Goal: Contribute content: Contribute content

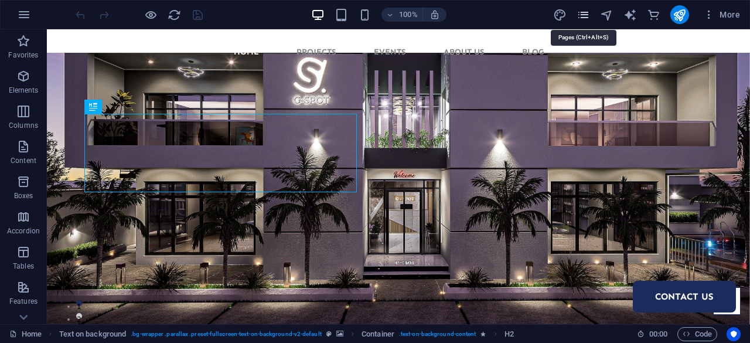
click at [586, 15] on icon "pages" at bounding box center [582, 14] width 13 height 13
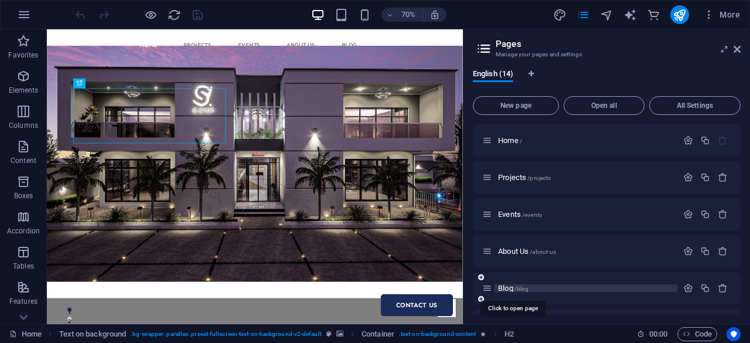
click at [514, 288] on span "Blog /blog" at bounding box center [513, 288] width 30 height 9
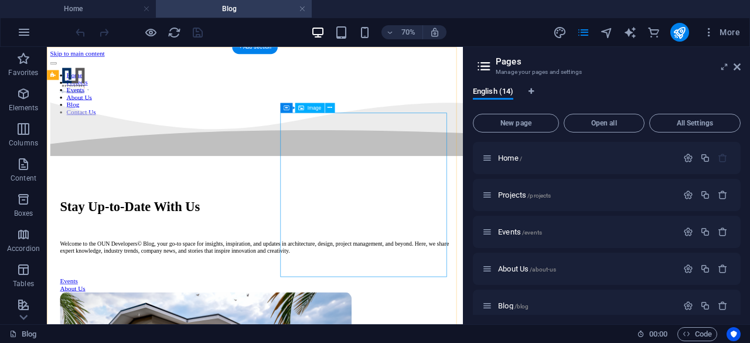
select select "px"
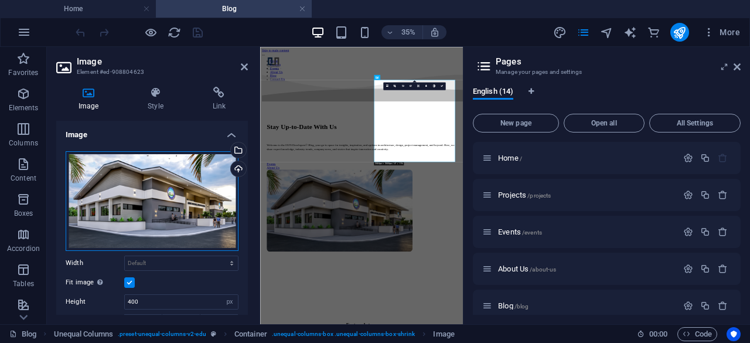
click at [176, 209] on div "Drag files here, click to choose files or select files from Files or our free s…" at bounding box center [152, 201] width 173 height 100
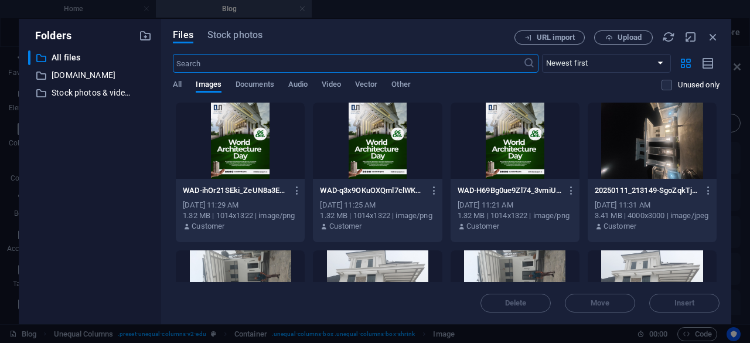
type input "100"
select select "vw"
type input "300"
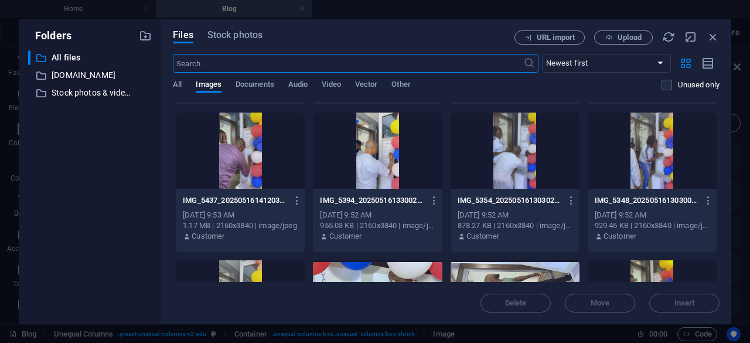
scroll to position [1541, 0]
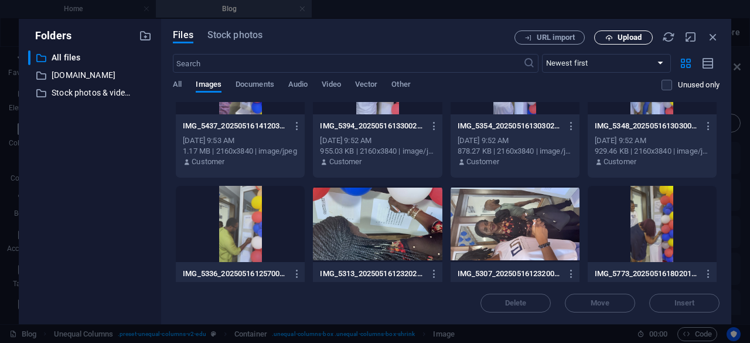
click at [620, 43] on button "Upload" at bounding box center [623, 37] width 59 height 14
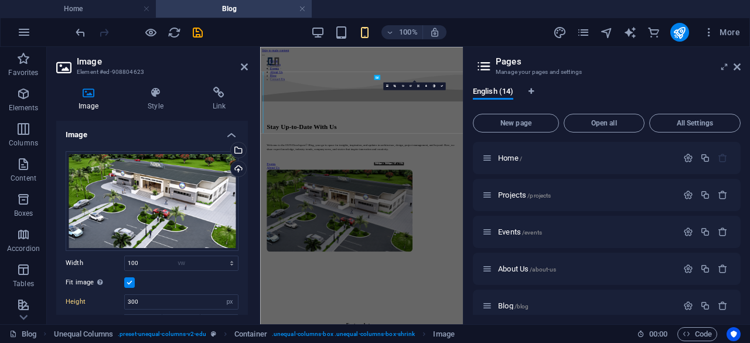
select select "DISABLED_OPTION_VALUE"
type input "400"
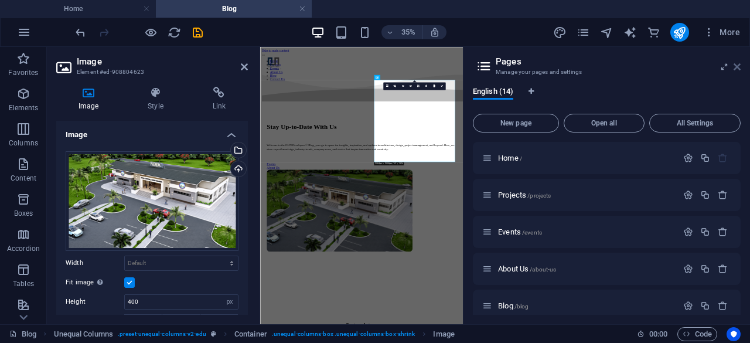
click at [739, 68] on icon at bounding box center [736, 66] width 7 height 9
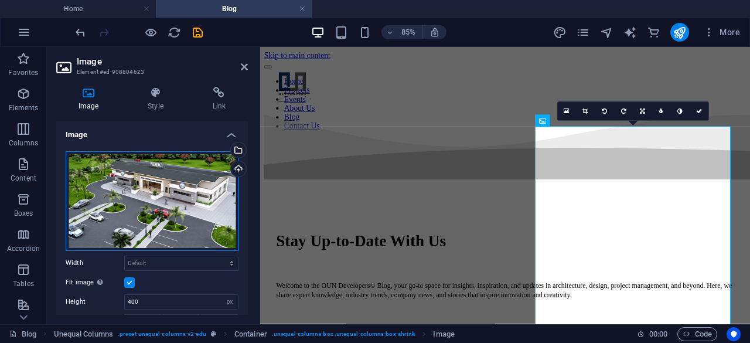
click at [156, 216] on div "Drag files here, click to choose files or select files from Files or our free s…" at bounding box center [152, 201] width 173 height 100
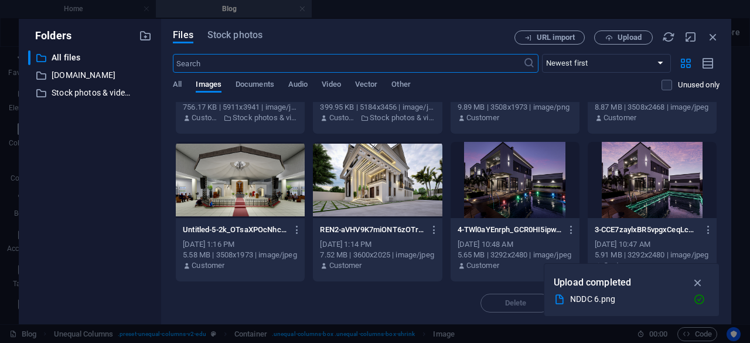
scroll to position [2730, 0]
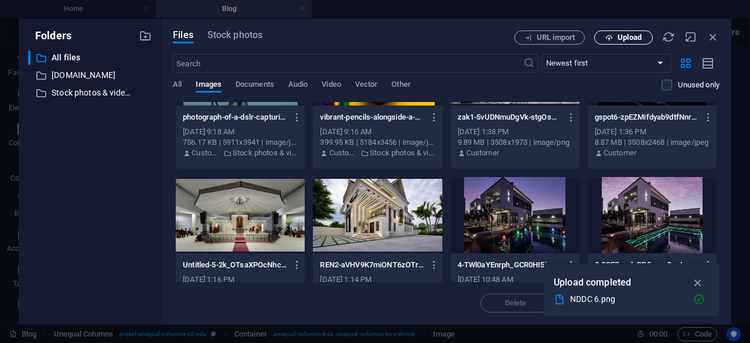
click at [624, 41] on span "Upload" at bounding box center [629, 37] width 24 height 7
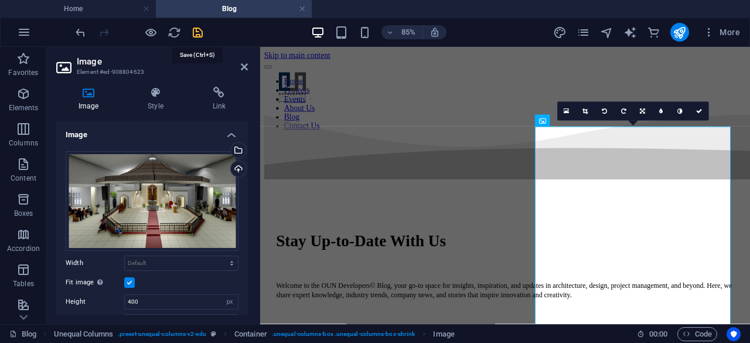
click at [203, 36] on icon "save" at bounding box center [197, 32] width 13 height 13
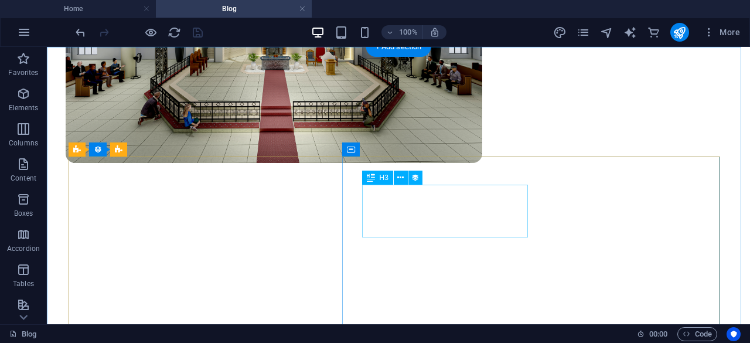
scroll to position [547, 0]
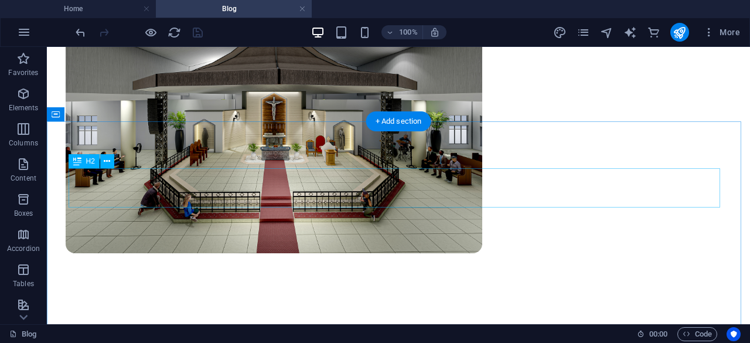
scroll to position [312, 0]
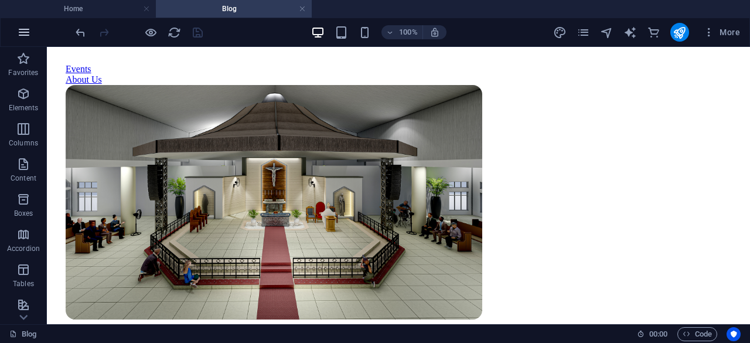
click at [28, 37] on icon "button" at bounding box center [24, 32] width 14 height 14
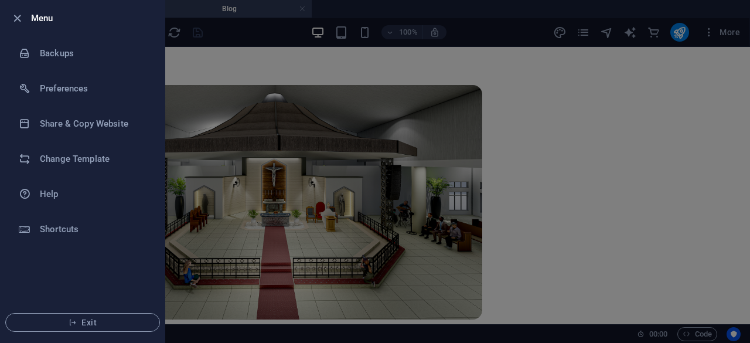
click at [26, 16] on div at bounding box center [20, 18] width 21 height 14
click at [15, 18] on icon "button" at bounding box center [17, 18] width 13 height 13
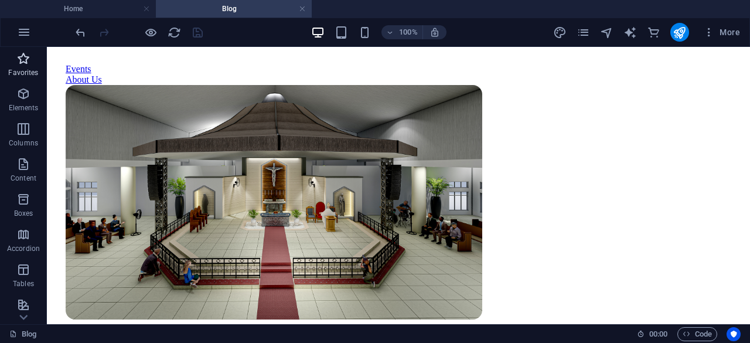
click at [25, 68] on p "Favorites" at bounding box center [23, 72] width 30 height 9
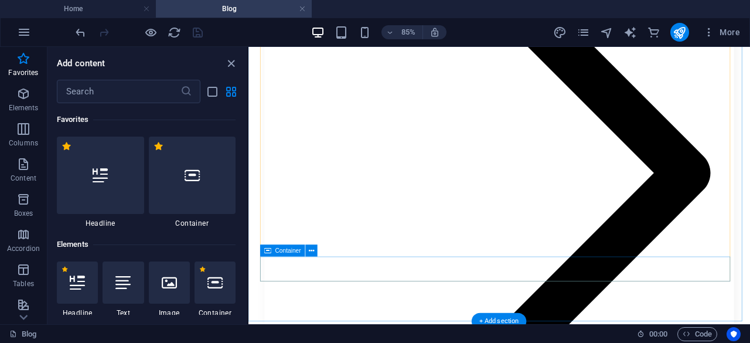
scroll to position [1241, 0]
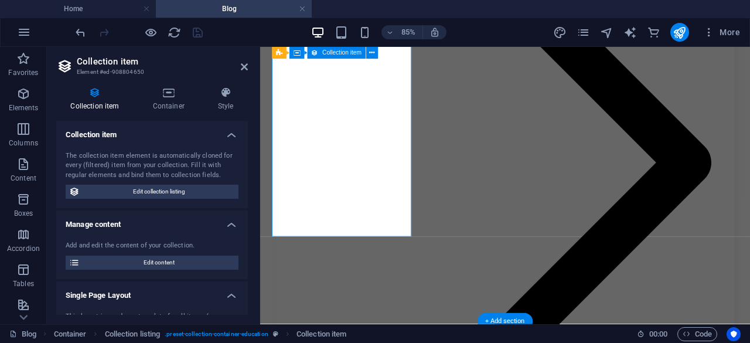
scroll to position [1239, 0]
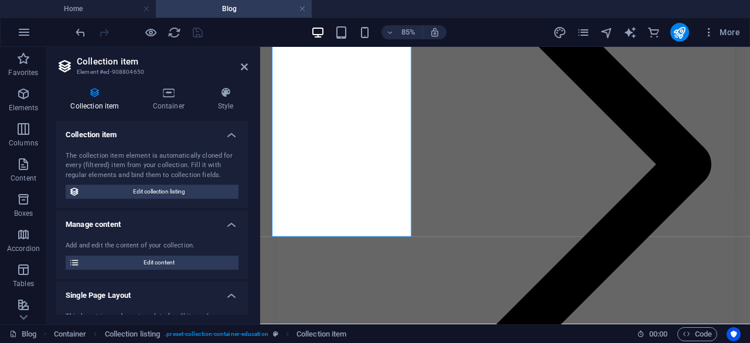
click at [197, 181] on div "The collection item element is automatically cloned for every (filtered) item f…" at bounding box center [152, 175] width 192 height 67
click at [197, 183] on div "The collection item element is automatically cloned for every (filtered) item f…" at bounding box center [152, 175] width 192 height 67
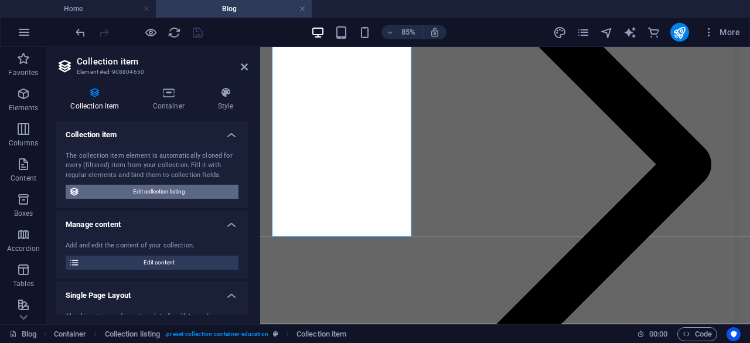
click at [199, 187] on span "Edit collection listing" at bounding box center [159, 192] width 152 height 14
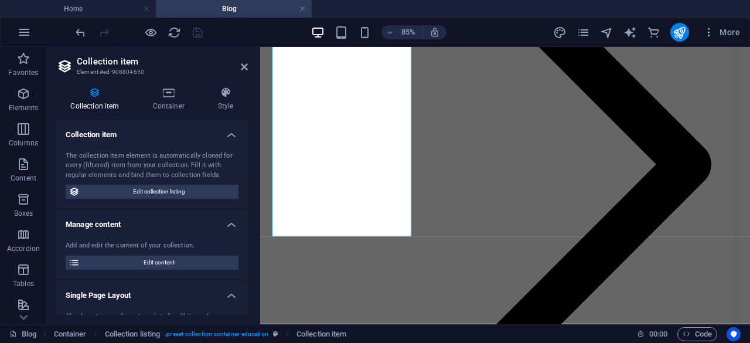
select select "createdAt_DESC"
select select "columns.not-featured-article"
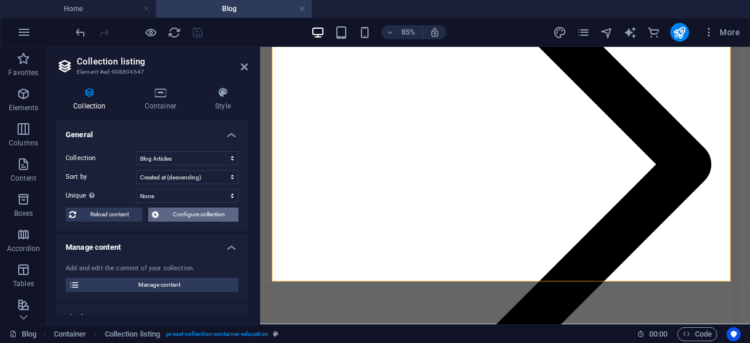
click at [202, 210] on span "Configure collection" at bounding box center [198, 214] width 73 height 14
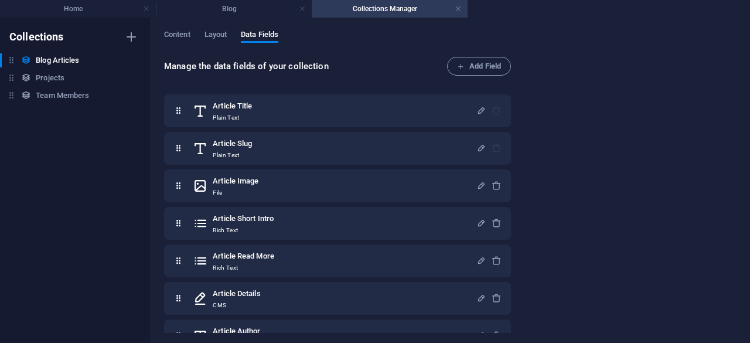
click at [192, 33] on div "Content Layout Data Fields" at bounding box center [450, 41] width 572 height 22
click at [186, 42] on button "Content" at bounding box center [177, 36] width 26 height 13
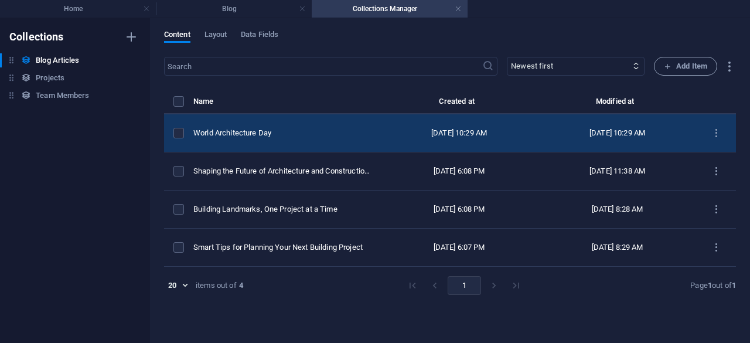
click at [452, 136] on div "[DATE] 10:29 AM" at bounding box center [459, 133] width 139 height 11
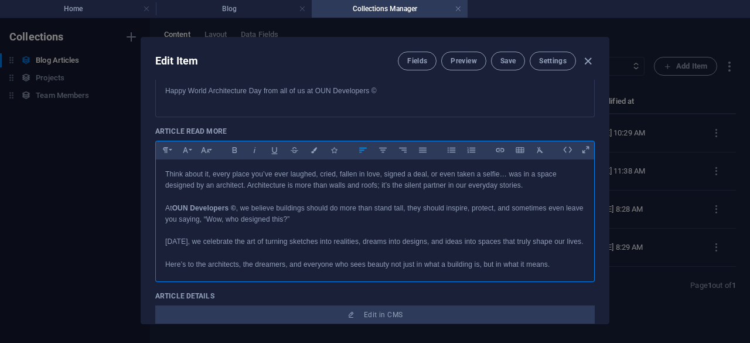
drag, startPoint x: 402, startPoint y: 251, endPoint x: 152, endPoint y: 162, distance: 265.5
click at [152, 162] on div "Article Title World Architecture Day ​ Article Slug [DOMAIN_NAME][URL] world-ar…" at bounding box center [374, 202] width 467 height 244
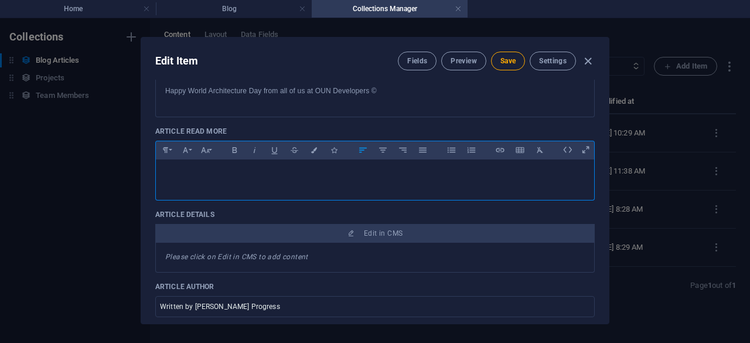
scroll to position [390, 0]
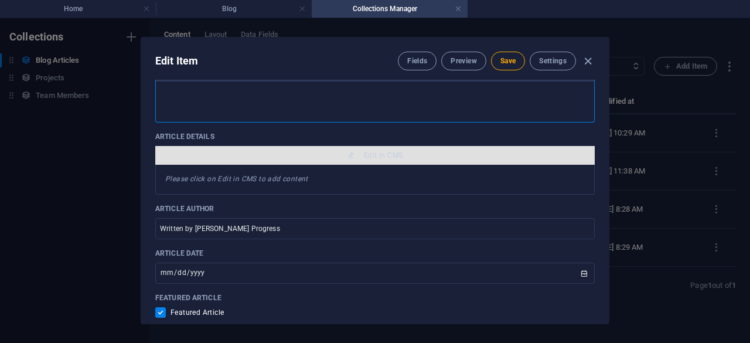
click at [354, 162] on button "Edit in CMS" at bounding box center [374, 155] width 439 height 19
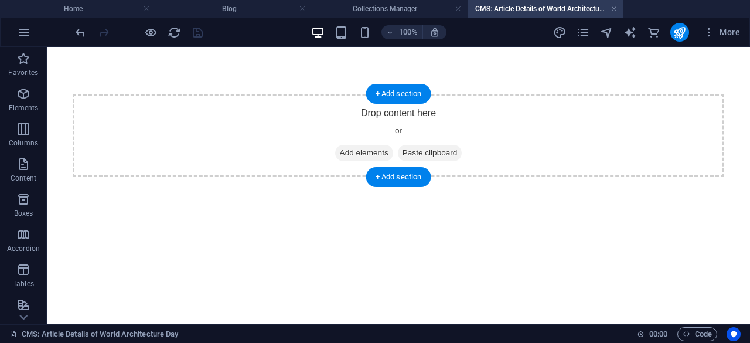
scroll to position [0, 0]
click at [351, 152] on span "Add elements" at bounding box center [364, 153] width 58 height 16
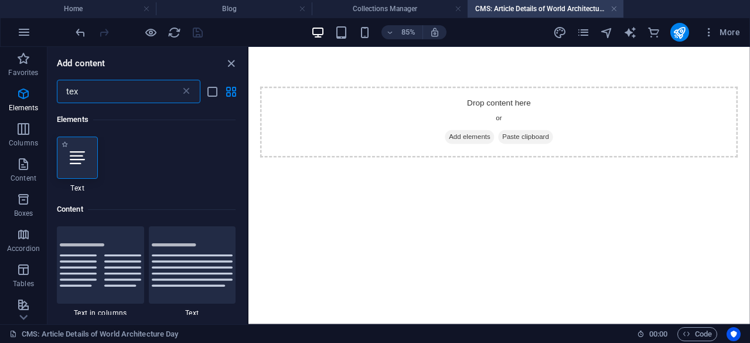
type input "tex"
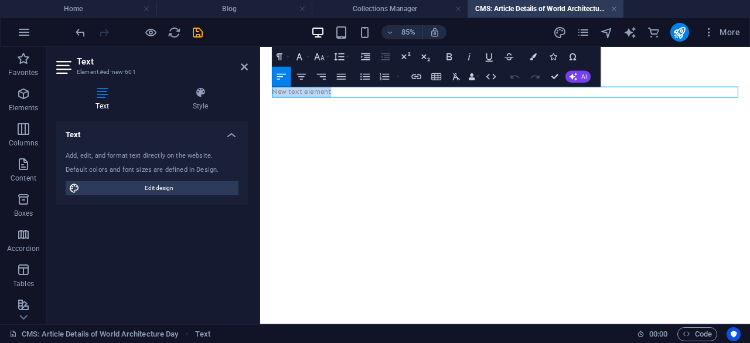
click at [358, 102] on p "New text element" at bounding box center [548, 100] width 548 height 13
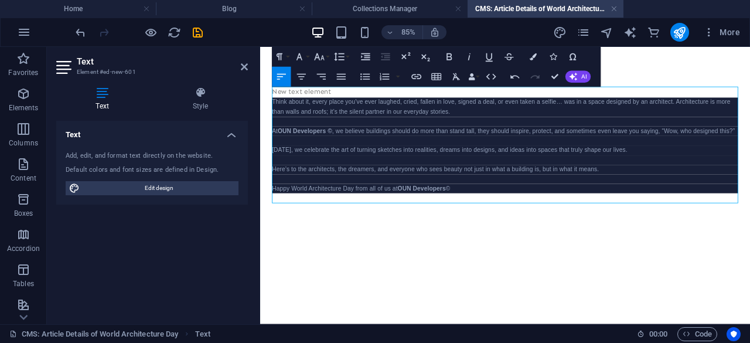
click at [530, 266] on html "Skip to main content New text element Think about it, every place you’ve ever l…" at bounding box center [548, 156] width 576 height 219
click at [571, 263] on div "New text element Think about it, every place you’ve ever laughed, cried, fallen…" at bounding box center [548, 156] width 576 height 219
click at [518, 219] on p "Happy World Architecture Day from all of us at OUN Developers ©" at bounding box center [548, 213] width 548 height 11
click at [520, 219] on p "Happy World Architecture Day from all of us at OUN Developers ©" at bounding box center [548, 213] width 548 height 11
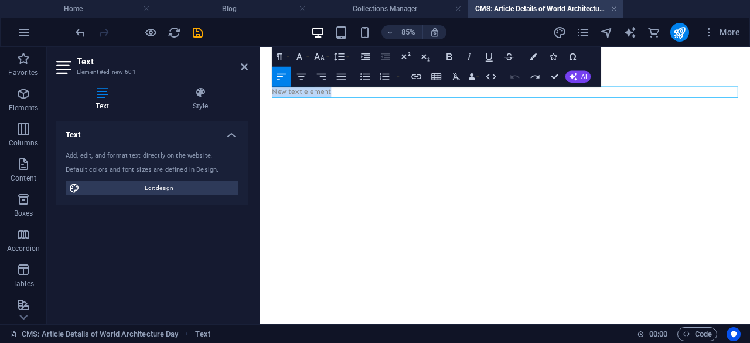
drag, startPoint x: 348, startPoint y: 98, endPoint x: 520, endPoint y: 147, distance: 179.0
click at [260, 102] on html "Skip to main content New text element" at bounding box center [548, 100] width 576 height 107
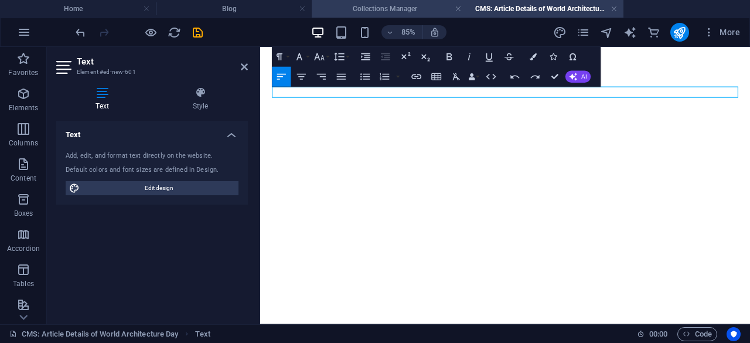
click at [390, 6] on h4 "Collections Manager" at bounding box center [390, 8] width 156 height 13
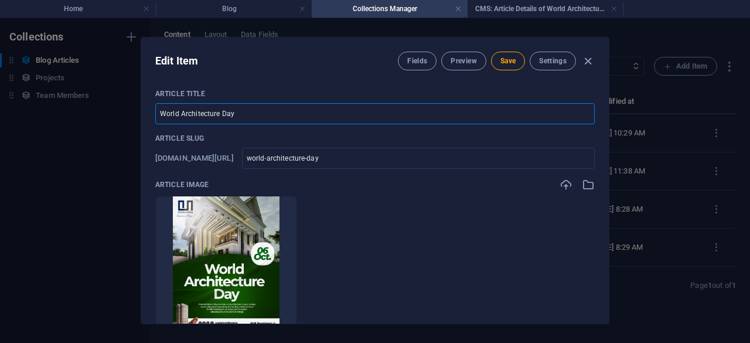
drag, startPoint x: 251, startPoint y: 114, endPoint x: 77, endPoint y: 98, distance: 174.7
click at [78, 98] on div "Edit Item Fields Preview Save Settings Article Title World Architecture Day ​ A…" at bounding box center [375, 180] width 750 height 325
paste input ": Celebrating Spaces, Stories, and Structures"
type input "World Architecture Day: Celebrating Spaces, Stories, and Structures"
type input "world-architecture-day-celebrating-spaces-stories-and-structures"
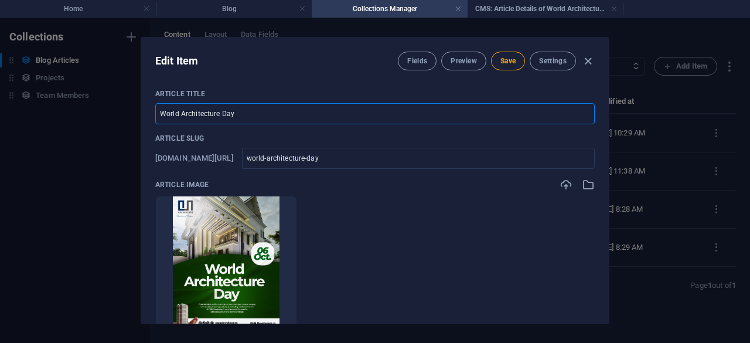
type input "world-architecture-day-celebrating-spaces-stories-and-structures"
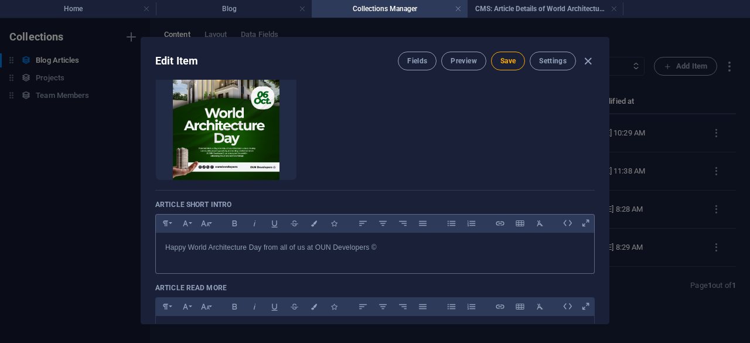
scroll to position [234, 0]
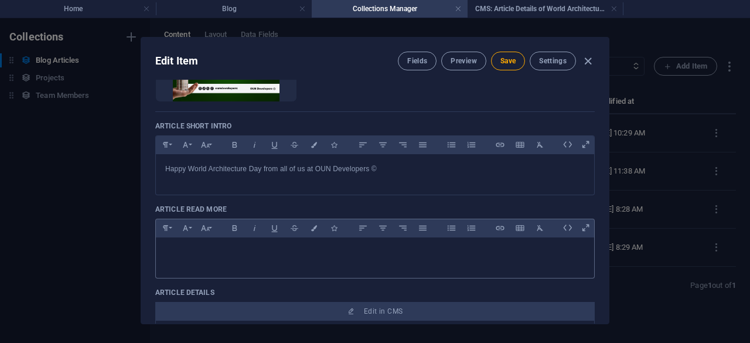
type input "World Architecture Day: Celebrating Spaces, Stories, and Structures"
click at [194, 257] on p at bounding box center [374, 252] width 419 height 11
click at [250, 5] on h4 "Blog" at bounding box center [234, 8] width 156 height 13
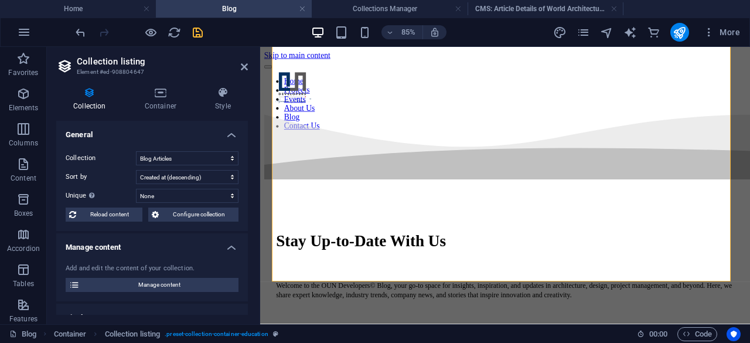
scroll to position [1239, 0]
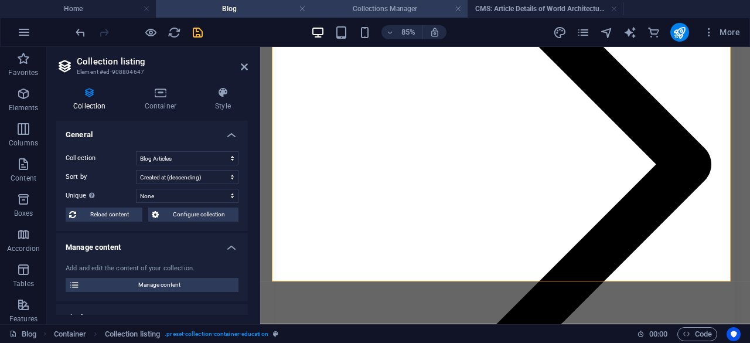
click at [387, 11] on h4 "Collections Manager" at bounding box center [390, 8] width 156 height 13
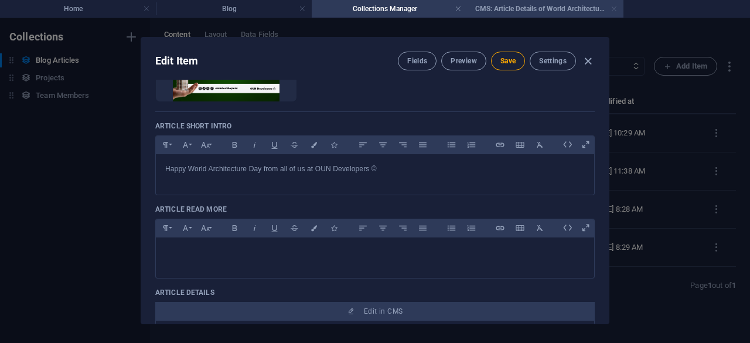
click at [613, 9] on link at bounding box center [613, 9] width 7 height 11
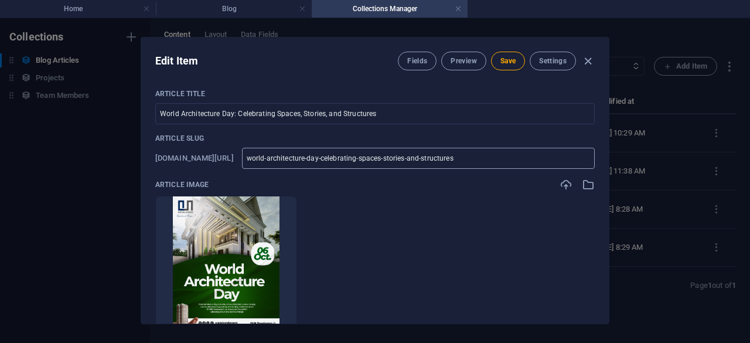
scroll to position [156, 0]
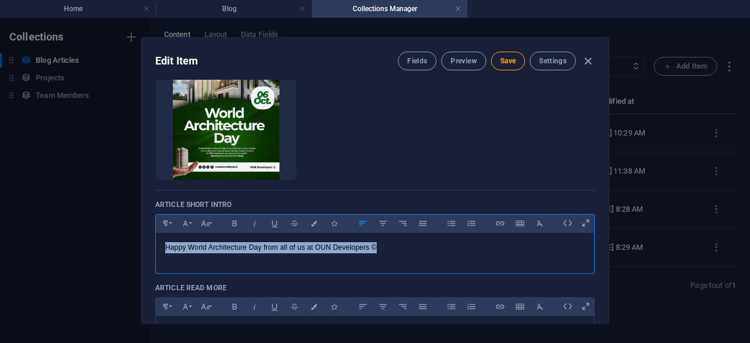
drag, startPoint x: 385, startPoint y: 249, endPoint x: 37, endPoint y: 246, distance: 348.0
click at [37, 246] on div "Edit Item Fields Preview Save Settings Article Title World Architecture Day: Ce…" at bounding box center [375, 180] width 750 height 325
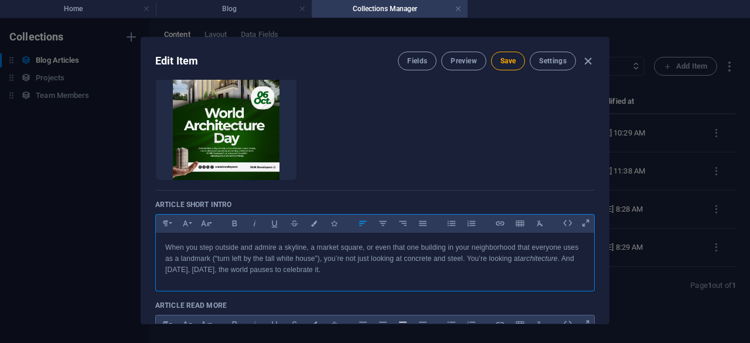
scroll to position [234, 0]
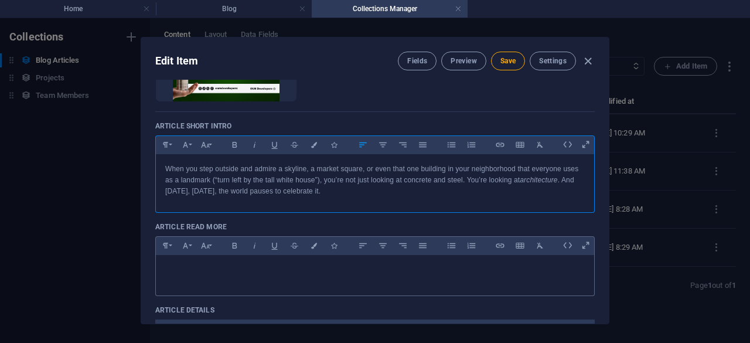
click at [188, 279] on div at bounding box center [375, 272] width 438 height 35
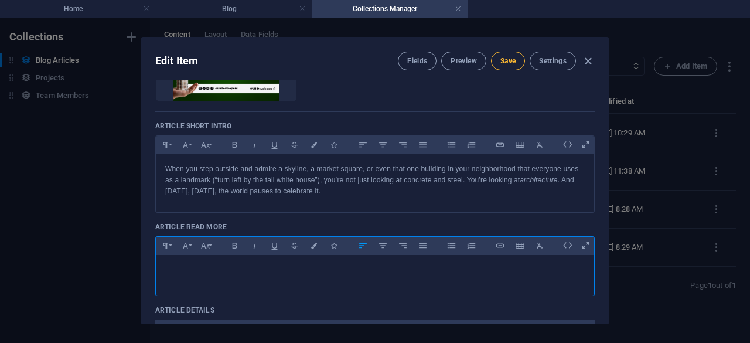
click at [504, 64] on span "Save" at bounding box center [507, 60] width 15 height 9
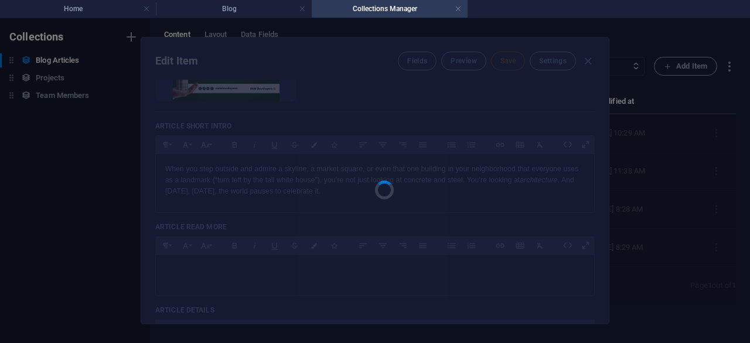
type input "world-architecture-day-celebrating-spaces-stories-and-structures"
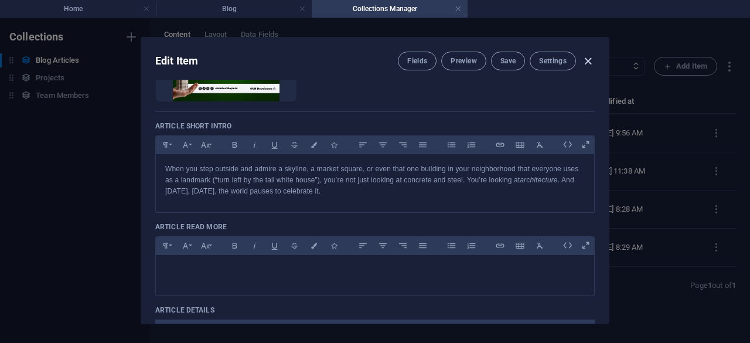
click at [587, 60] on icon "button" at bounding box center [587, 60] width 13 height 13
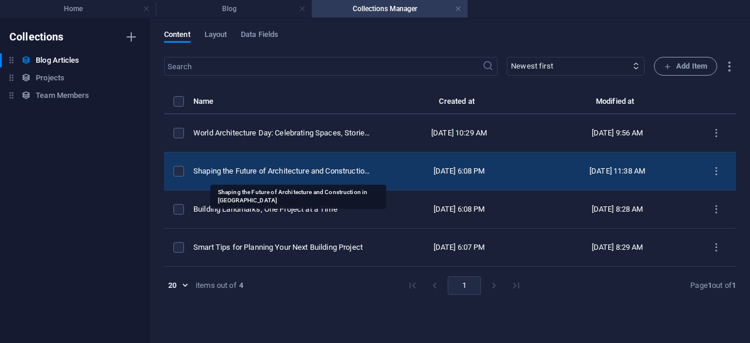
click at [274, 166] on div "Shaping the Future of Architecture and Construction in [GEOGRAPHIC_DATA]" at bounding box center [282, 171] width 178 height 11
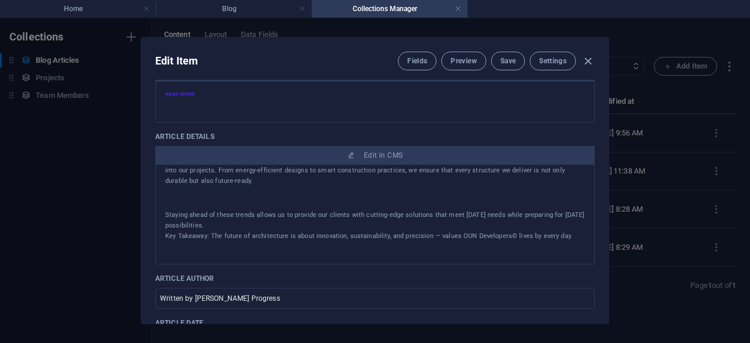
scroll to position [0, 0]
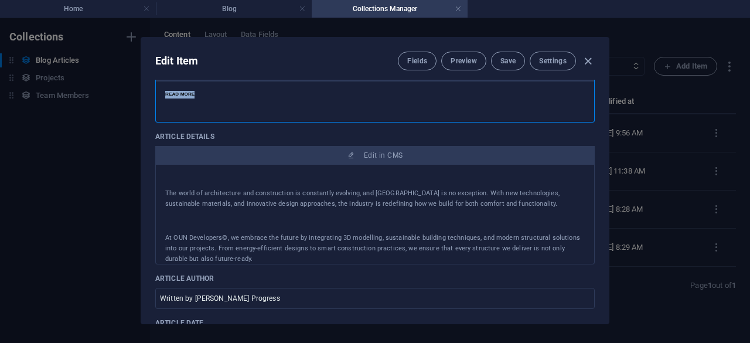
drag, startPoint x: 196, startPoint y: 95, endPoint x: 152, endPoint y: 97, distance: 43.4
click at [152, 97] on div "Article Title Shaping the Future of Architecture and Construction in [GEOGRAPHI…" at bounding box center [374, 202] width 467 height 244
copy span "READ MORE"
click at [239, 105] on div "READ MORE" at bounding box center [375, 98] width 438 height 35
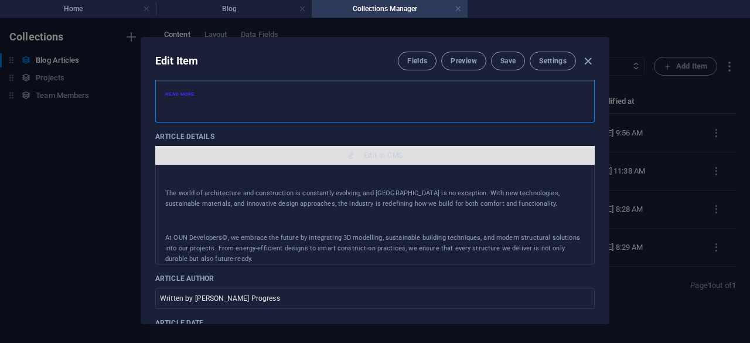
scroll to position [78, 0]
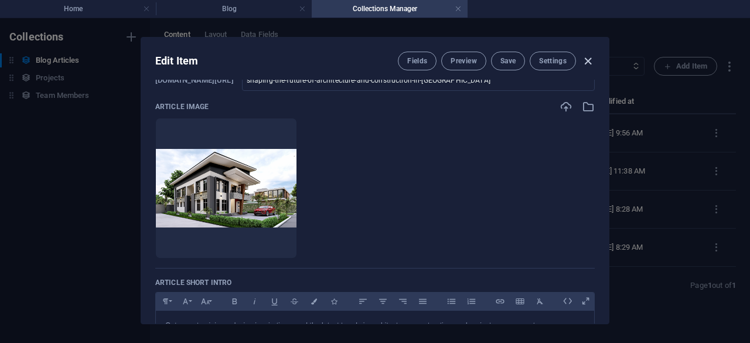
drag, startPoint x: 588, startPoint y: 58, endPoint x: 483, endPoint y: 108, distance: 115.6
click at [588, 59] on icon "button" at bounding box center [587, 60] width 13 height 13
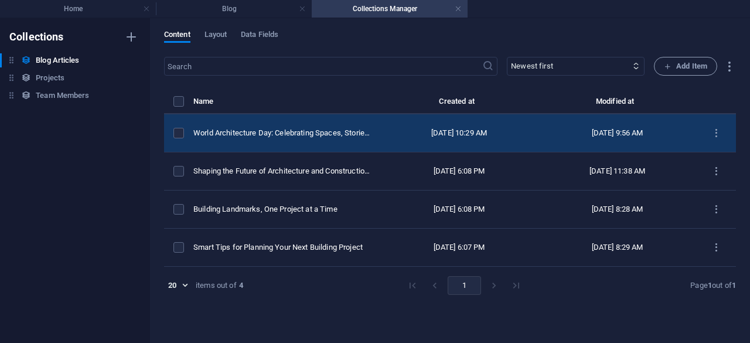
click at [289, 119] on td "World Architecture Day: Celebrating Spaces, Stories, and Structures" at bounding box center [286, 133] width 187 height 38
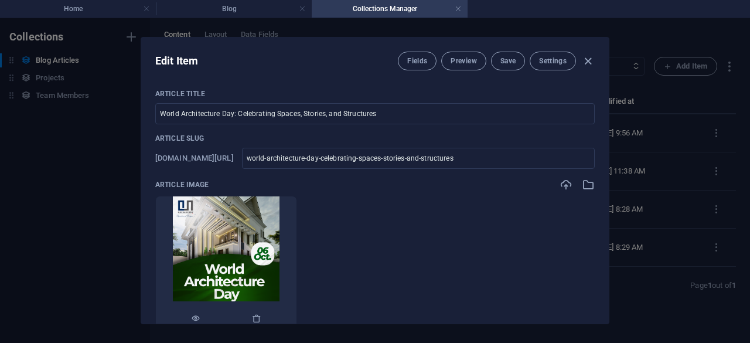
scroll to position [312, 0]
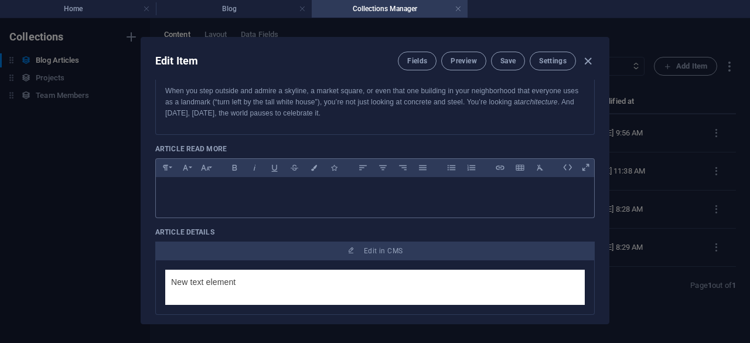
click at [201, 190] on p at bounding box center [374, 191] width 419 height 11
click at [514, 56] on span "Save" at bounding box center [507, 60] width 15 height 9
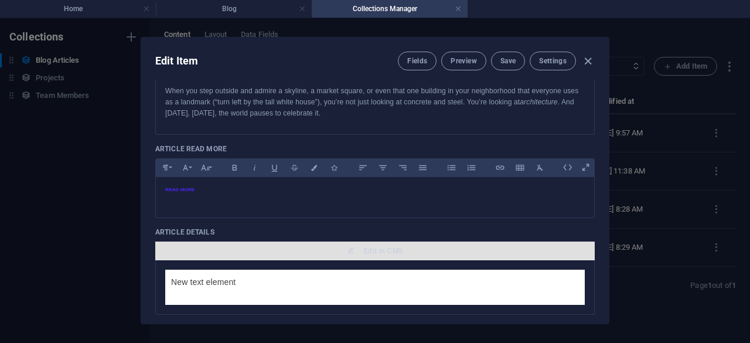
click at [388, 251] on span "Edit in CMS" at bounding box center [383, 250] width 39 height 9
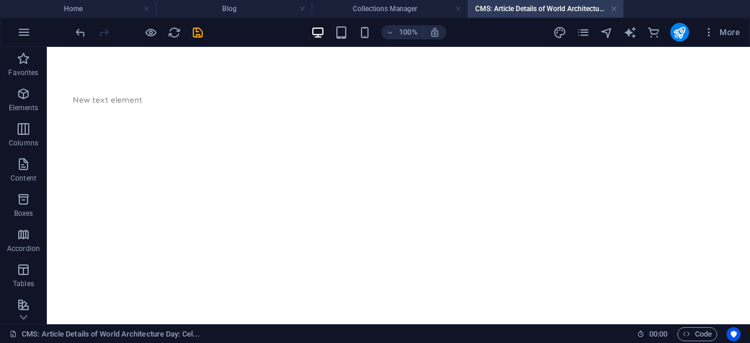
scroll to position [0, 0]
click at [136, 104] on p "New text element" at bounding box center [398, 100] width 651 height 13
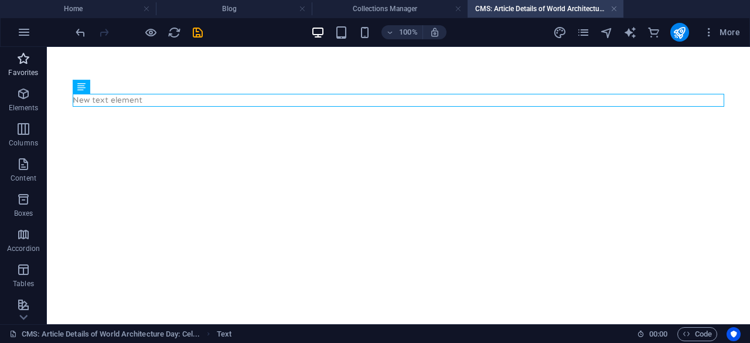
drag, startPoint x: 21, startPoint y: 78, endPoint x: 22, endPoint y: 70, distance: 8.2
click at [21, 78] on span "Favorites" at bounding box center [23, 66] width 47 height 28
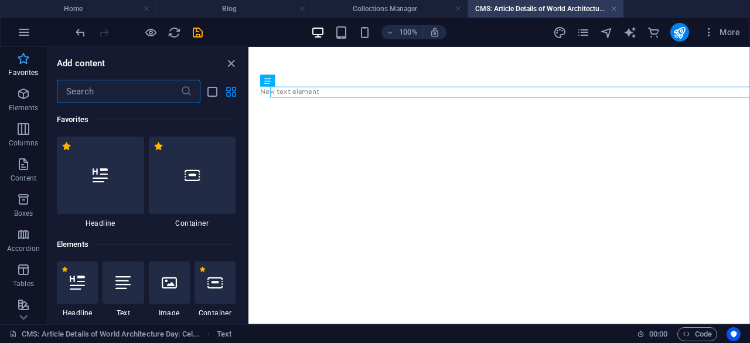
click at [23, 67] on span "Favorites" at bounding box center [23, 66] width 47 height 28
click at [81, 89] on input "text" at bounding box center [119, 91] width 124 height 23
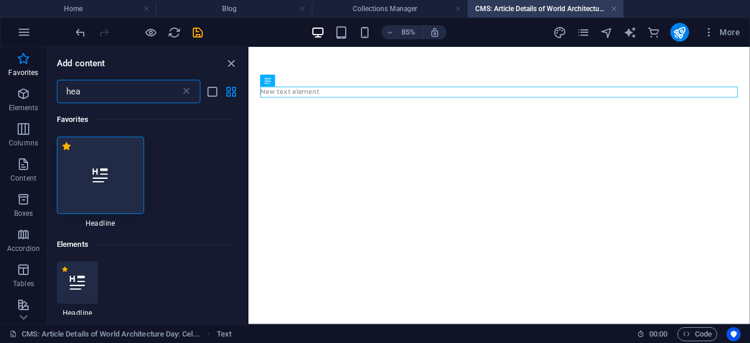
type input "hea"
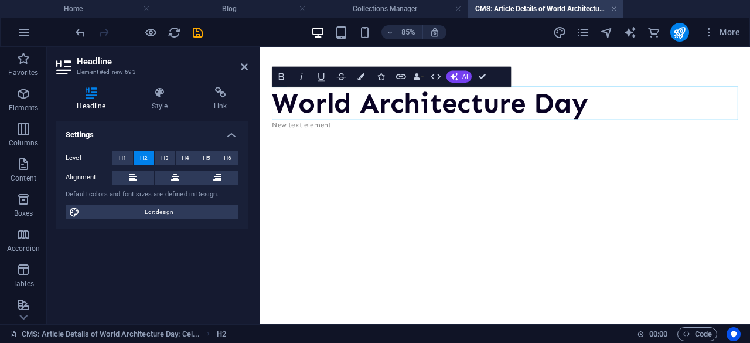
click at [415, 176] on div "World Architecture Day New text element" at bounding box center [548, 120] width 576 height 146
click at [30, 74] on p "Favorites" at bounding box center [23, 72] width 30 height 9
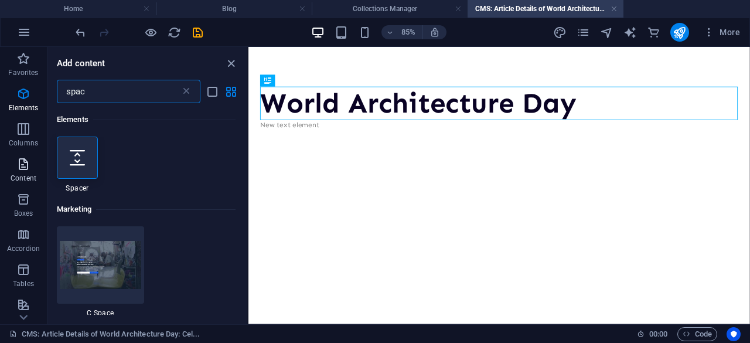
type input "spac"
click at [41, 155] on button "Content" at bounding box center [23, 169] width 47 height 35
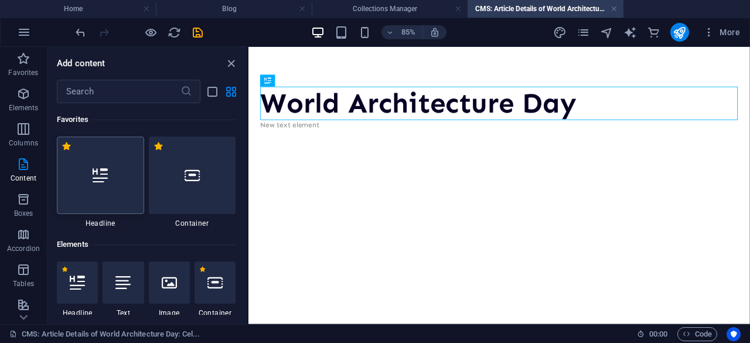
scroll to position [83, 0]
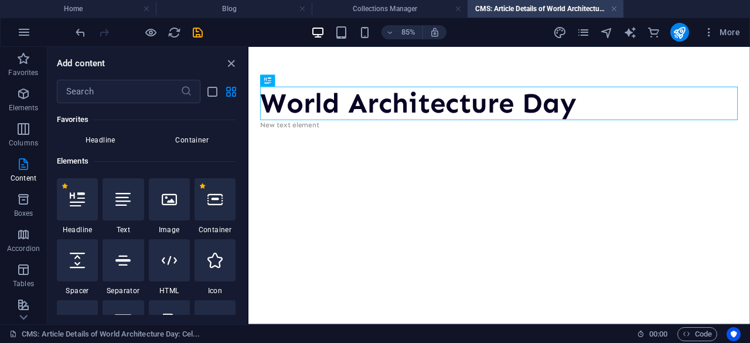
drag, startPoint x: 67, startPoint y: 155, endPoint x: 91, endPoint y: 135, distance: 31.2
click at [68, 156] on h6 "Elements" at bounding box center [146, 161] width 179 height 14
click at [96, 100] on input "text" at bounding box center [119, 91] width 124 height 23
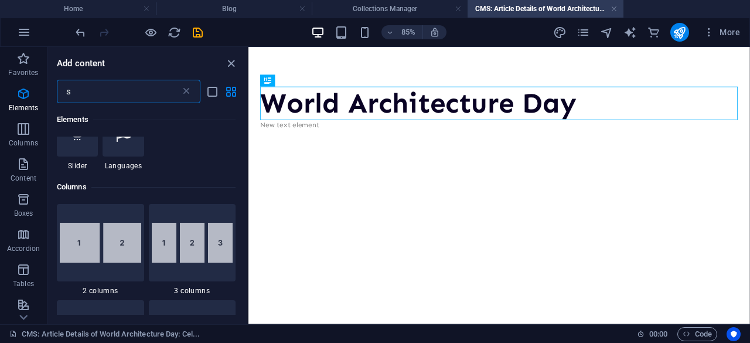
scroll to position [0, 0]
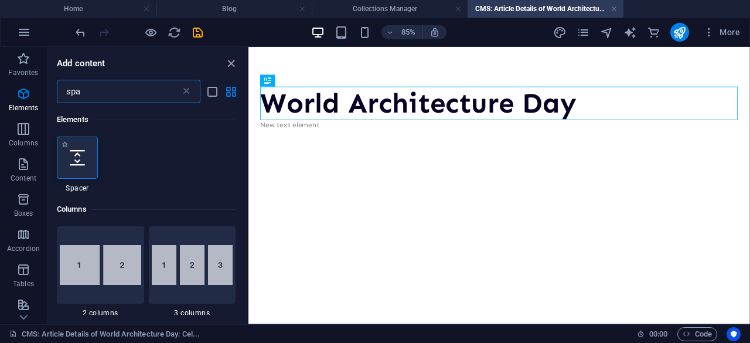
type input "spa"
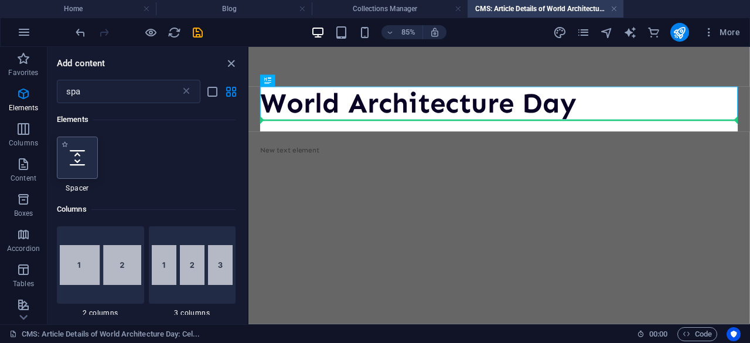
select select "px"
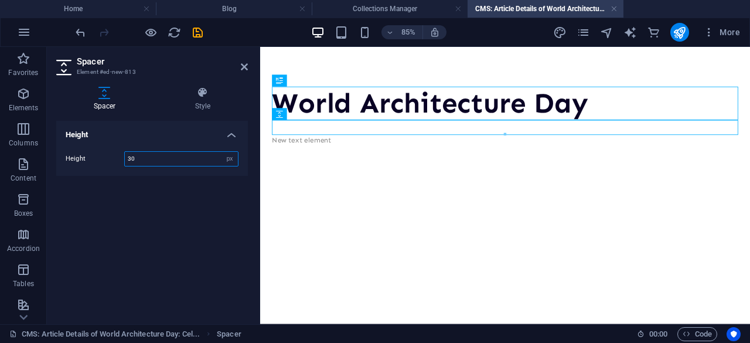
drag, startPoint x: 162, startPoint y: 163, endPoint x: 118, endPoint y: 165, distance: 44.6
click at [118, 165] on div "Height 30 px rem vh vw" at bounding box center [152, 158] width 173 height 15
type input "20"
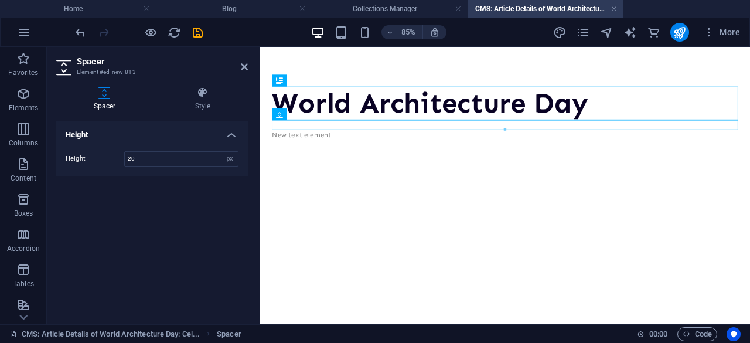
click at [332, 158] on p "New text element" at bounding box center [548, 151] width 548 height 13
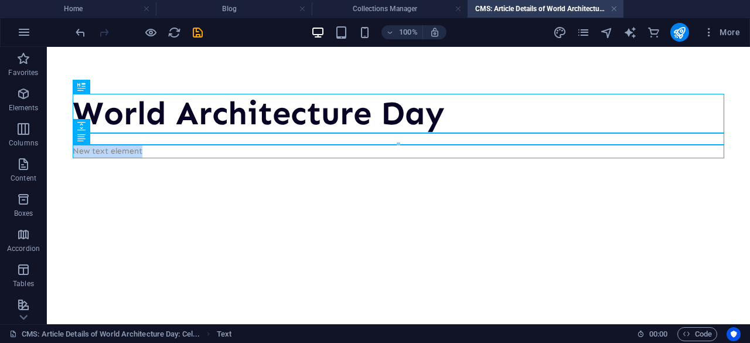
drag, startPoint x: 157, startPoint y: 149, endPoint x: 69, endPoint y: 143, distance: 88.1
click at [69, 143] on div "World Architecture Day New text element" at bounding box center [399, 126] width 680 height 158
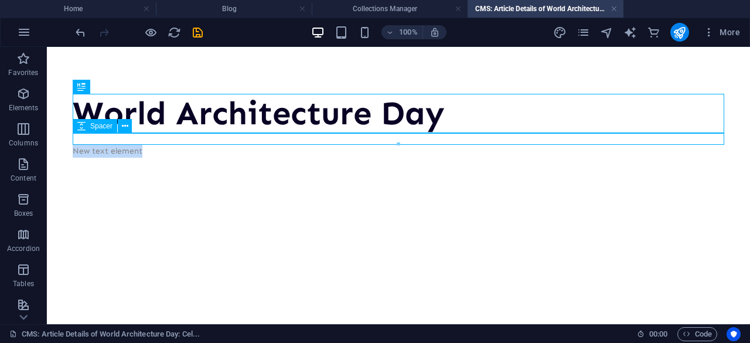
paste div
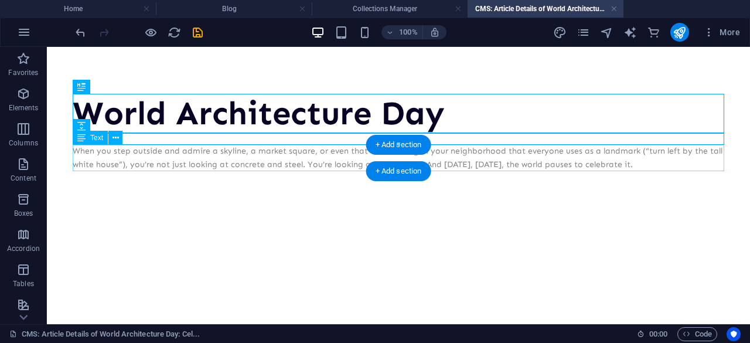
click at [127, 165] on p "When you step outside and admire a skyline, a market square, or even that one b…" at bounding box center [398, 158] width 651 height 26
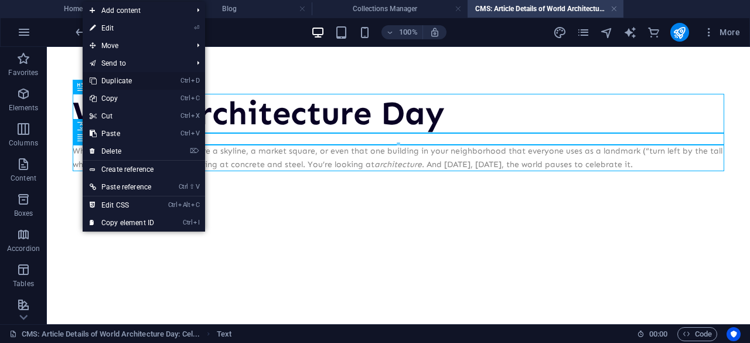
click at [141, 81] on link "Ctrl D Duplicate" at bounding box center [122, 81] width 78 height 18
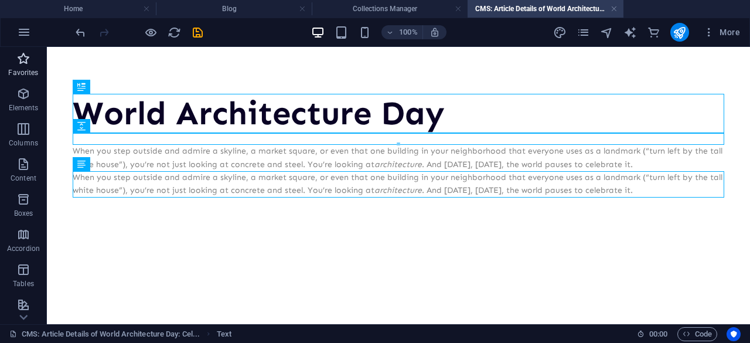
drag, startPoint x: 23, startPoint y: 63, endPoint x: 46, endPoint y: 63, distance: 23.4
click at [23, 64] on icon "button" at bounding box center [23, 59] width 14 height 14
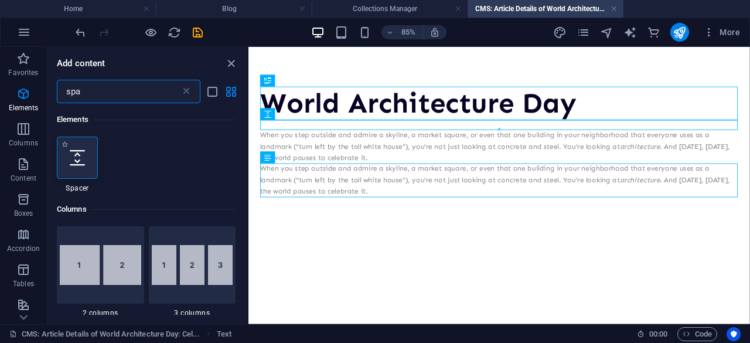
type input "spa"
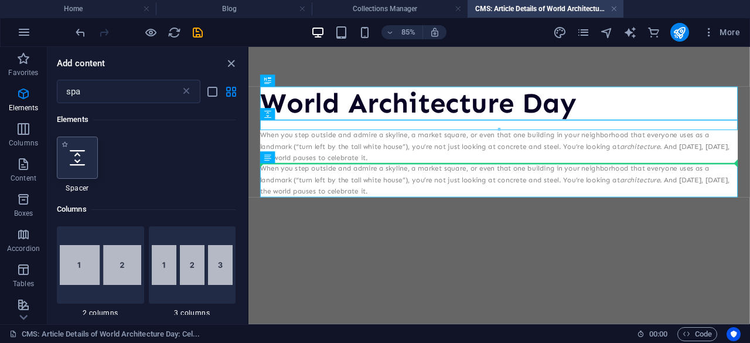
select select "px"
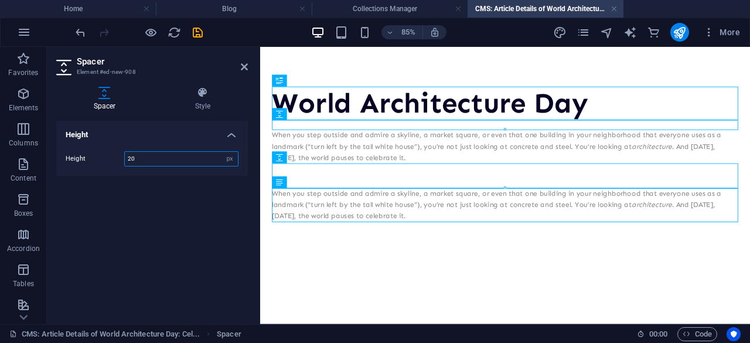
type input "20"
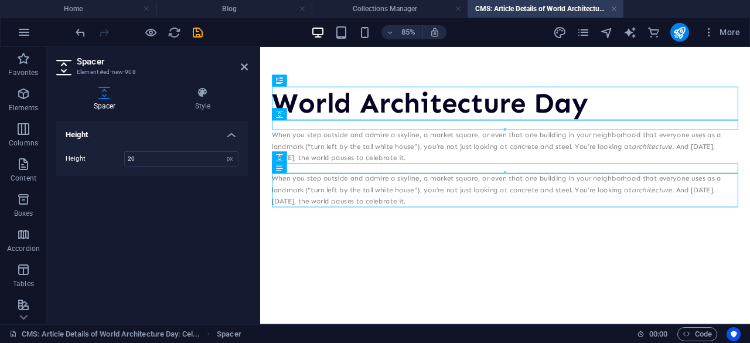
click at [458, 282] on html "Skip to main content World Architecture Day When you step outside and admire a …" at bounding box center [548, 164] width 576 height 235
click at [478, 230] on div "When you step outside and admire a skyline, a market square, or even that one b…" at bounding box center [548, 215] width 548 height 39
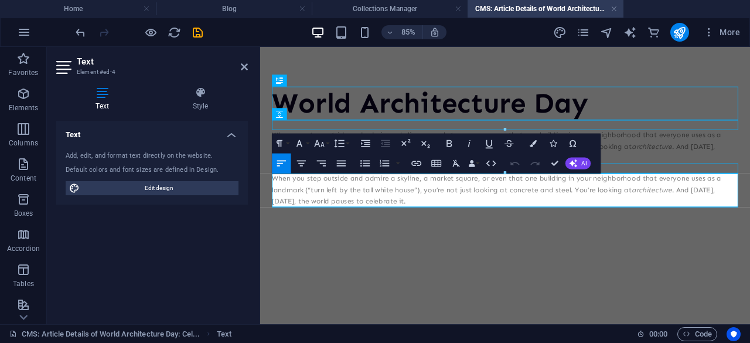
drag, startPoint x: 475, startPoint y: 228, endPoint x: 256, endPoint y: 201, distance: 220.8
click at [260, 201] on html "Skip to main content World Architecture Day When you step outside and admire a …" at bounding box center [548, 164] width 576 height 235
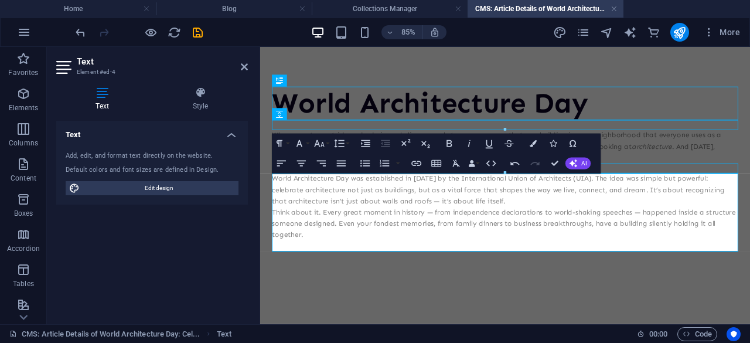
click at [496, 312] on div "World Architecture Day When you step outside and admire a skyline, a market squ…" at bounding box center [548, 191] width 576 height 288
click at [540, 228] on p "World Architecture Day was established in [DATE] by the International Union of …" at bounding box center [548, 215] width 548 height 39
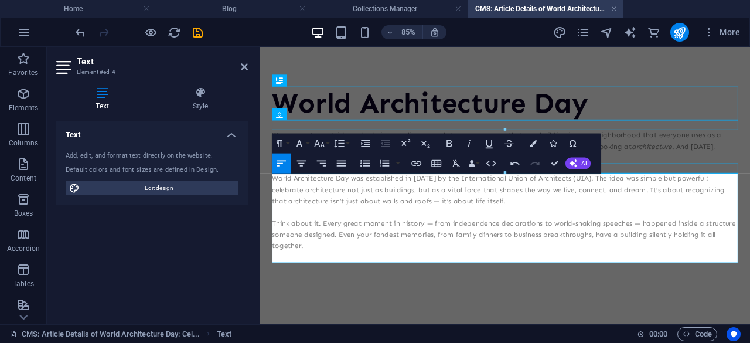
drag, startPoint x: 462, startPoint y: 251, endPoint x: 492, endPoint y: 254, distance: 30.0
click at [463, 251] on p "Think about it. Every great moment in history — from independence declarations …" at bounding box center [548, 267] width 548 height 39
click at [696, 250] on p "Think about it. Every great moment in history, from independence declarations t…" at bounding box center [548, 267] width 548 height 39
click at [453, 228] on p "World Architecture Day was established in [DATE] by the International Union of …" at bounding box center [548, 215] width 548 height 39
click at [410, 328] on div "World Architecture Day When you step outside and admire a skyline, a market squ…" at bounding box center [548, 197] width 576 height 301
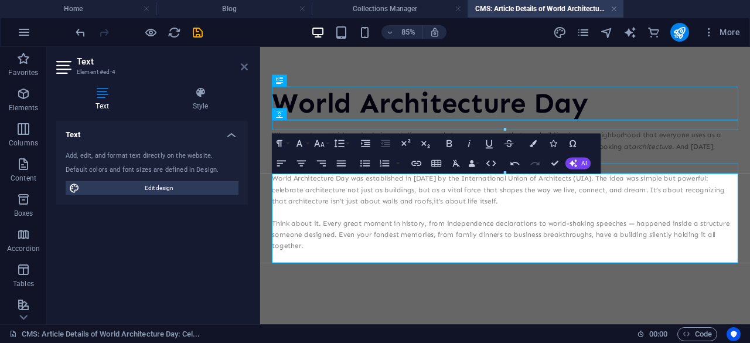
click at [247, 67] on icon at bounding box center [244, 66] width 7 height 9
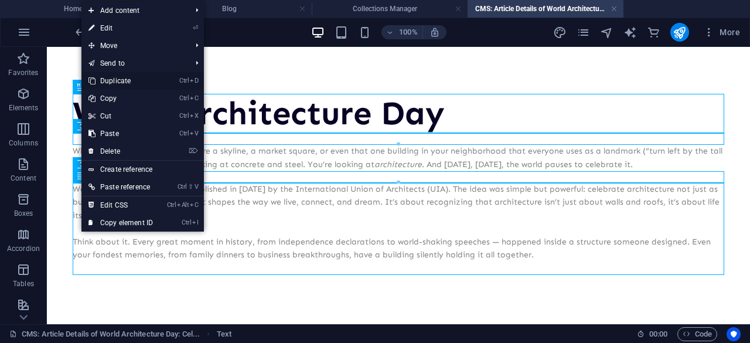
click at [125, 81] on link "Ctrl D Duplicate" at bounding box center [120, 81] width 78 height 18
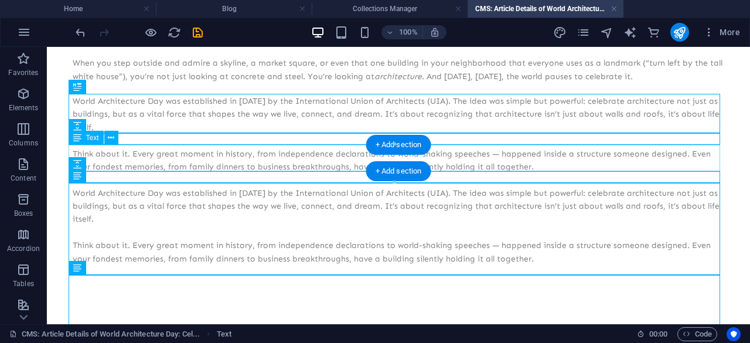
scroll to position [89, 0]
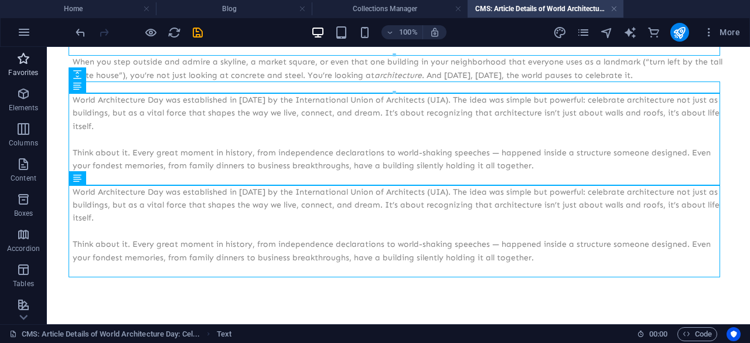
click at [39, 76] on span "Favorites" at bounding box center [23, 66] width 47 height 28
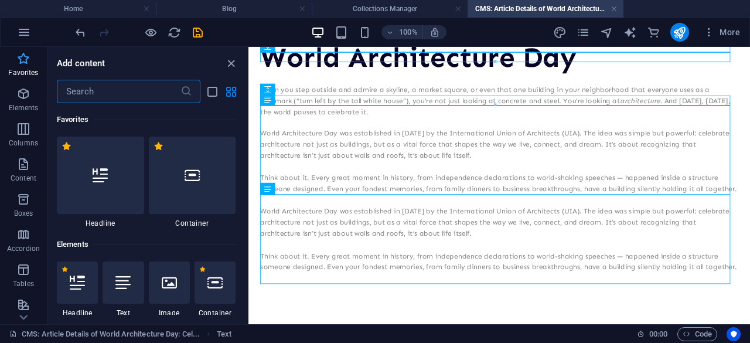
scroll to position [80, 0]
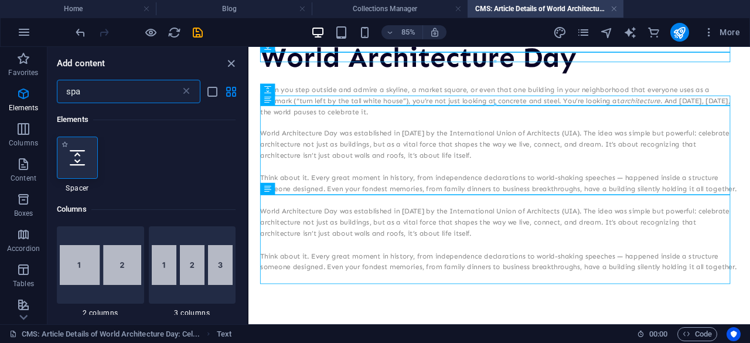
type input "spa"
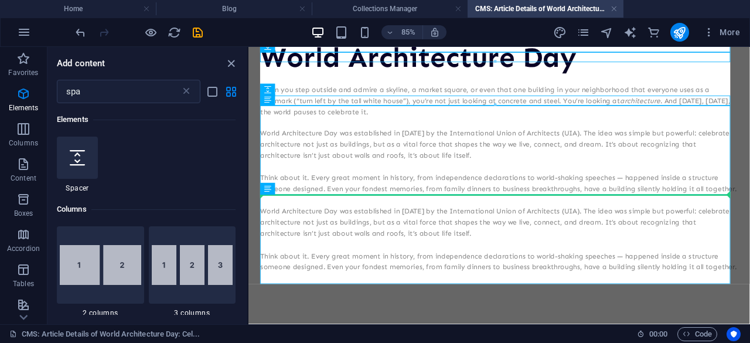
select select "px"
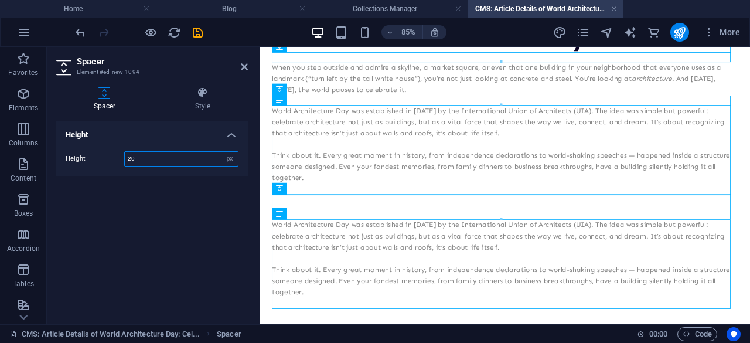
type input "20"
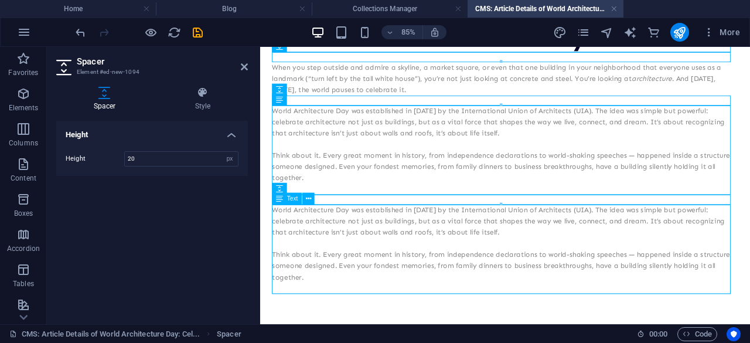
click at [357, 324] on div "World Architecture Day was established in [DATE] by the International Union of …" at bounding box center [548, 285] width 548 height 105
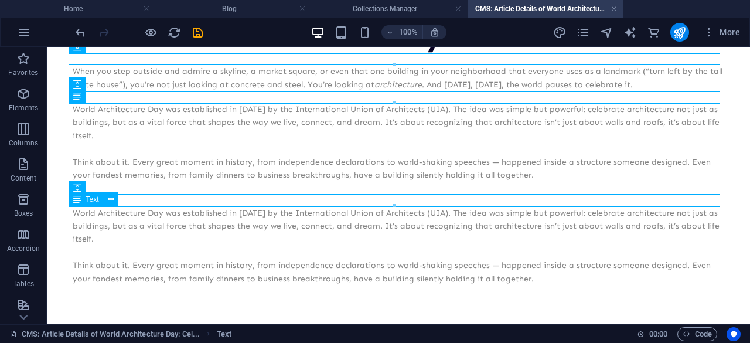
click at [484, 274] on div "World Architecture Day was established in [DATE] by the International Union of …" at bounding box center [398, 253] width 651 height 92
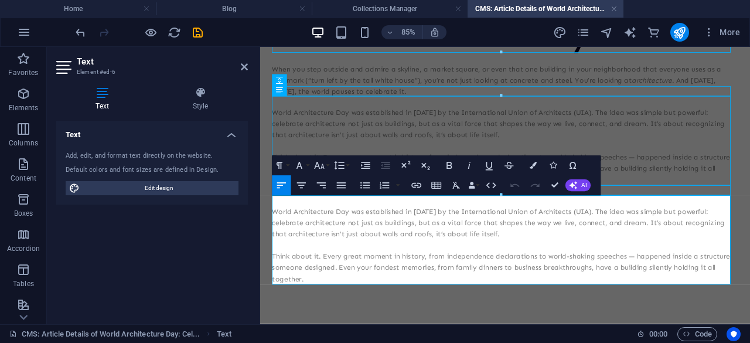
scroll to position [91, 0]
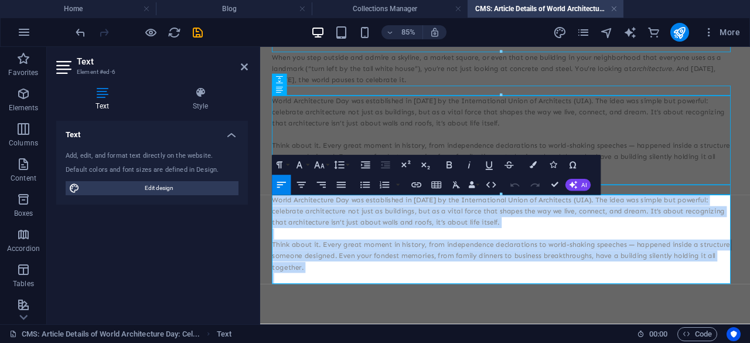
drag, startPoint x: 374, startPoint y: 315, endPoint x: 234, endPoint y: 217, distance: 170.8
click at [260, 217] on html "Skip to main content World Architecture Day When you step outside and admire a …" at bounding box center [548, 164] width 576 height 418
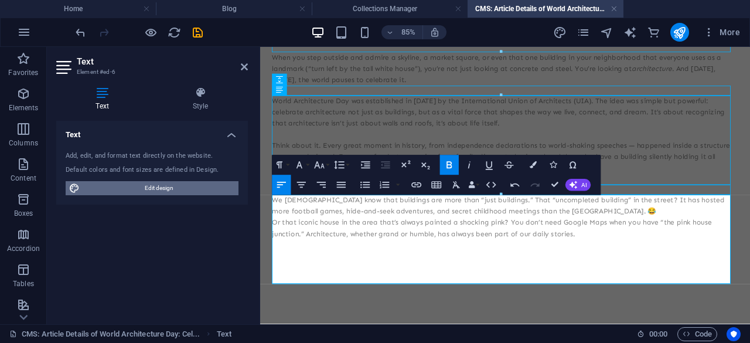
scroll to position [52, 0]
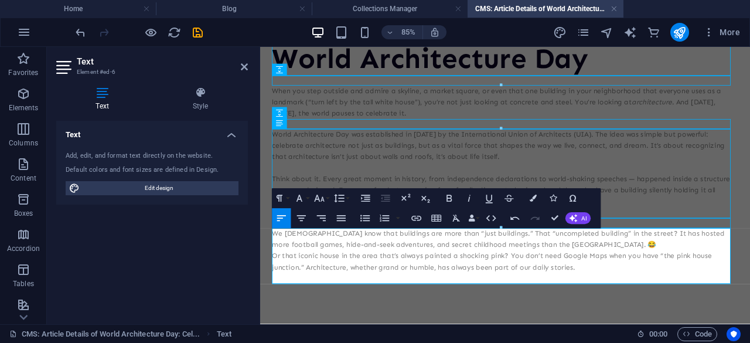
click at [668, 284] on p "We [DEMOGRAPHIC_DATA] know that buildings are more than “just buildings.” That …" at bounding box center [548, 273] width 548 height 26
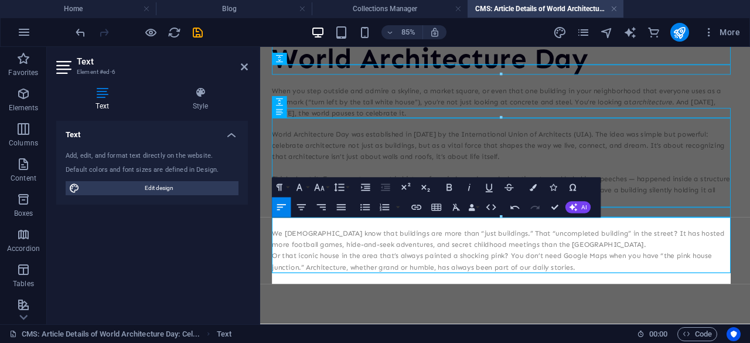
scroll to position [65, 0]
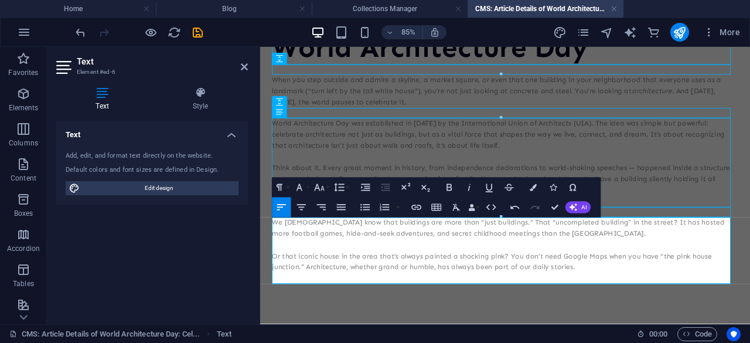
click at [370, 310] on p "Or that iconic house in the area that’s always painted a shocking pink? You don…" at bounding box center [548, 300] width 548 height 26
click at [243, 68] on icon at bounding box center [244, 66] width 7 height 9
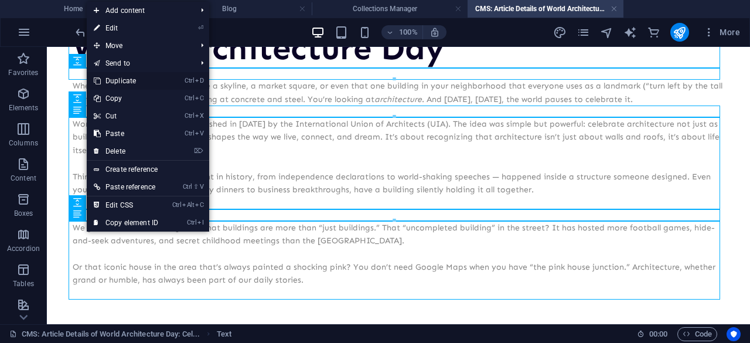
click at [125, 83] on link "Ctrl D Duplicate" at bounding box center [126, 81] width 78 height 18
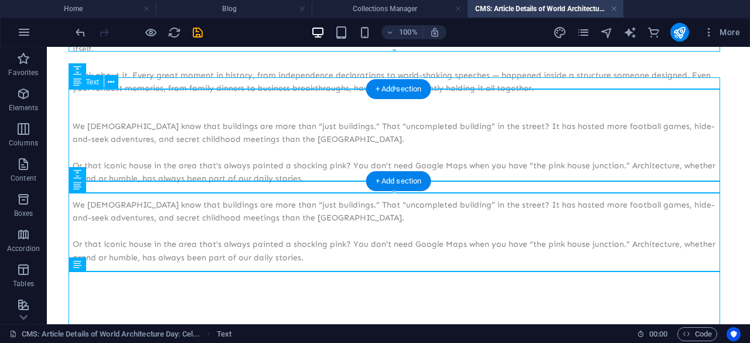
scroll to position [166, 0]
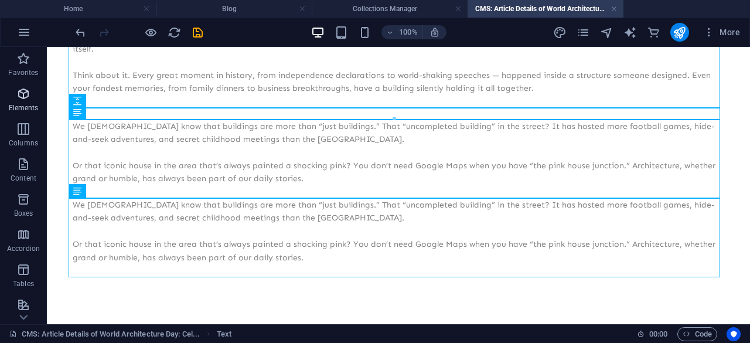
click at [26, 92] on icon "button" at bounding box center [23, 94] width 14 height 14
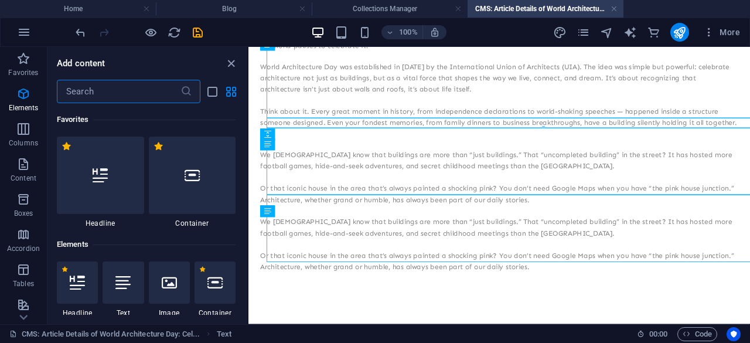
scroll to position [144, 0]
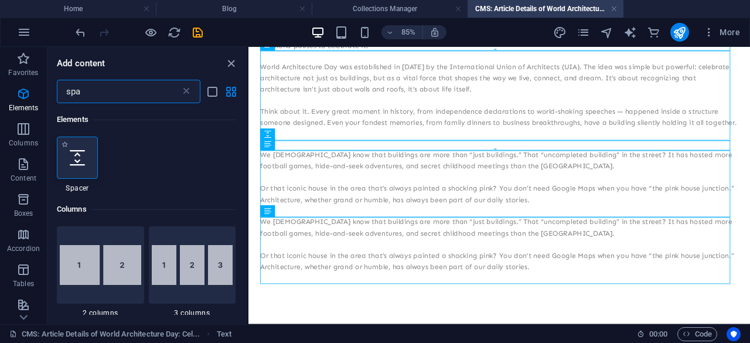
type input "spa"
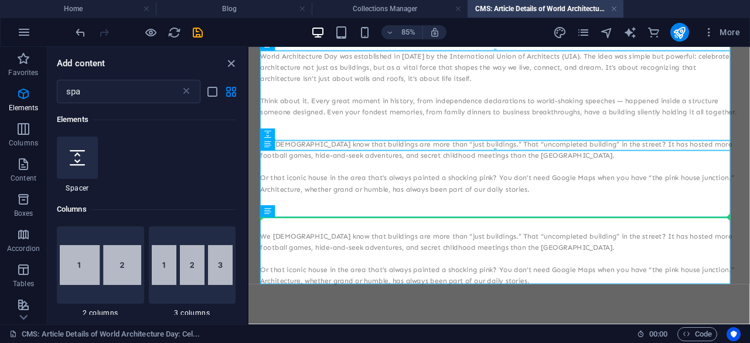
select select "px"
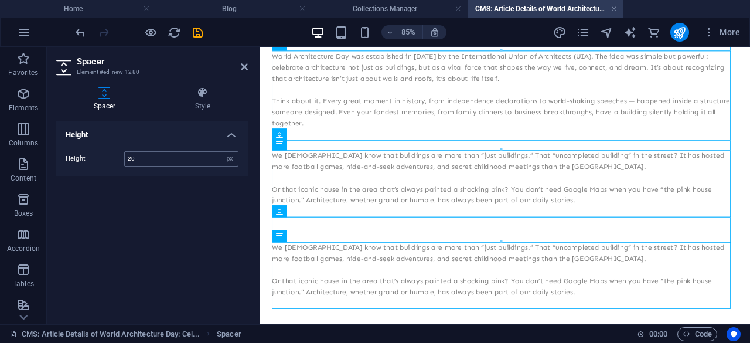
type input "20"
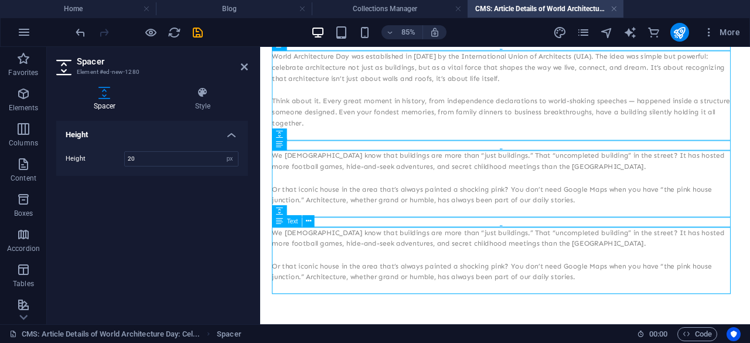
click at [640, 323] on div "We [DEMOGRAPHIC_DATA] know that buildings are more than “just buildings.” That …" at bounding box center [548, 298] width 548 height 78
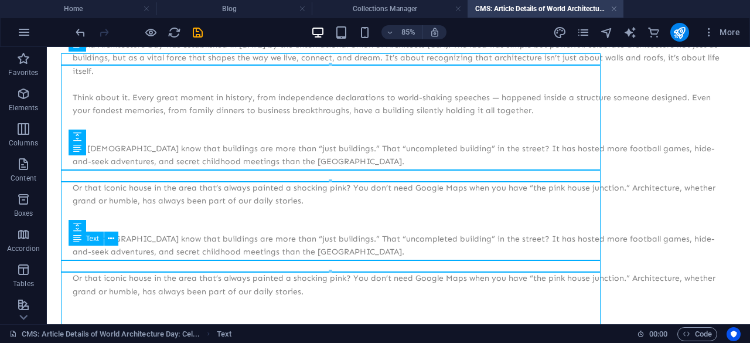
click at [582, 282] on div "We [DEMOGRAPHIC_DATA] know that buildings are more than “just buildings.” That …" at bounding box center [398, 272] width 651 height 78
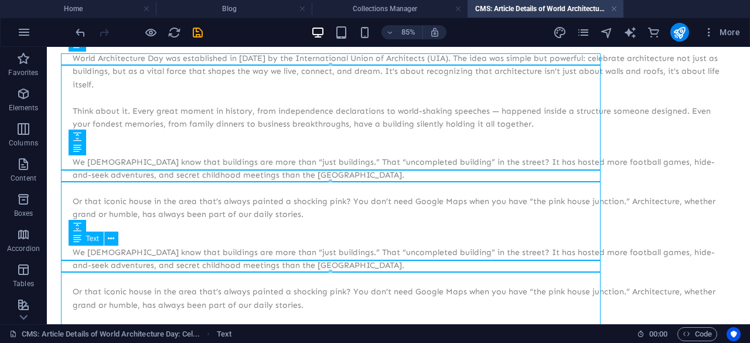
click at [582, 282] on div "We [DEMOGRAPHIC_DATA] know that buildings are more than “just buildings.” That …" at bounding box center [398, 285] width 651 height 78
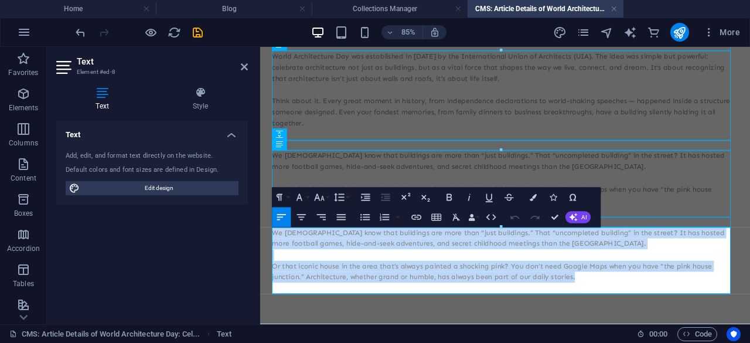
drag, startPoint x: 655, startPoint y: 322, endPoint x: 221, endPoint y: 256, distance: 438.5
click at [260, 256] on html "Skip to main content World Architecture Day When you step outside and admire a …" at bounding box center [548, 144] width 576 height 482
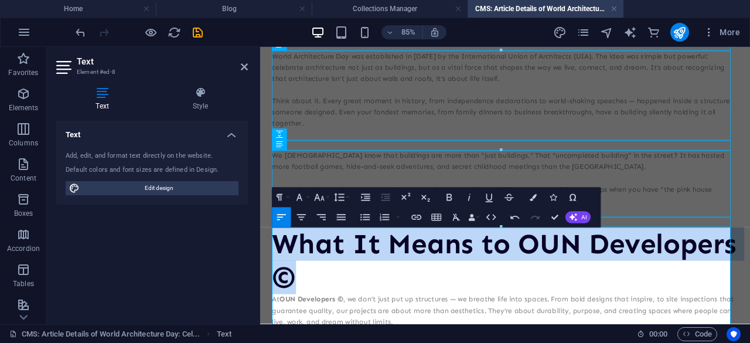
drag, startPoint x: 487, startPoint y: 310, endPoint x: 251, endPoint y: 269, distance: 239.0
click at [260, 269] on html "Skip to main content World Architecture Day When you step outside and admire a …" at bounding box center [548, 190] width 576 height 574
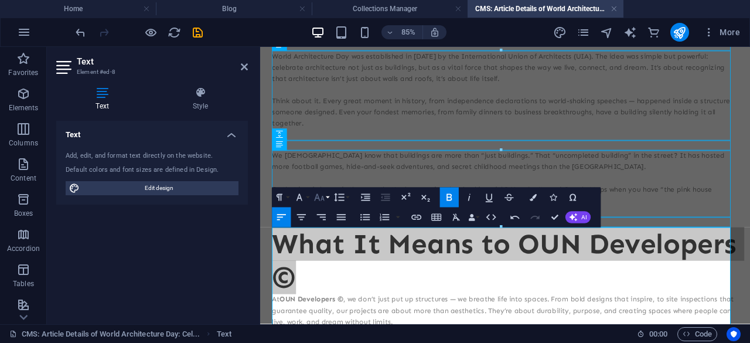
click at [323, 197] on icon "button" at bounding box center [319, 197] width 12 height 12
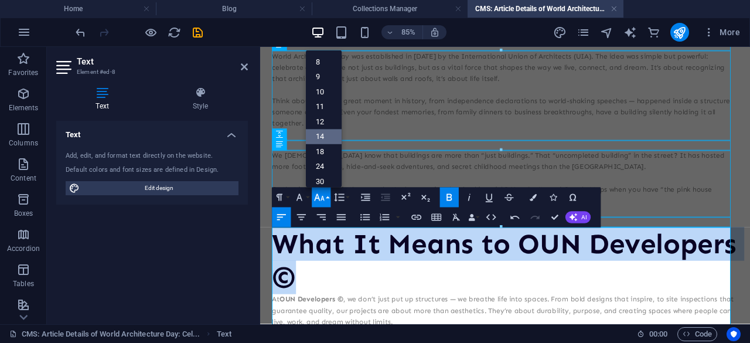
click at [322, 134] on link "14" at bounding box center [324, 136] width 36 height 15
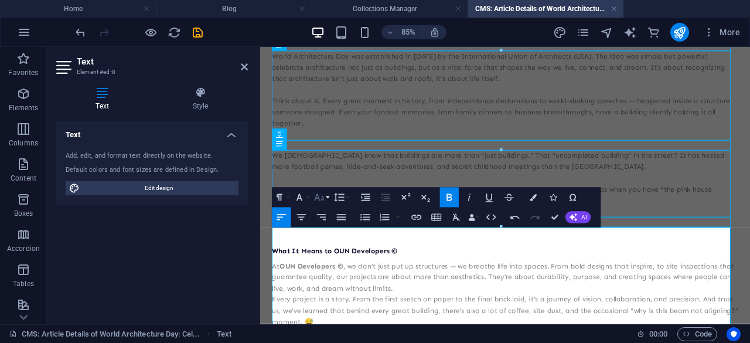
click at [325, 193] on icon "button" at bounding box center [319, 197] width 12 height 12
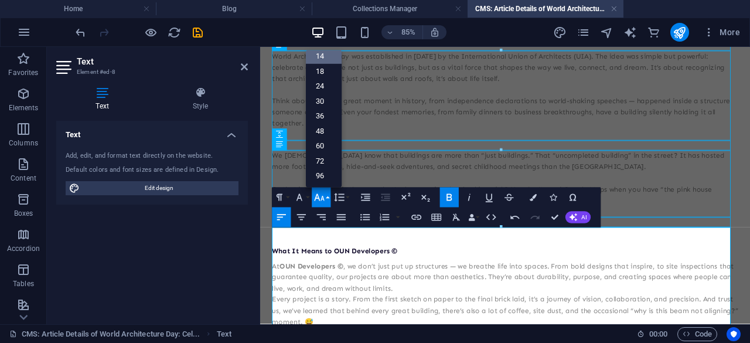
scroll to position [94, 0]
click at [326, 86] on link "24" at bounding box center [324, 85] width 36 height 15
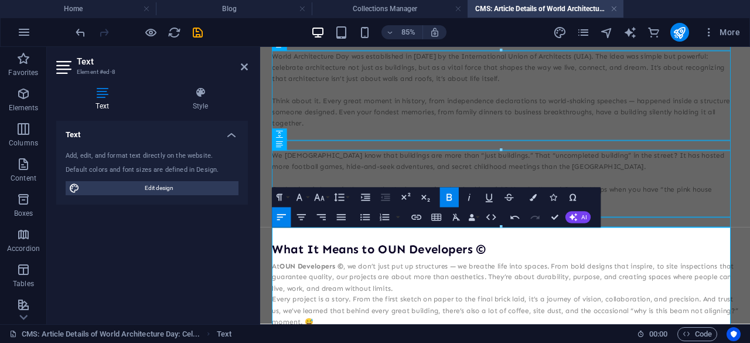
click at [551, 301] on p "At OUN Developers © , we don’t just put up structures — we breathe life into sp…" at bounding box center [548, 317] width 548 height 39
drag, startPoint x: 517, startPoint y: 283, endPoint x: 548, endPoint y: 276, distance: 32.4
click at [517, 284] on span "What It Means to OUN Developers ©" at bounding box center [399, 284] width 251 height 17
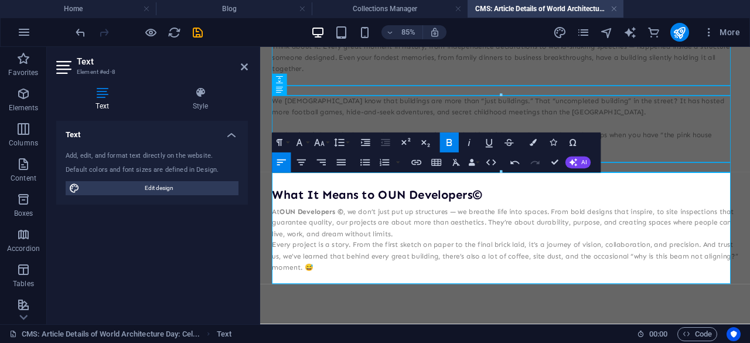
click at [354, 240] on strong "OUN Developers ©" at bounding box center [320, 240] width 75 height 10
click at [490, 238] on p "At OUN Developers© , we don’t just put up structures — we breathe life into spa…" at bounding box center [548, 253] width 548 height 39
click at [369, 312] on p "Every project is a story. From the first sketch on paper to the final brick lai…" at bounding box center [548, 293] width 548 height 39
click at [424, 268] on p "At OUN Developers© , we don’t just put up structures, we breathe life into spac…" at bounding box center [548, 253] width 548 height 39
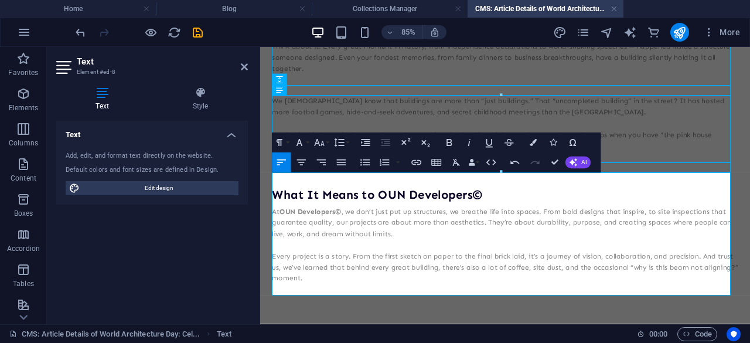
scroll to position [221, 0]
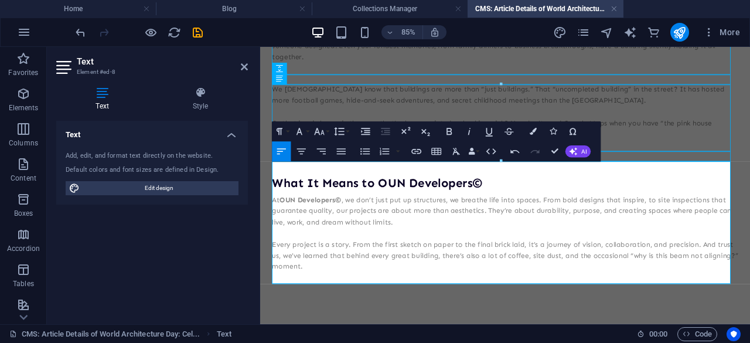
click at [378, 308] on p "Every project is a story. From the first sketch on paper to the final brick lai…" at bounding box center [548, 293] width 548 height 39
click at [499, 342] on div "World Architecture Day When you step outside and admire a skyline, a market squ…" at bounding box center [548, 98] width 576 height 547
drag, startPoint x: 244, startPoint y: 64, endPoint x: 197, endPoint y: 18, distance: 65.9
click at [244, 64] on icon at bounding box center [244, 66] width 7 height 9
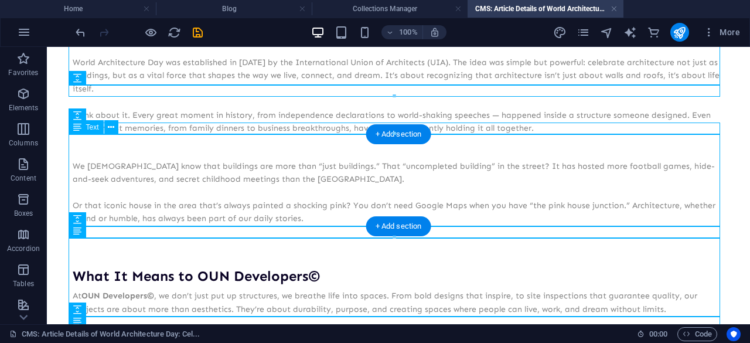
scroll to position [217, 0]
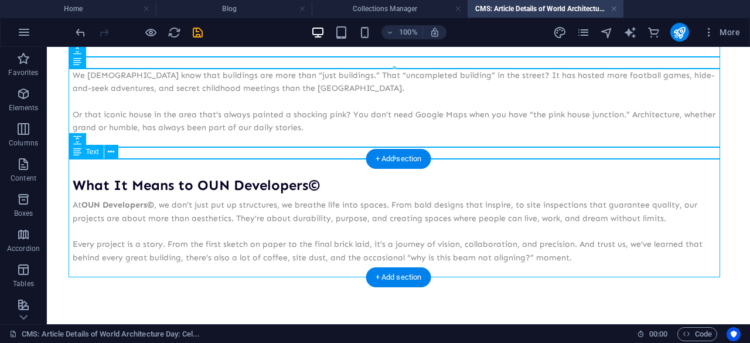
click at [564, 255] on div "What It Means to OUN Developers© At OUN Developers© , we don’t just put up stru…" at bounding box center [398, 218] width 651 height 118
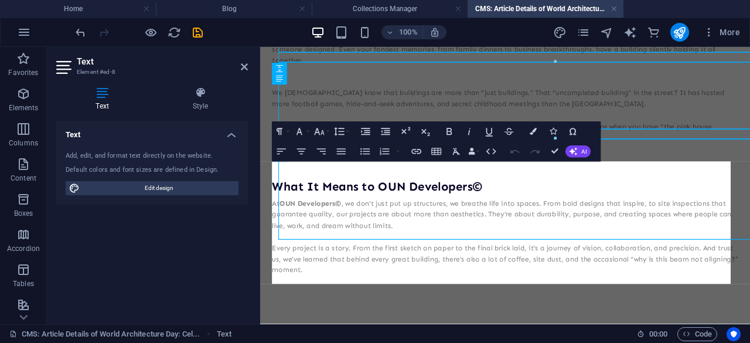
scroll to position [221, 0]
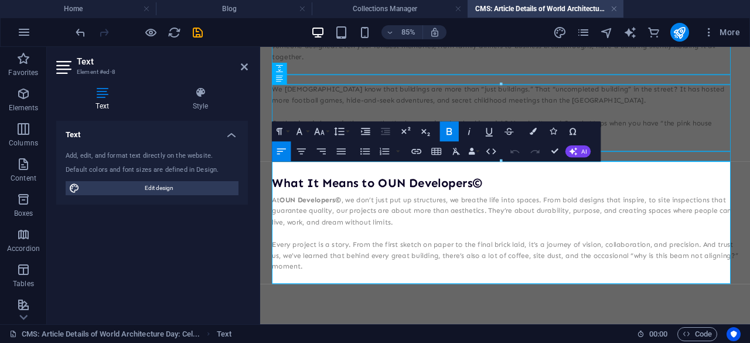
click at [409, 312] on p "Every project is a story. From the first sketch on paper to the final brick lai…" at bounding box center [548, 293] width 548 height 39
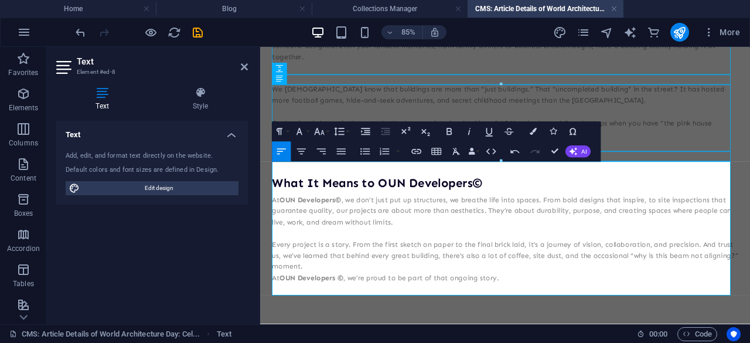
click at [400, 306] on p "Every project is a story. From the first sketch on paper to the final brick lai…" at bounding box center [548, 293] width 548 height 39
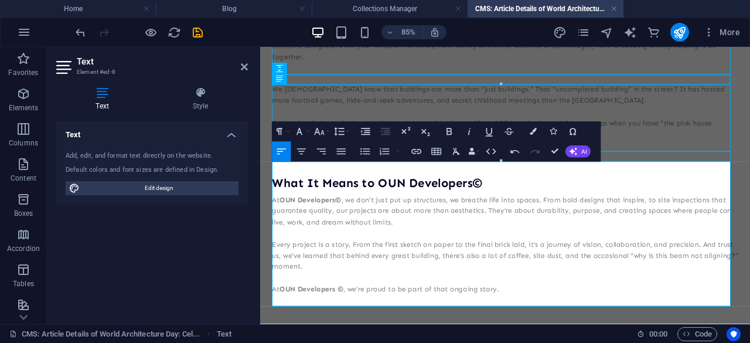
click at [354, 332] on strong "OUN Developers ©" at bounding box center [320, 332] width 75 height 10
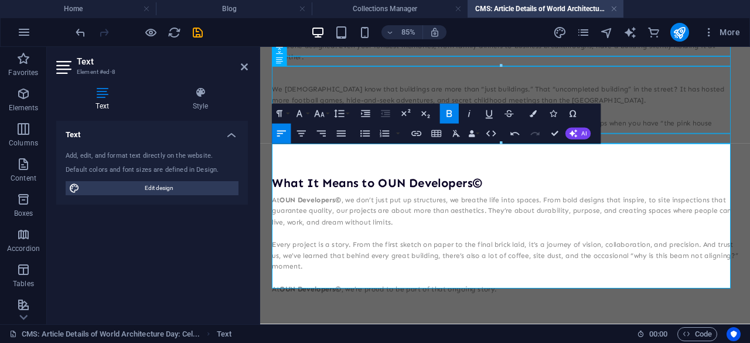
scroll to position [247, 0]
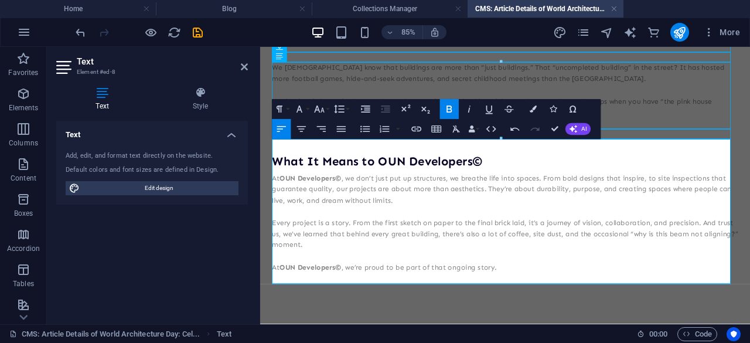
drag, startPoint x: 303, startPoint y: 207, endPoint x: 496, endPoint y: 201, distance: 192.2
click at [496, 201] on p "At OUN Developers© , we don’t just put up structures, we breathe life into spac…" at bounding box center [548, 214] width 548 height 39
click at [249, 67] on aside "Text Element #ed-8 Text Style Text Add, edit, and format text directly on the w…" at bounding box center [153, 185] width 213 height 277
click at [242, 66] on icon at bounding box center [244, 66] width 7 height 9
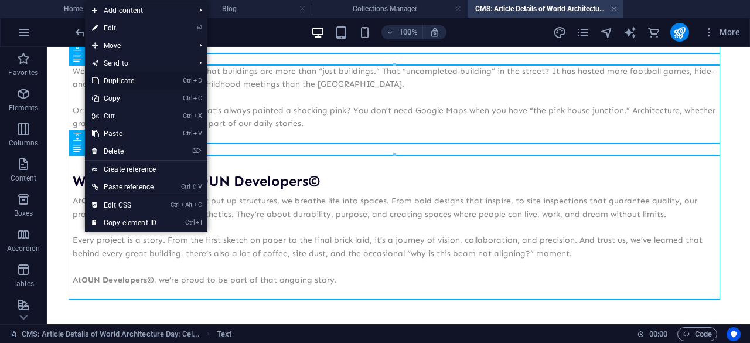
drag, startPoint x: 124, startPoint y: 84, endPoint x: 77, endPoint y: 39, distance: 65.5
click at [124, 84] on link "Ctrl D Duplicate" at bounding box center [124, 81] width 78 height 18
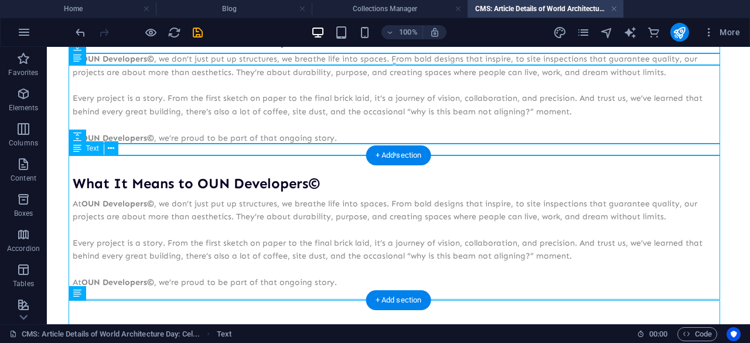
scroll to position [388, 0]
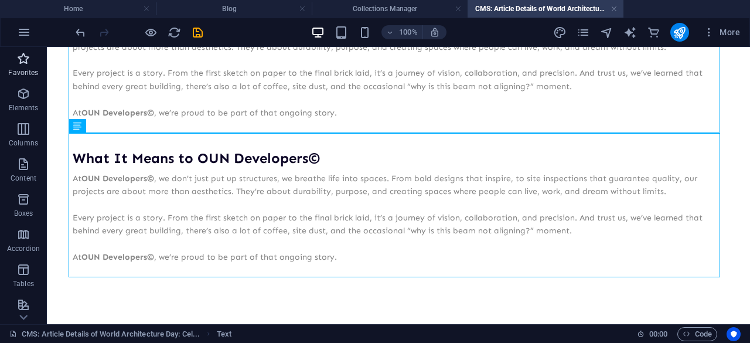
click at [29, 71] on p "Favorites" at bounding box center [23, 72] width 30 height 9
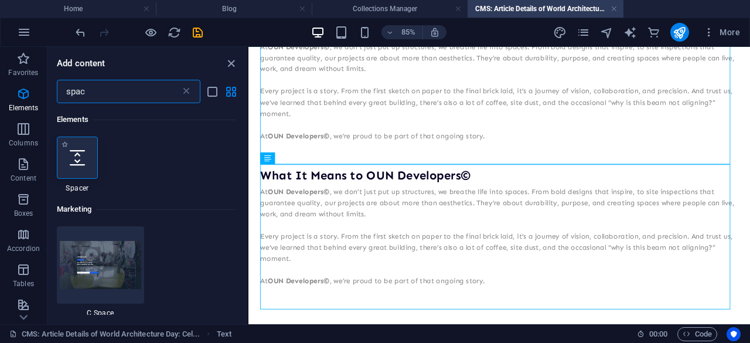
type input "spac"
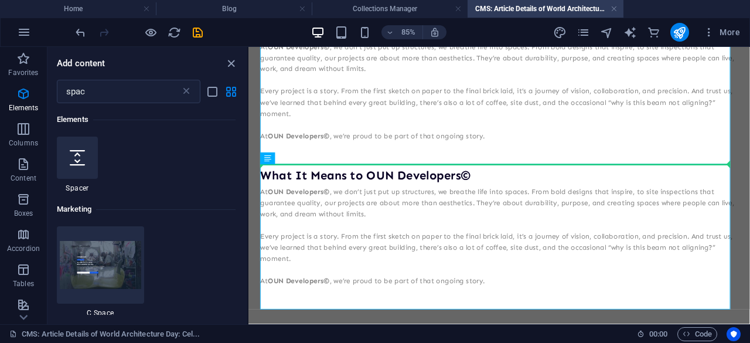
select select "px"
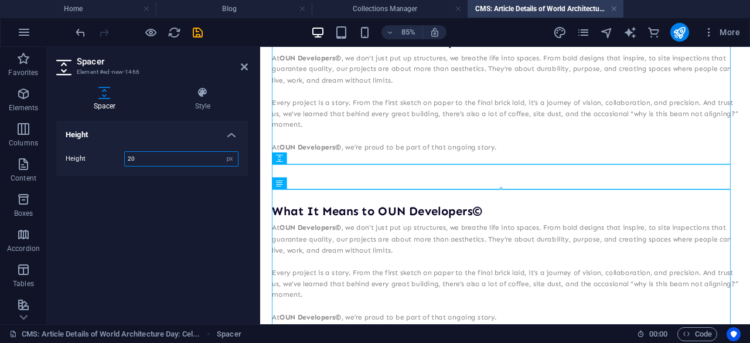
type input "20"
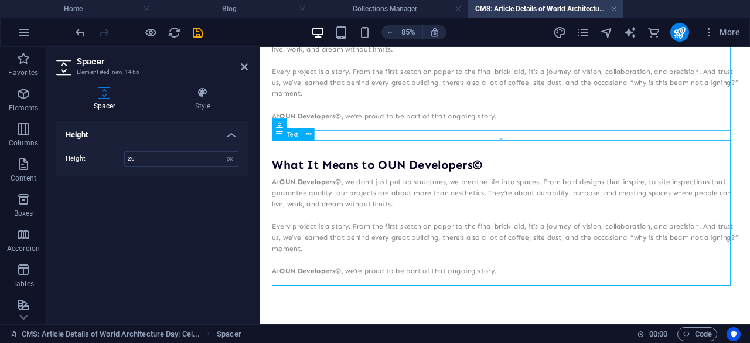
scroll to position [430, 0]
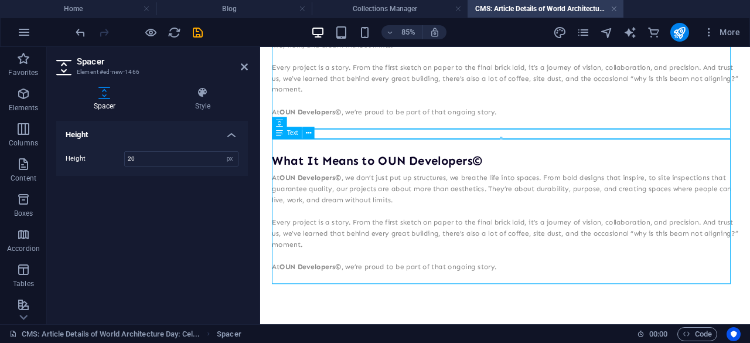
click at [537, 301] on div "What It Means to OUN Developers© At OUN Developers© , we don’t just put up stru…" at bounding box center [548, 240] width 548 height 170
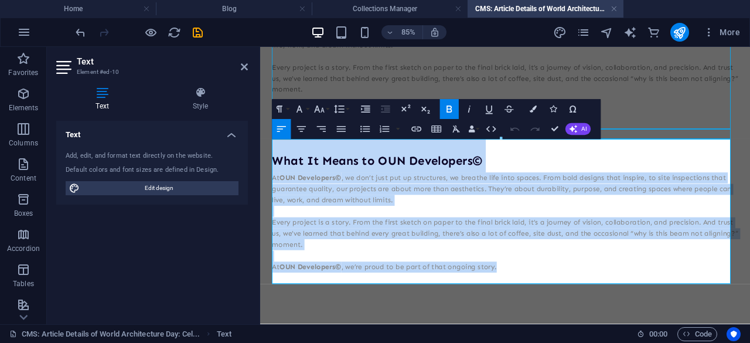
drag, startPoint x: 559, startPoint y: 304, endPoint x: 271, endPoint y: 179, distance: 313.8
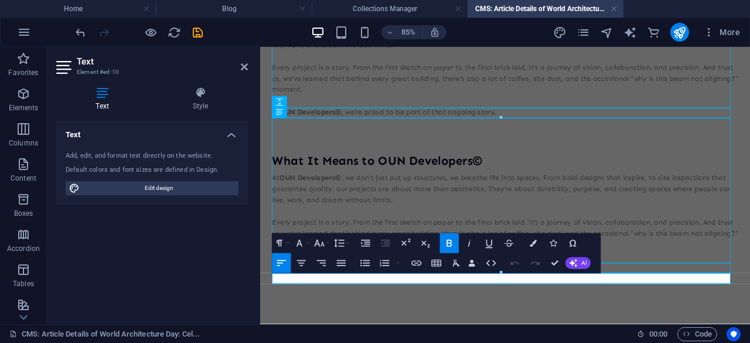
scroll to position [272, 0]
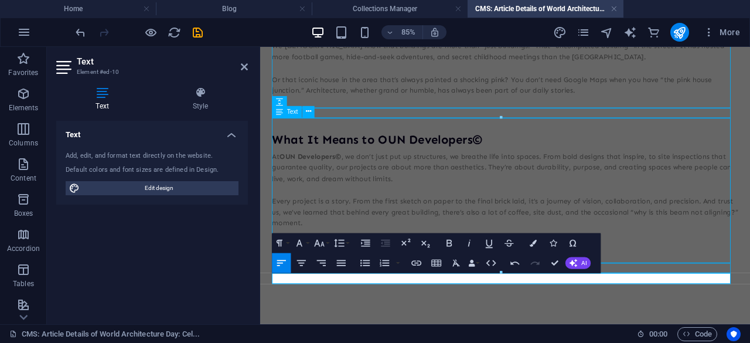
click at [627, 227] on div "What It Means to OUN Developers© At OUN Developers© , we don’t just put up stru…" at bounding box center [548, 216] width 548 height 170
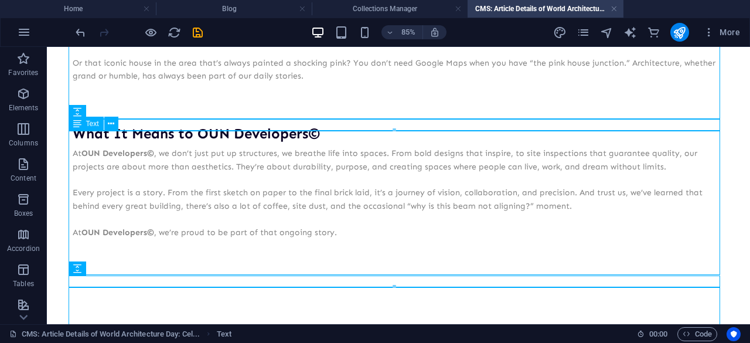
scroll to position [246, 0]
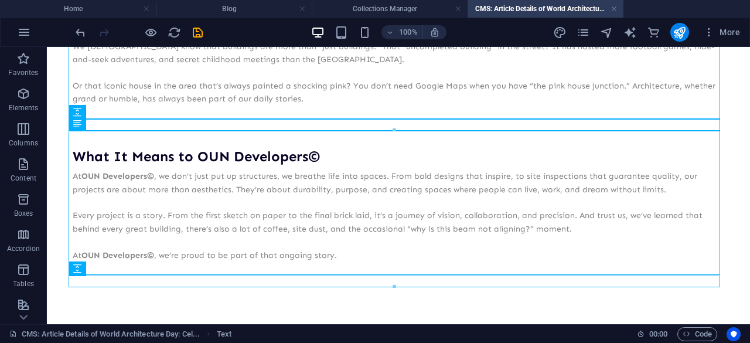
click at [98, 285] on div at bounding box center [394, 287] width 650 height 4
click at [101, 282] on div at bounding box center [398, 281] width 651 height 12
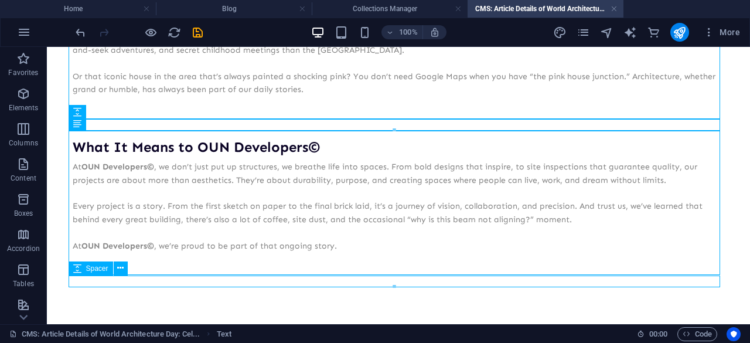
select select "px"
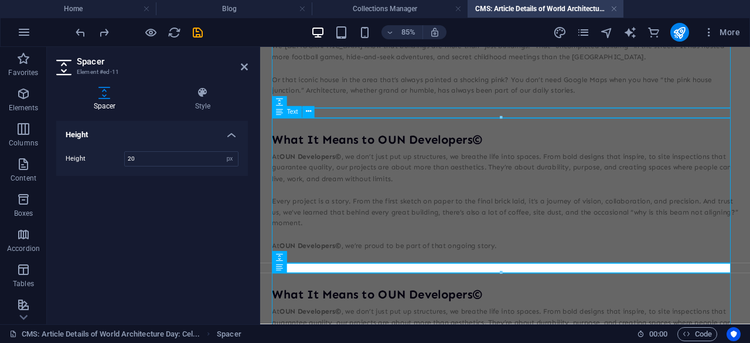
scroll to position [430, 0]
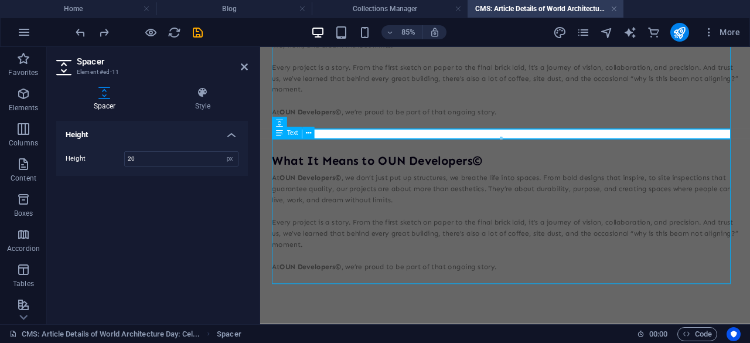
click at [566, 302] on div "What It Means to OUN Developers© At OUN Developers© , we don’t just put up stru…" at bounding box center [548, 240] width 548 height 170
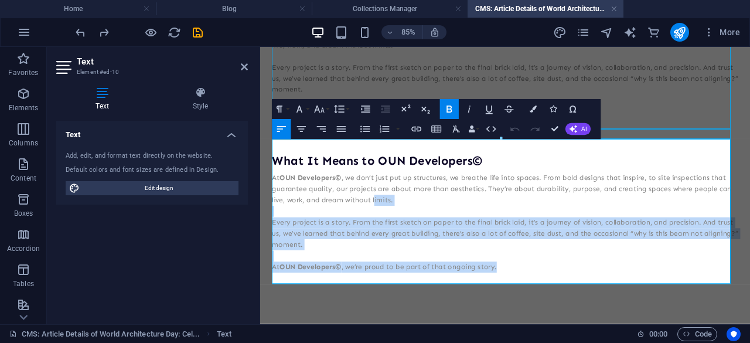
drag, startPoint x: 559, startPoint y: 309, endPoint x: 394, endPoint y: 232, distance: 182.9
click at [394, 232] on div "What It Means to OUN Developers© At OUN Developers© , we don’t just put up stru…" at bounding box center [548, 234] width 548 height 158
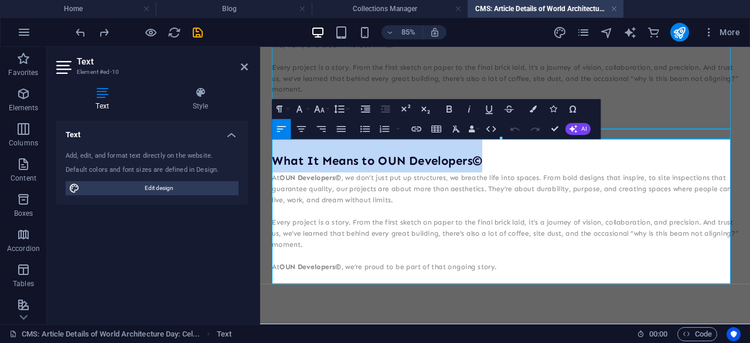
drag, startPoint x: 547, startPoint y: 181, endPoint x: 241, endPoint y: 165, distance: 306.2
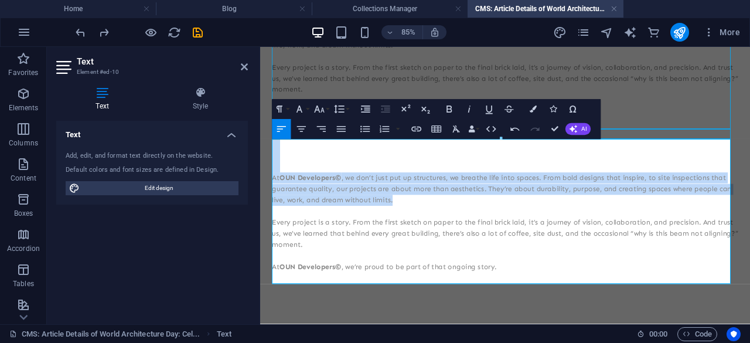
drag, startPoint x: 419, startPoint y: 226, endPoint x: 244, endPoint y: 176, distance: 182.1
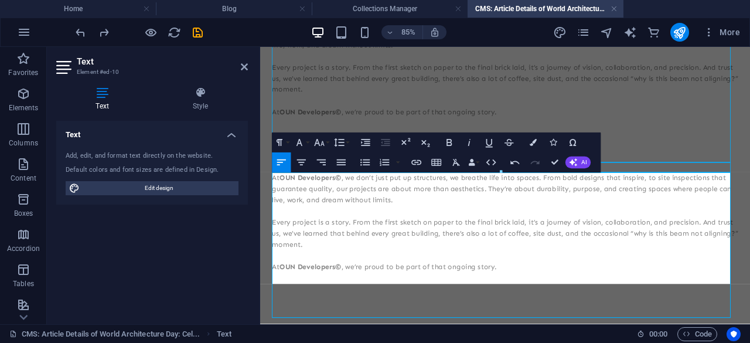
scroll to position [390, 0]
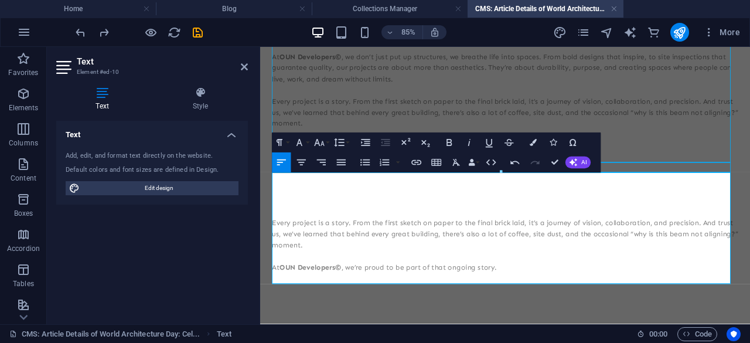
click at [278, 249] on p "Every project is a story. From the first sketch on paper to the final brick lai…" at bounding box center [548, 267] width 548 height 39
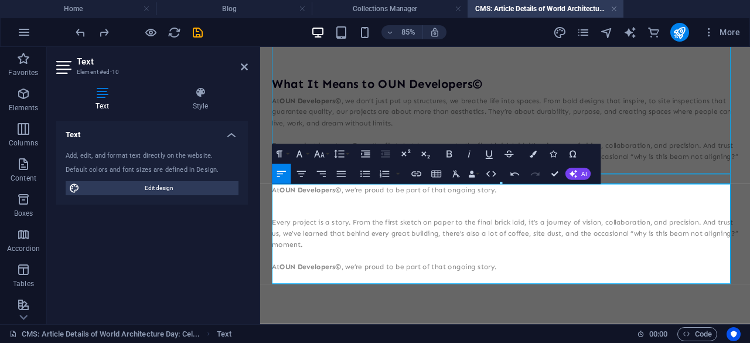
scroll to position [338, 0]
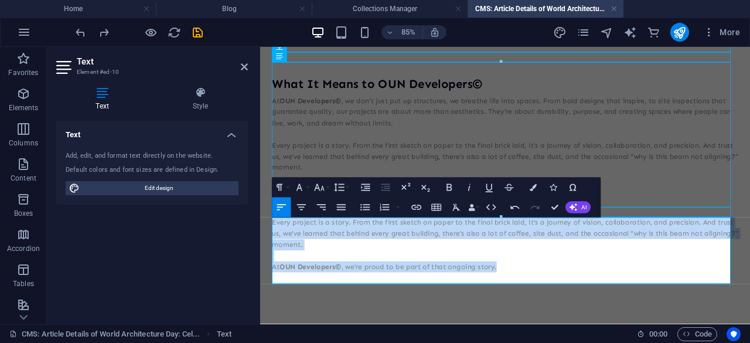
drag, startPoint x: 552, startPoint y: 308, endPoint x: 514, endPoint y: 269, distance: 53.9
click at [260, 254] on html "Skip to main content World Architecture Day When you step outside and admire a …" at bounding box center [548, 41] width 576 height 664
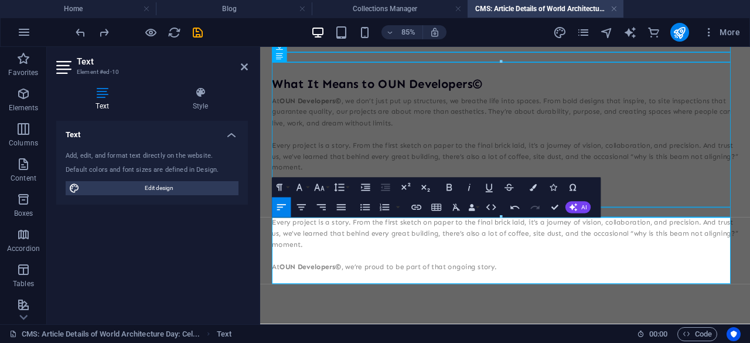
scroll to position [312, 0]
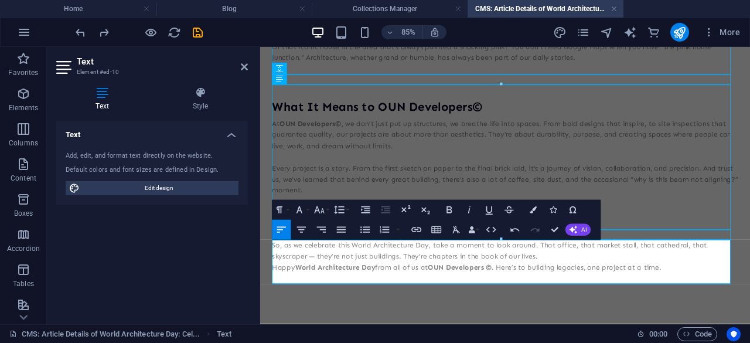
click at [331, 297] on p "So, as we celebrate this World Architecture Day, take a moment to look around. …" at bounding box center [548, 287] width 548 height 26
click at [530, 306] on strong "OUN Developers ©" at bounding box center [495, 306] width 75 height 10
drag, startPoint x: 201, startPoint y: 35, endPoint x: 322, endPoint y: 81, distance: 129.6
click at [201, 35] on icon "save" at bounding box center [197, 32] width 13 height 13
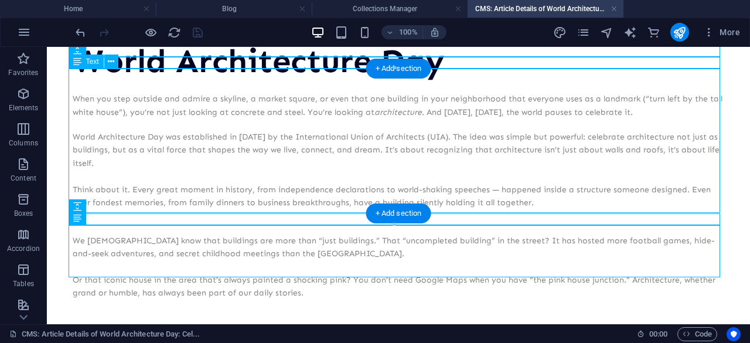
scroll to position [0, 0]
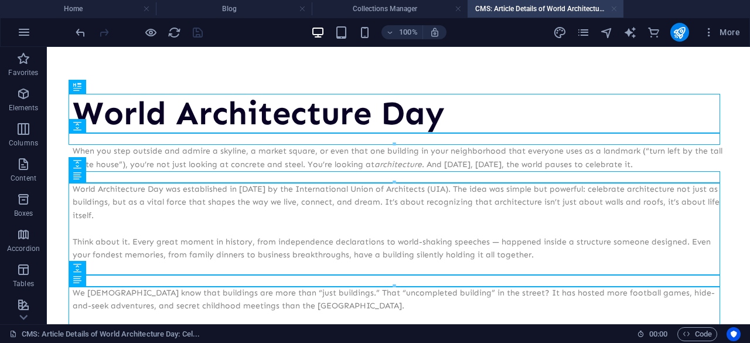
click at [611, 10] on link at bounding box center [613, 9] width 7 height 11
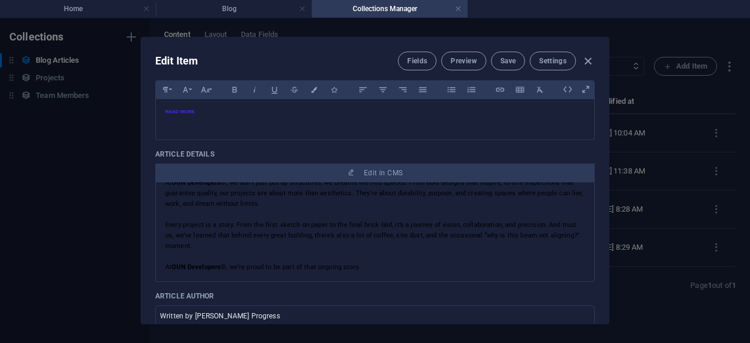
scroll to position [547, 0]
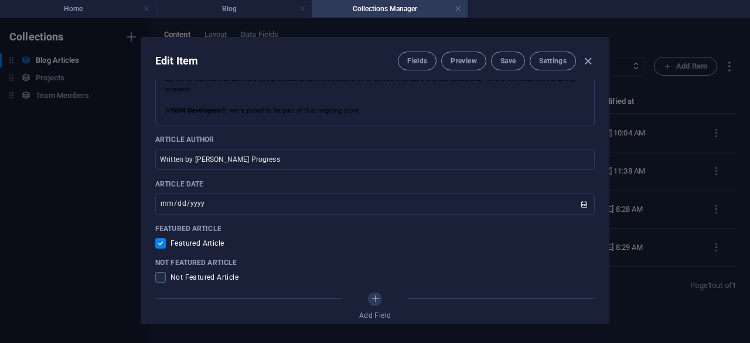
drag, startPoint x: 588, startPoint y: 60, endPoint x: 595, endPoint y: 104, distance: 43.9
click at [595, 104] on div "Edit Item Fields Preview Save Settings Article Title World Architecture Day: Ce…" at bounding box center [374, 180] width 467 height 286
click at [517, 64] on button "Save" at bounding box center [508, 61] width 34 height 19
click at [589, 60] on icon "button" at bounding box center [587, 60] width 13 height 13
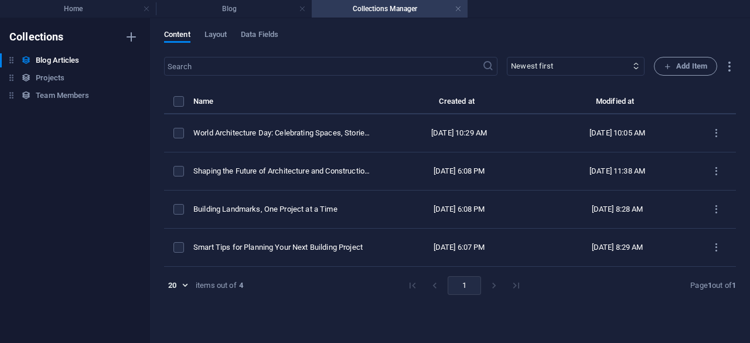
type input "[DATE]"
checkbox input "false"
type input "world-architecture-day-celebrating-spaces-stories-and-structures"
click at [241, 12] on h4 "Blog" at bounding box center [234, 8] width 156 height 13
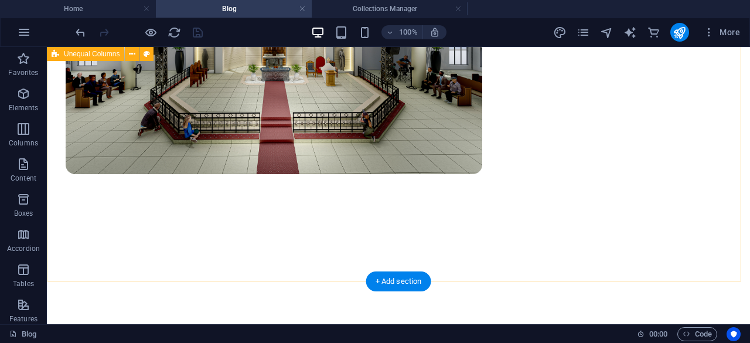
scroll to position [145, 0]
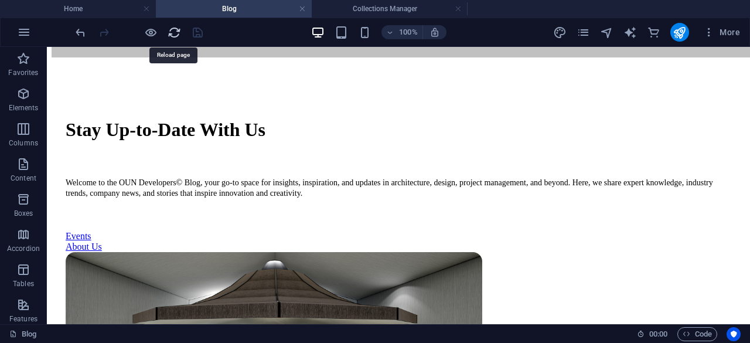
drag, startPoint x: 173, startPoint y: 30, endPoint x: 140, endPoint y: 13, distance: 37.5
click at [173, 30] on icon "reload" at bounding box center [174, 32] width 13 height 13
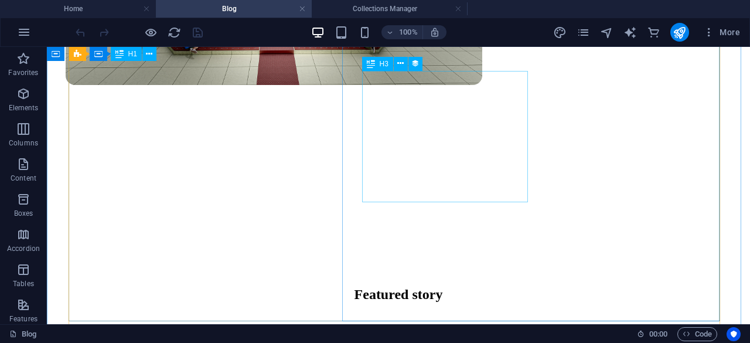
scroll to position [624, 0]
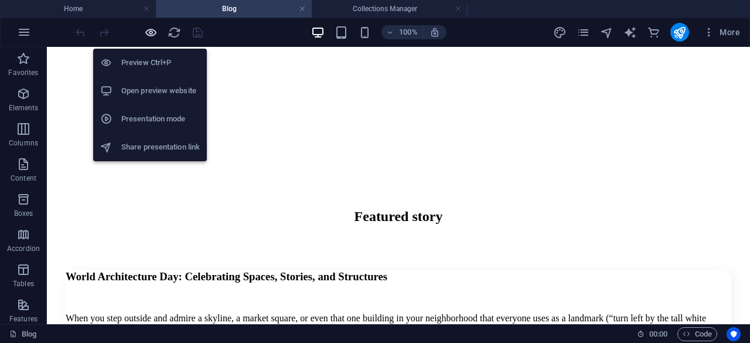
click at [146, 34] on icon "button" at bounding box center [150, 32] width 13 height 13
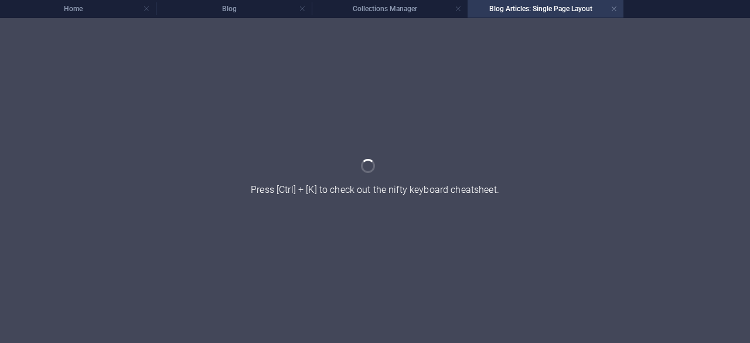
scroll to position [0, 0]
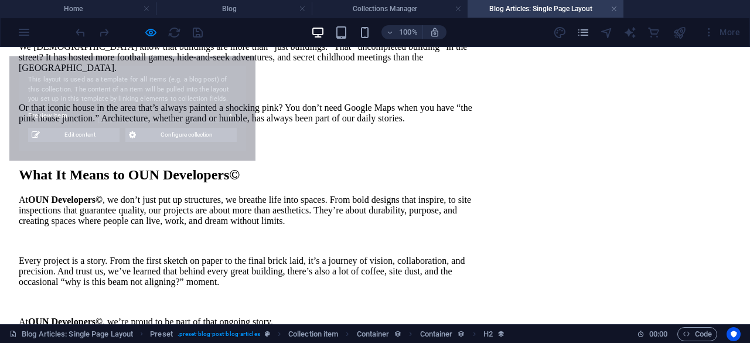
select select "68da516a1bafd975de049363"
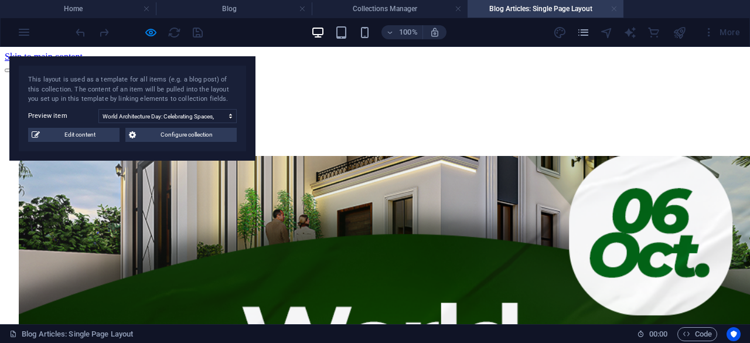
click at [613, 13] on link at bounding box center [613, 9] width 7 height 11
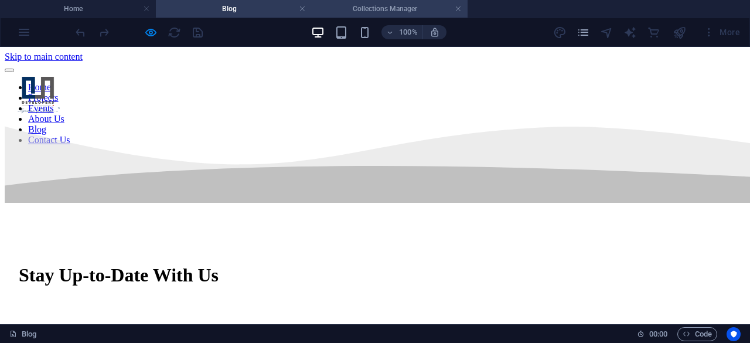
click at [432, 7] on h4 "Collections Manager" at bounding box center [390, 8] width 156 height 13
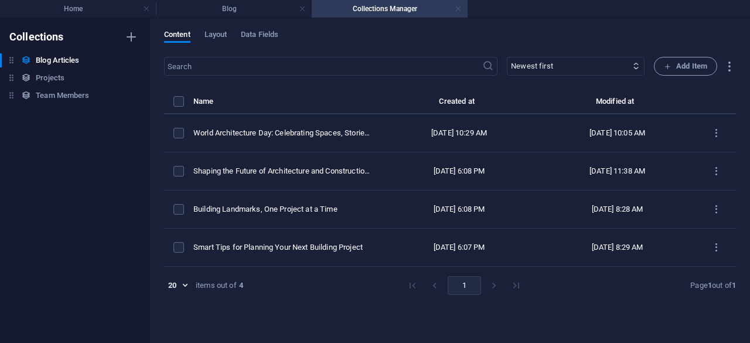
click at [461, 8] on link at bounding box center [458, 9] width 7 height 11
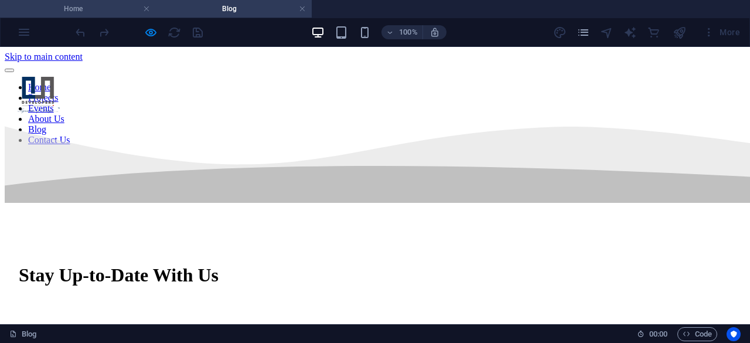
click at [114, 6] on h4 "Home" at bounding box center [78, 8] width 156 height 13
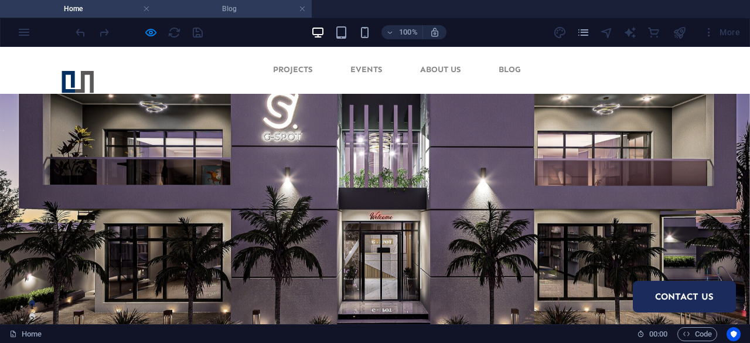
click at [219, 9] on h4 "Blog" at bounding box center [234, 8] width 156 height 13
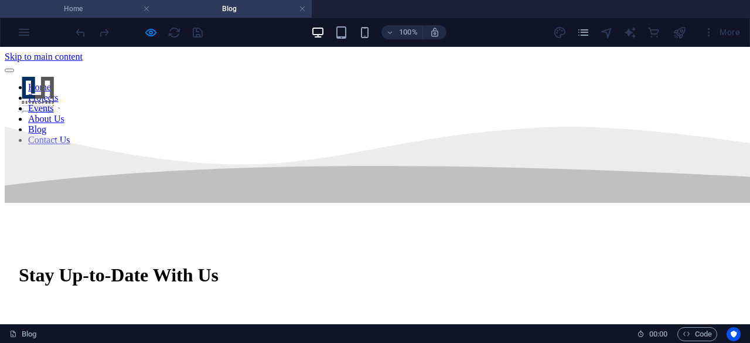
click at [101, 17] on li "Home" at bounding box center [78, 9] width 156 height 18
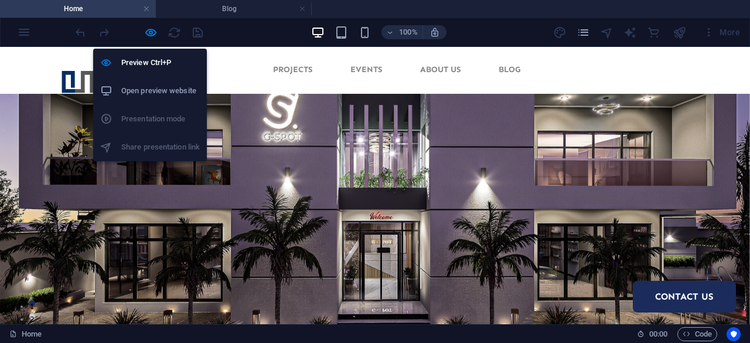
drag, startPoint x: 156, startPoint y: 29, endPoint x: 163, endPoint y: 28, distance: 7.8
click at [155, 29] on icon "button" at bounding box center [150, 32] width 13 height 13
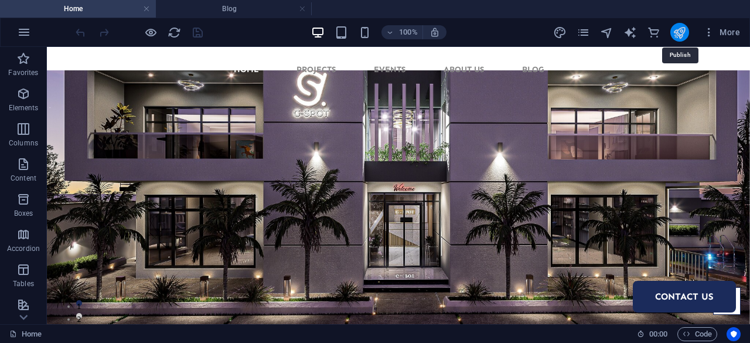
click at [680, 36] on icon "publish" at bounding box center [679, 32] width 13 height 13
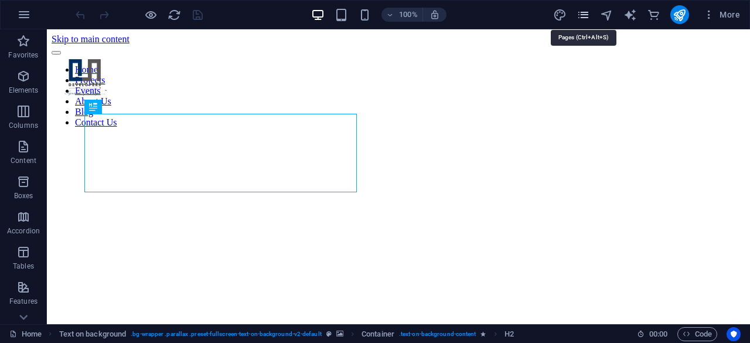
click at [585, 16] on icon "pages" at bounding box center [582, 14] width 13 height 13
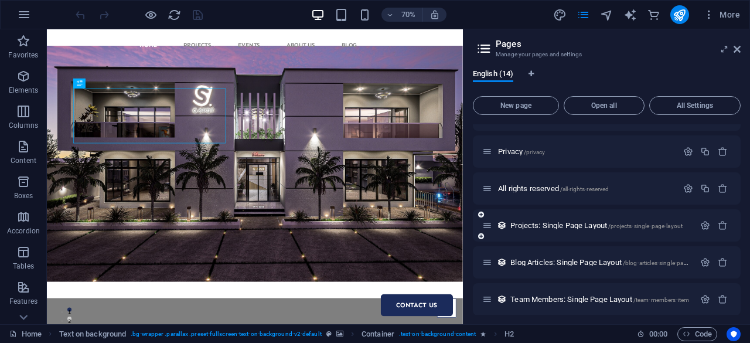
scroll to position [326, 0]
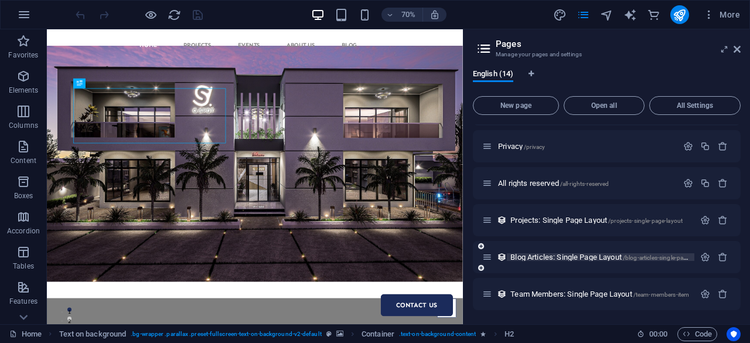
click at [546, 256] on span "Blog Articles: Single Page Layout /blog-articles-single-page-layout" at bounding box center [608, 256] width 197 height 9
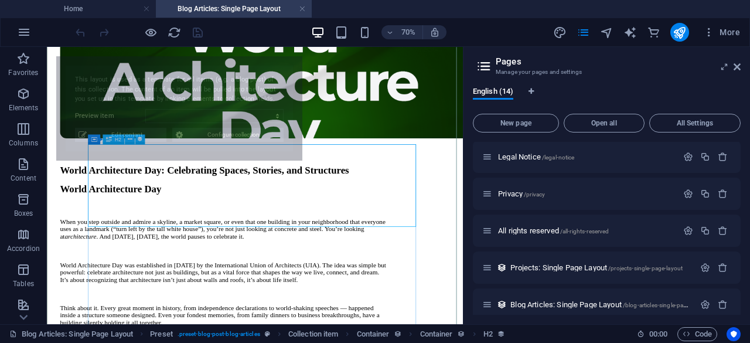
scroll to position [309, 0]
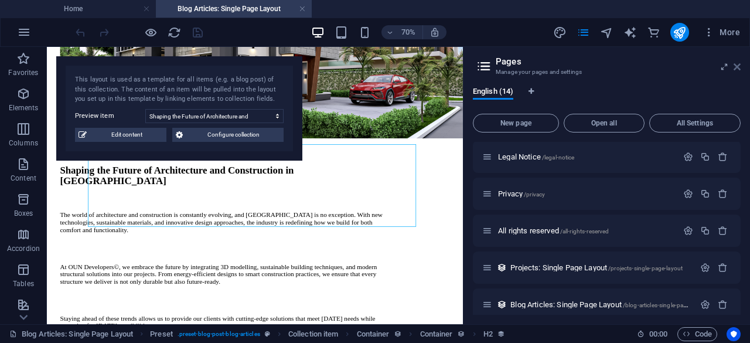
drag, startPoint x: 739, startPoint y: 66, endPoint x: 691, endPoint y: 19, distance: 67.1
click at [739, 66] on icon at bounding box center [736, 66] width 7 height 9
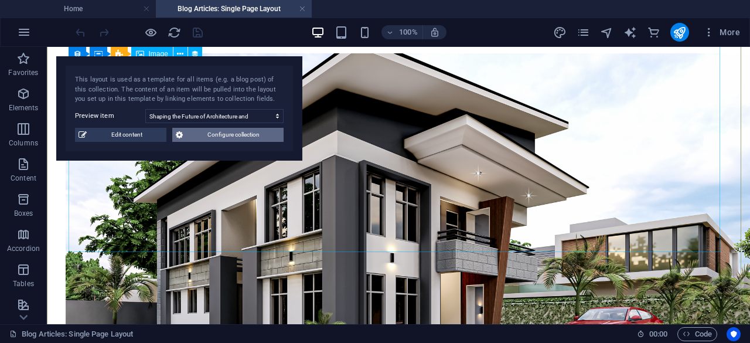
scroll to position [78, 0]
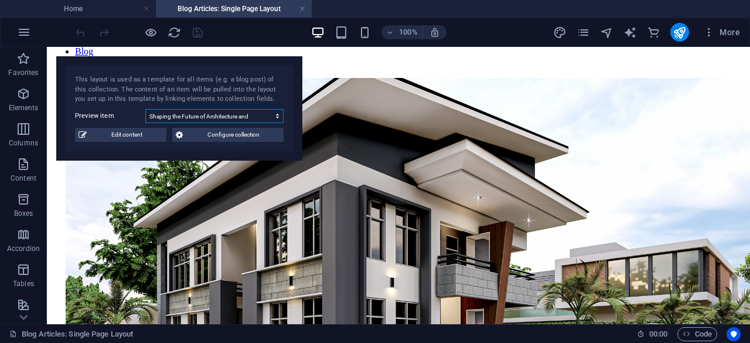
click at [255, 117] on select "World Architecture Day: Celebrating Spaces, Stories, and Structures Shaping the…" at bounding box center [214, 116] width 138 height 14
select select "68da516a1bafd975de049363"
click at [145, 109] on select "World Architecture Day: Celebrating Spaces, Stories, and Structures Shaping the…" at bounding box center [214, 116] width 138 height 14
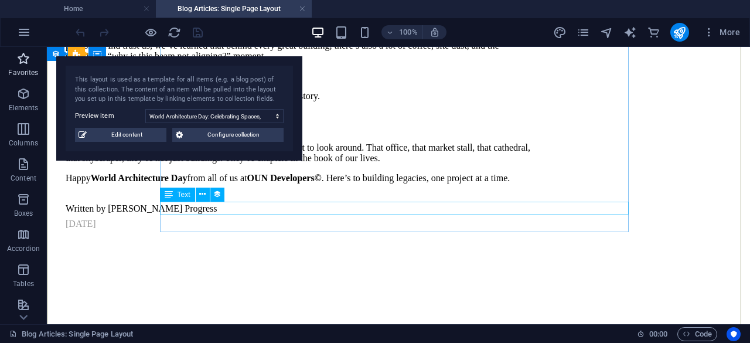
scroll to position [937, 0]
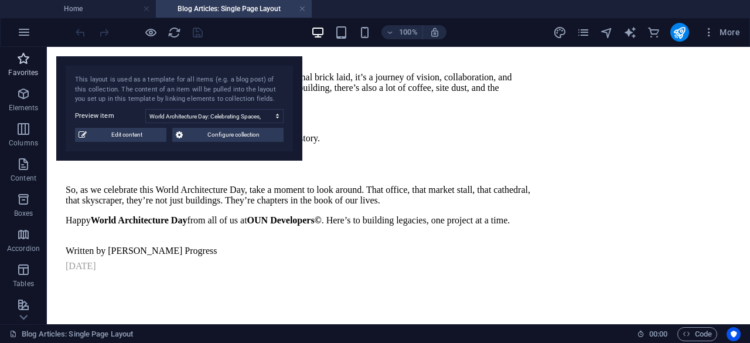
drag, startPoint x: 19, startPoint y: 65, endPoint x: 109, endPoint y: 303, distance: 254.7
click at [19, 65] on icon "button" at bounding box center [23, 59] width 14 height 14
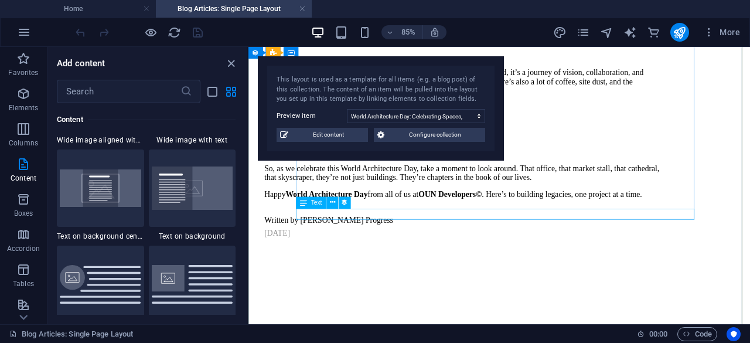
scroll to position [1015, 0]
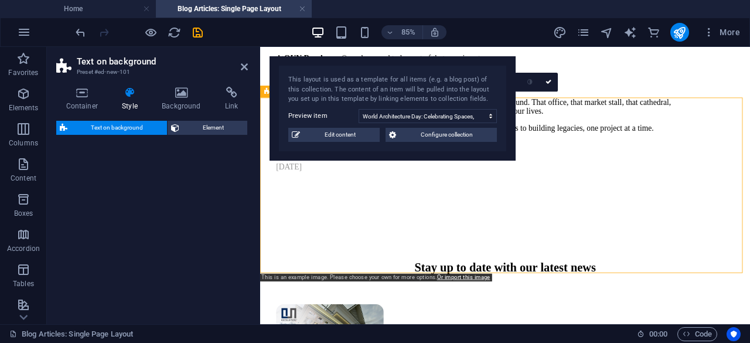
select select "%"
select select "rem"
select select "px"
select select "preset-fullscreen-text-on-background-v2-default"
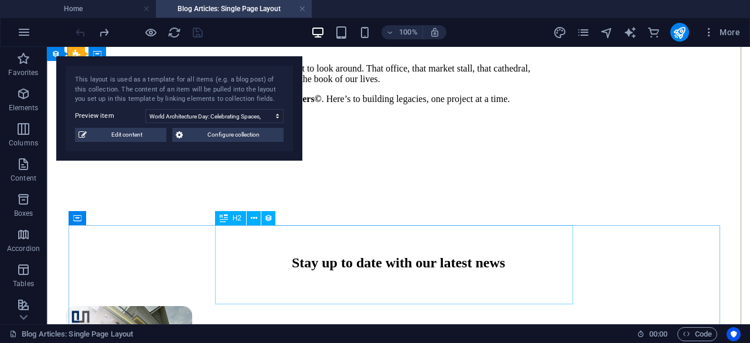
scroll to position [981, 0]
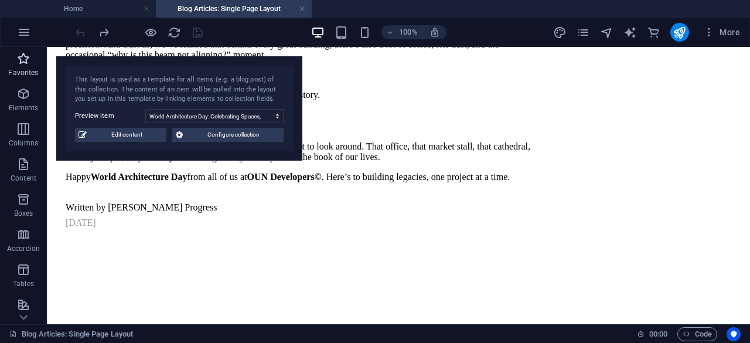
click at [19, 56] on icon "button" at bounding box center [23, 59] width 14 height 14
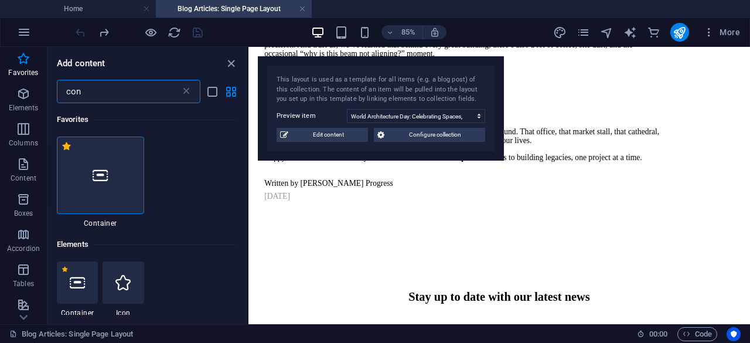
type input "con"
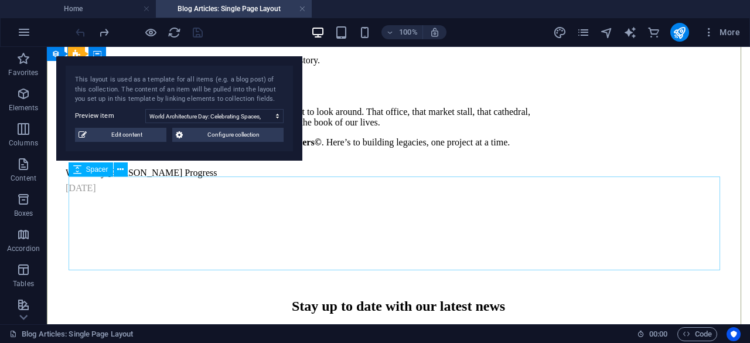
scroll to position [1015, 0]
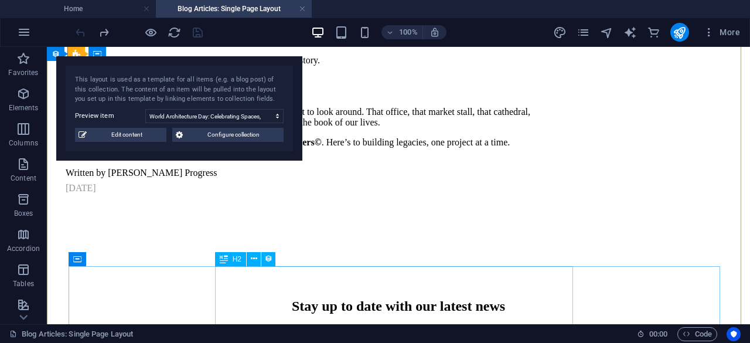
click at [375, 298] on div "Stay up to date with our latest news" at bounding box center [398, 306] width 665 height 16
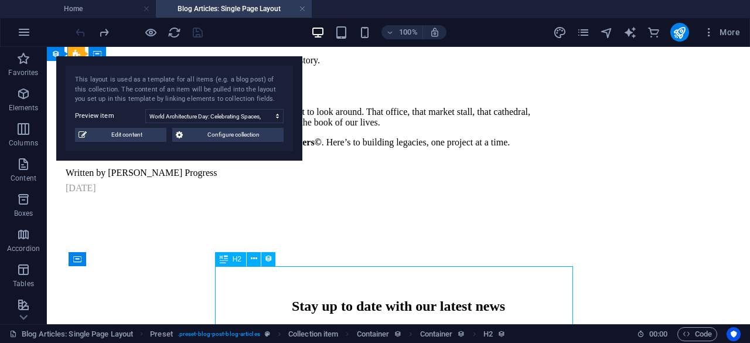
click at [375, 298] on div "Stay up to date with our latest news" at bounding box center [398, 306] width 665 height 16
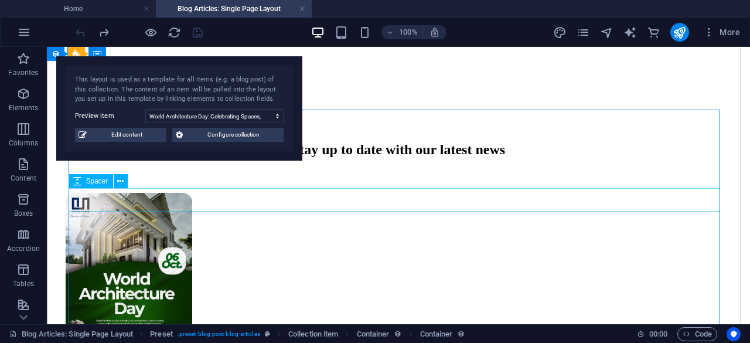
scroll to position [1093, 0]
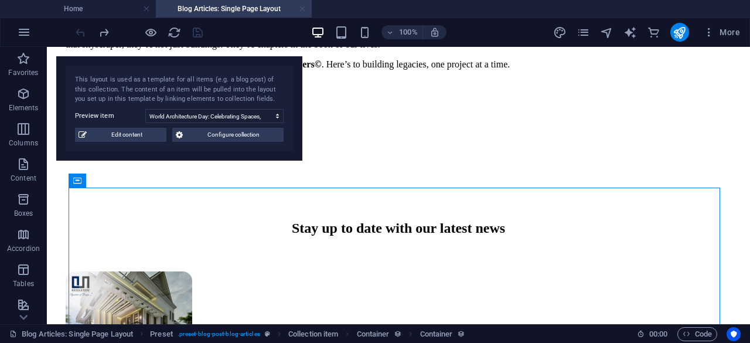
click at [305, 12] on link at bounding box center [302, 9] width 7 height 11
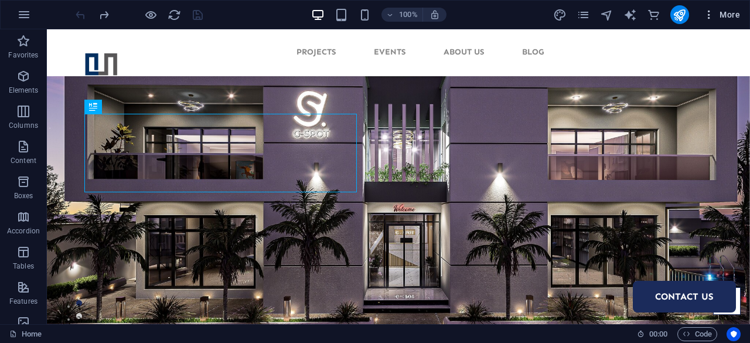
click at [710, 16] on icon "button" at bounding box center [709, 15] width 12 height 12
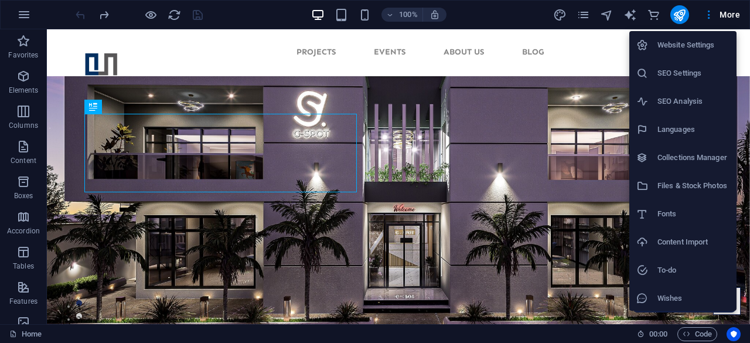
click at [688, 210] on h6 "Fonts" at bounding box center [693, 214] width 72 height 14
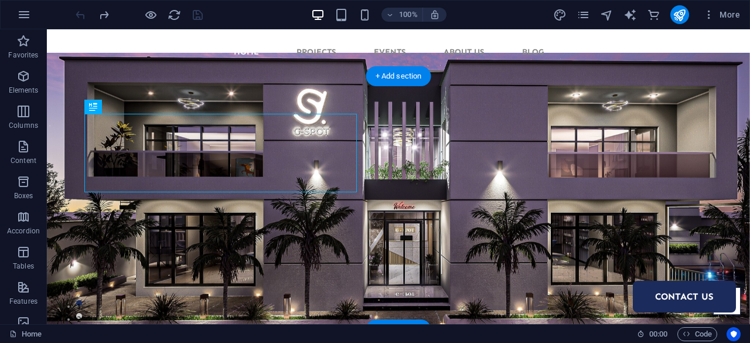
select select "popularity"
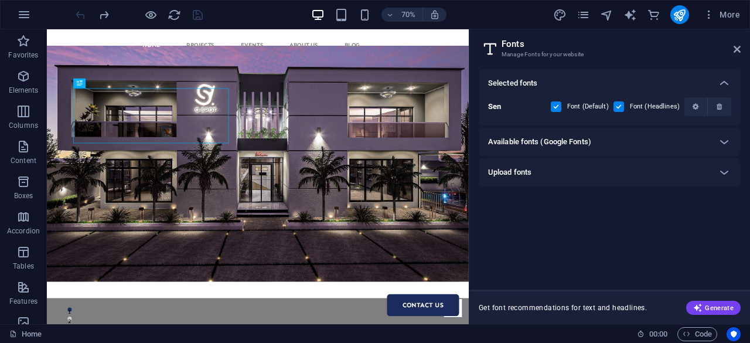
click at [709, 131] on div "Available fonts (Google Fonts)" at bounding box center [610, 142] width 262 height 28
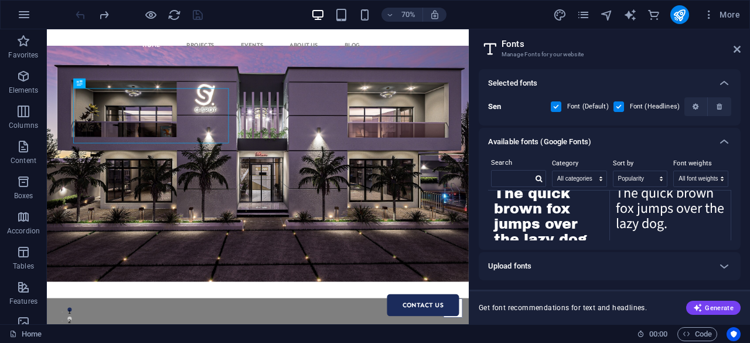
scroll to position [2457, 0]
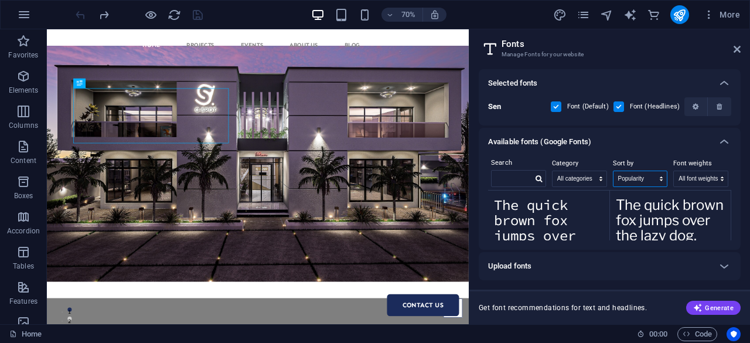
click at [663, 180] on select "Name Category Popularity" at bounding box center [640, 178] width 54 height 15
click at [723, 141] on icon at bounding box center [724, 142] width 14 height 14
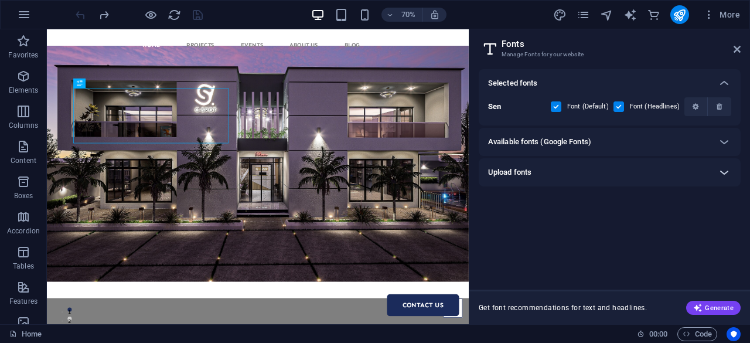
click at [726, 168] on icon at bounding box center [724, 172] width 14 height 14
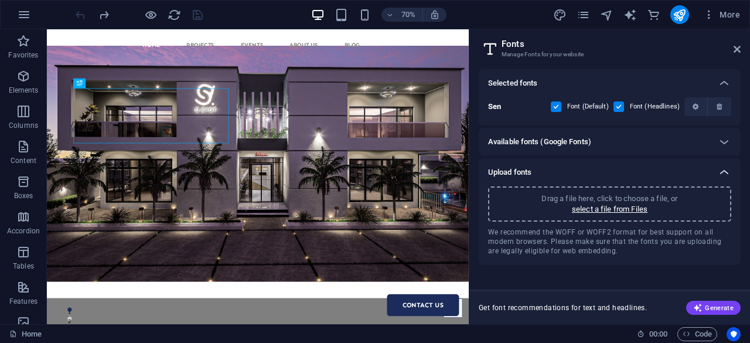
click at [726, 168] on icon at bounding box center [724, 172] width 14 height 14
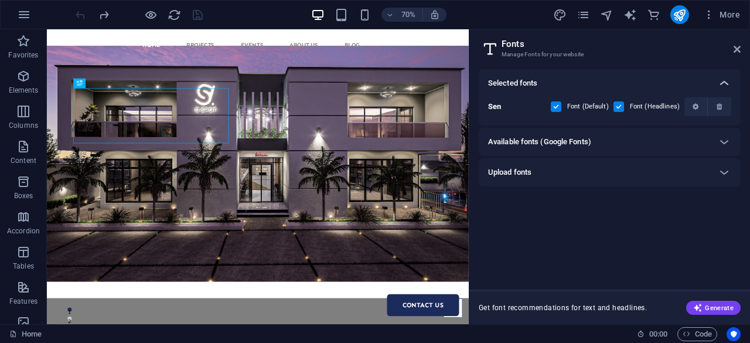
click at [721, 83] on icon at bounding box center [724, 83] width 14 height 14
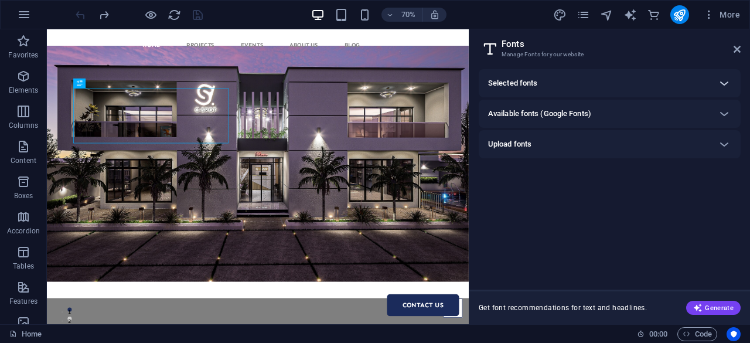
click at [721, 83] on icon at bounding box center [724, 83] width 14 height 14
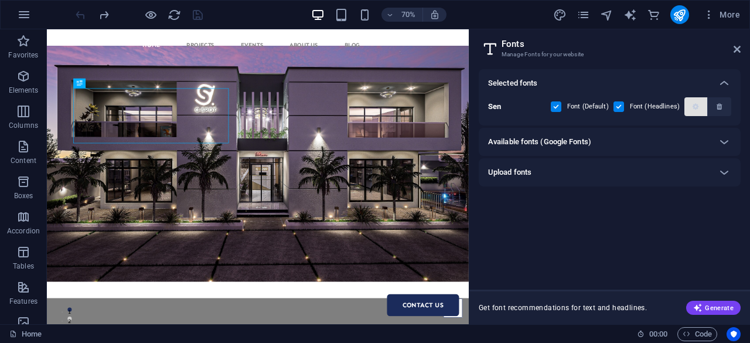
click at [692, 105] on span "button" at bounding box center [695, 106] width 13 height 7
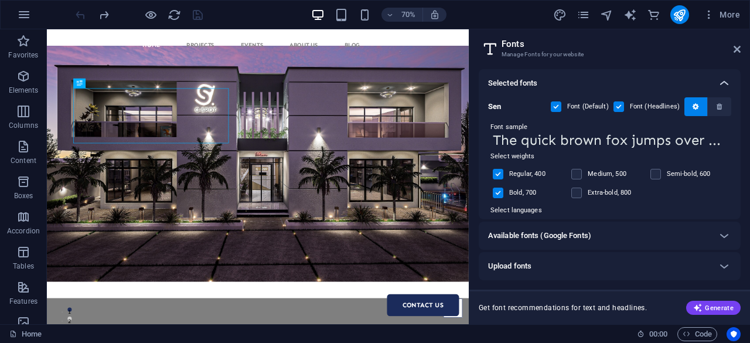
click at [723, 78] on icon at bounding box center [724, 83] width 14 height 14
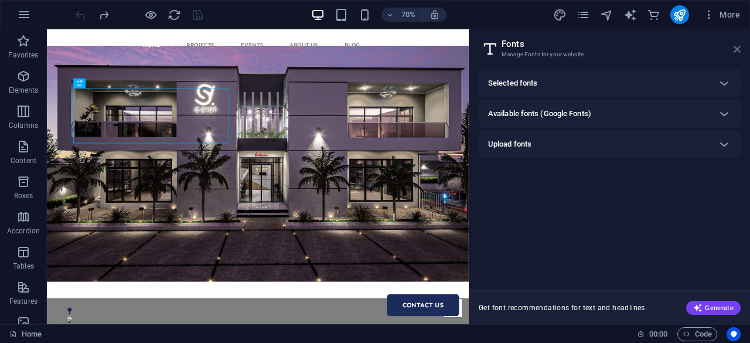
click at [738, 52] on icon at bounding box center [736, 49] width 7 height 9
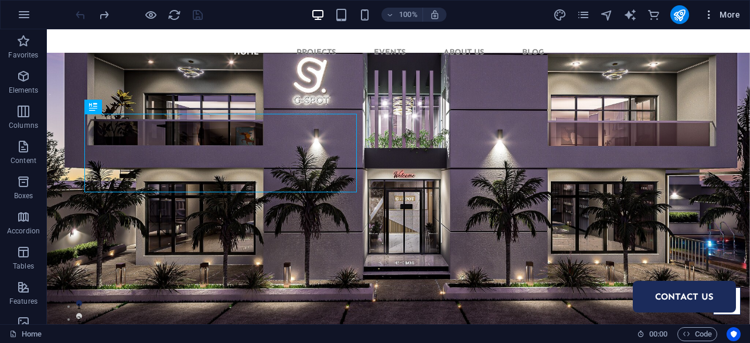
click at [714, 15] on icon "button" at bounding box center [709, 15] width 12 height 12
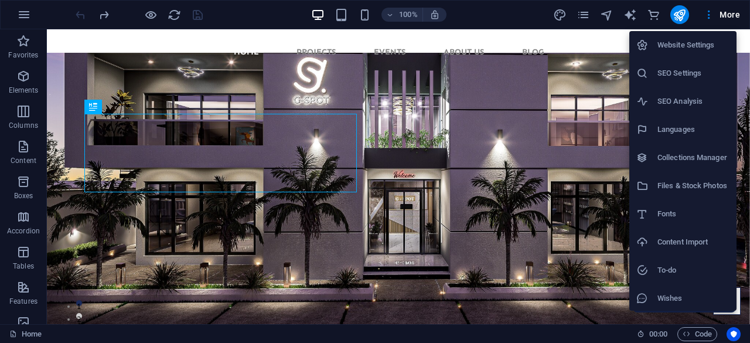
click at [687, 274] on h6 "To-do" at bounding box center [693, 270] width 72 height 14
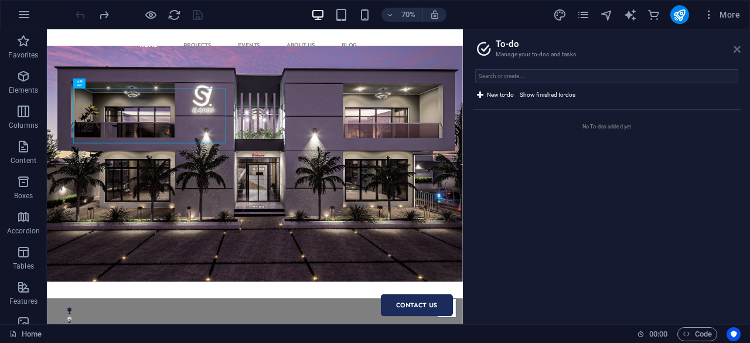
click at [735, 50] on icon at bounding box center [736, 49] width 7 height 9
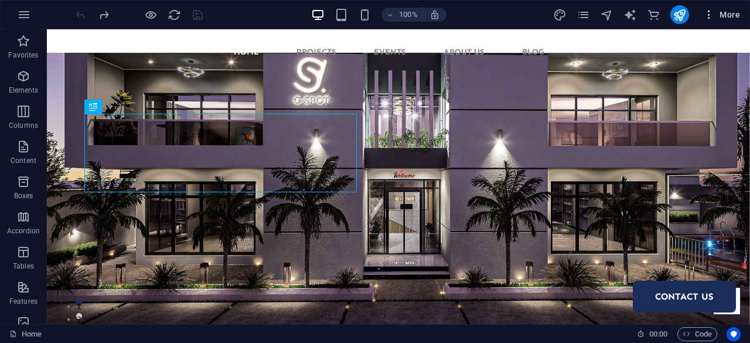
click at [714, 15] on icon "button" at bounding box center [709, 15] width 12 height 12
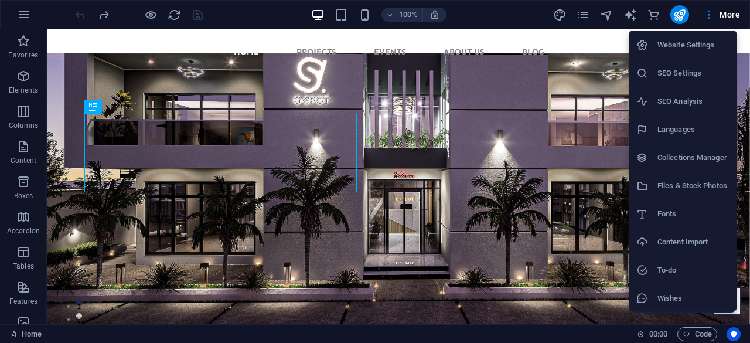
click at [728, 11] on div at bounding box center [375, 171] width 750 height 343
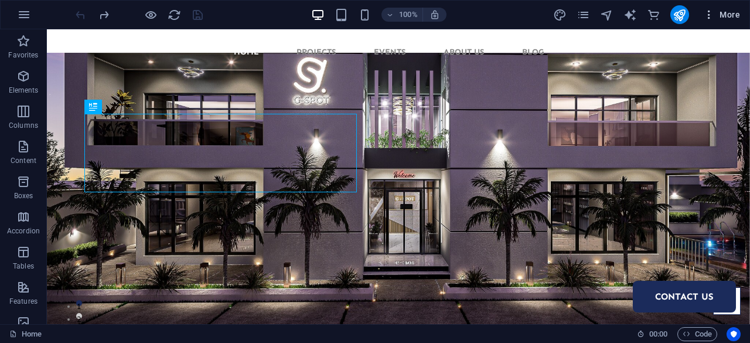
click at [726, 13] on span "More" at bounding box center [721, 15] width 37 height 12
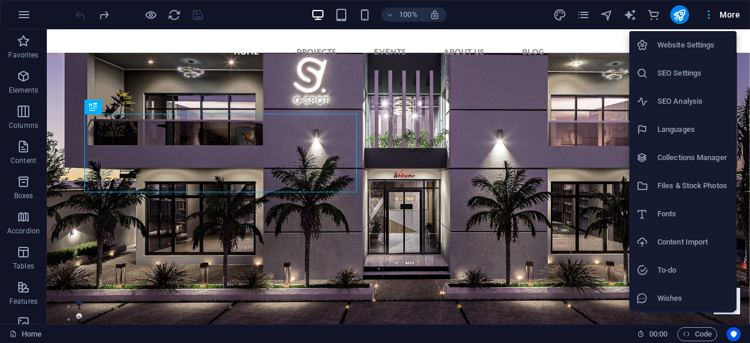
click at [726, 13] on div at bounding box center [375, 171] width 750 height 343
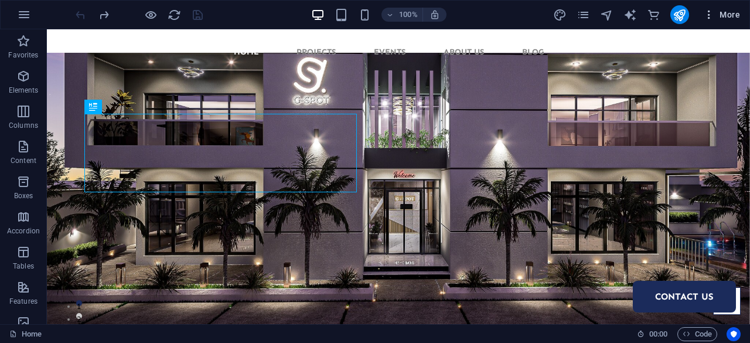
click at [726, 13] on span "More" at bounding box center [721, 15] width 37 height 12
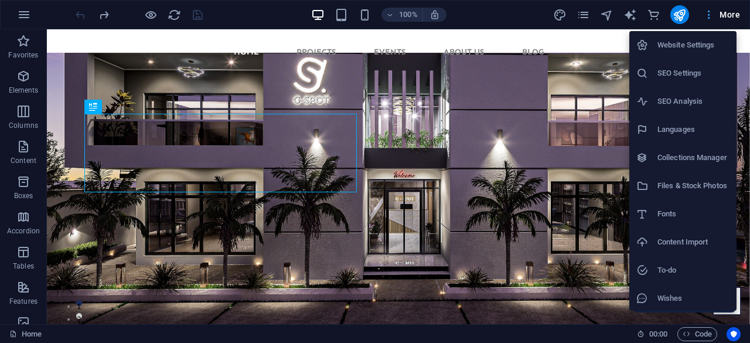
click at [726, 13] on div at bounding box center [375, 171] width 750 height 343
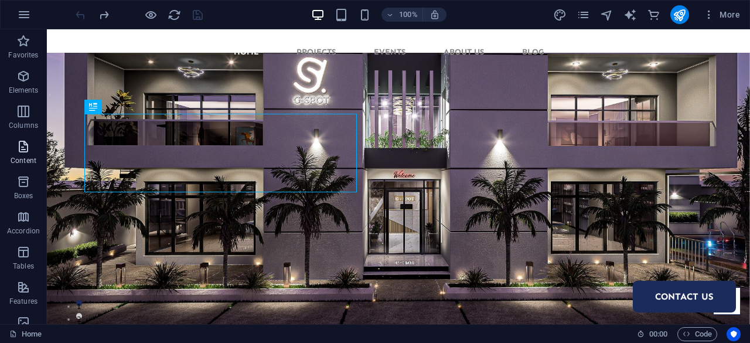
click at [25, 159] on p "Content" at bounding box center [24, 160] width 26 height 9
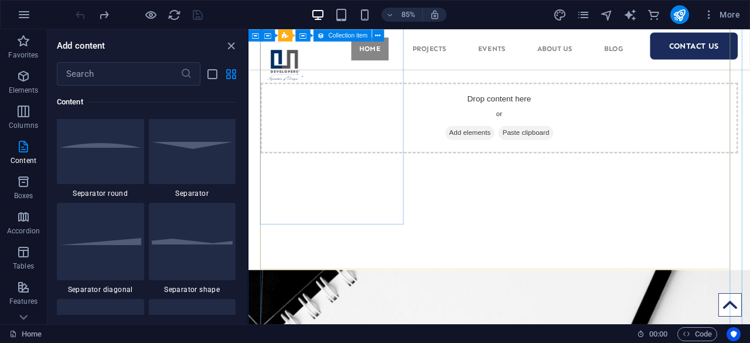
scroll to position [3046, 0]
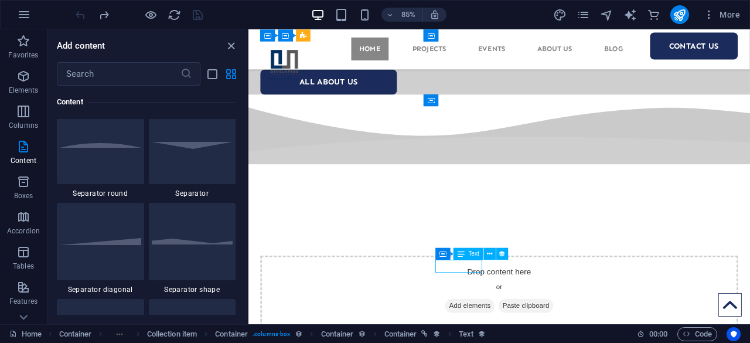
select select "article-read-more"
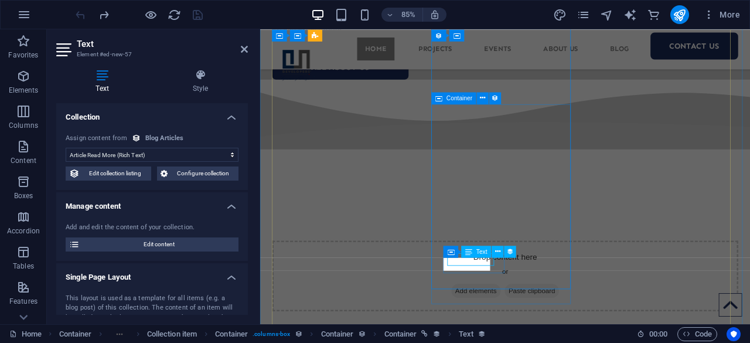
scroll to position [3054, 0]
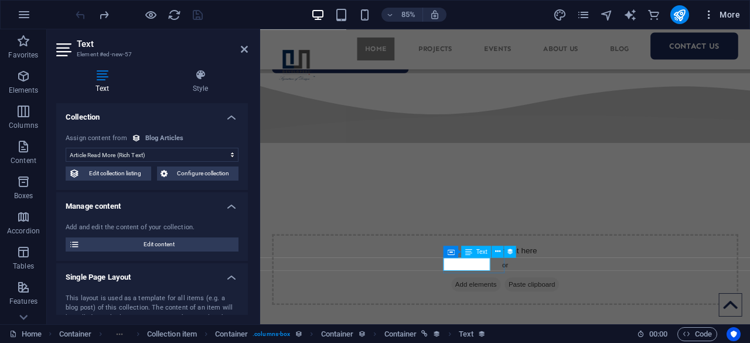
click at [708, 12] on icon "button" at bounding box center [709, 15] width 12 height 12
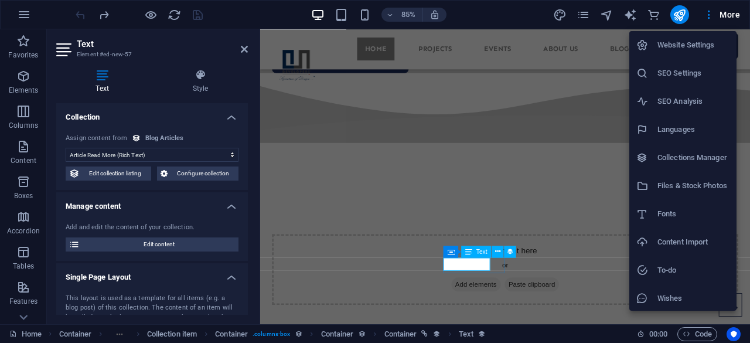
click at [681, 52] on h6 "Website Settings" at bounding box center [693, 45] width 72 height 14
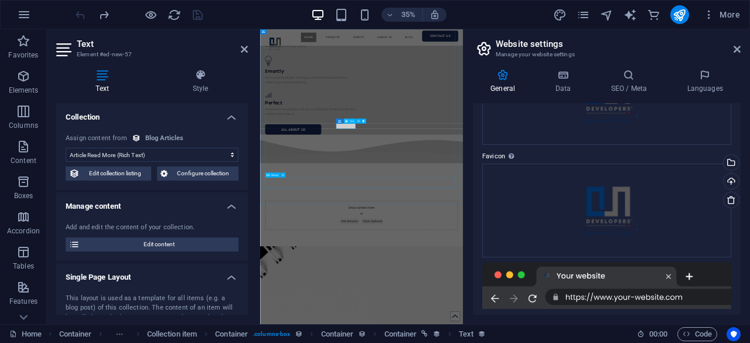
scroll to position [2900, 0]
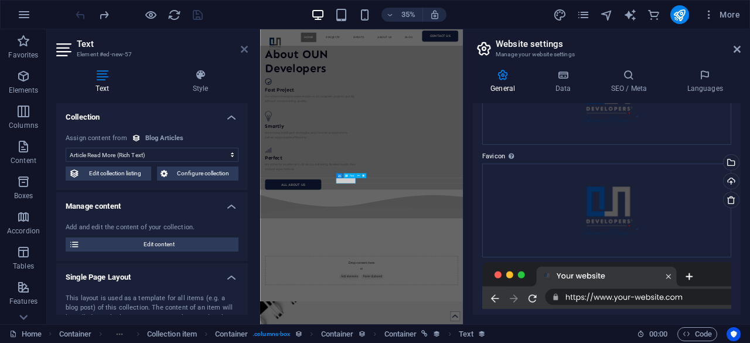
click at [244, 53] on icon at bounding box center [244, 49] width 7 height 9
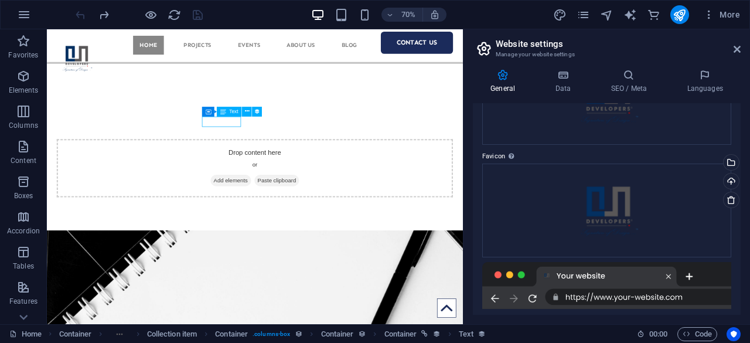
scroll to position [265, 0]
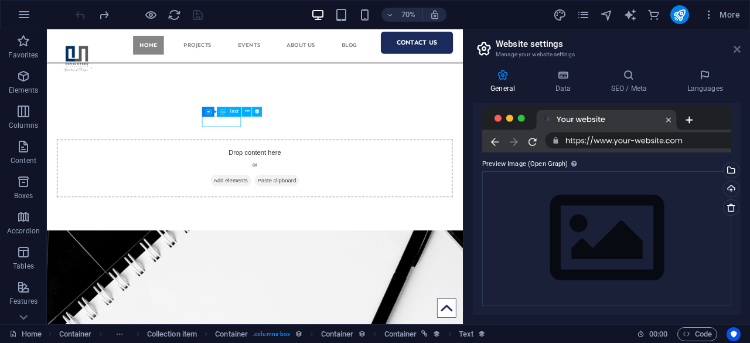
click at [738, 50] on icon at bounding box center [736, 49] width 7 height 9
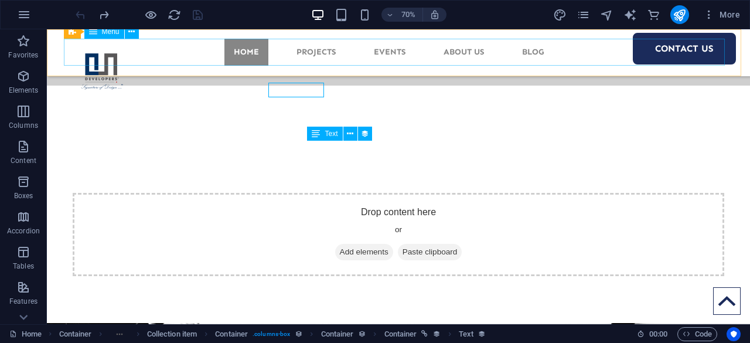
scroll to position [3269, 0]
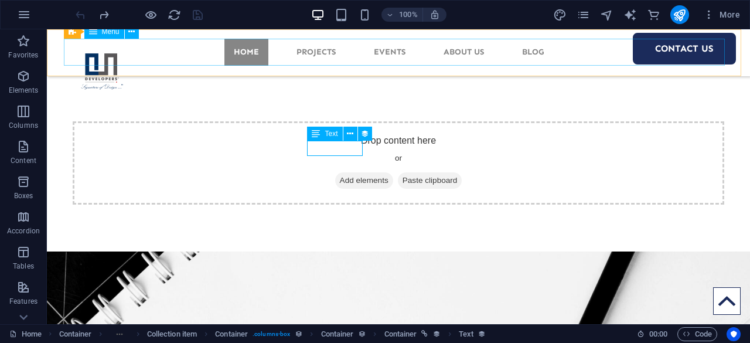
click at [533, 53] on nav "Home Projects Events About Us Blog Contact Us" at bounding box center [398, 52] width 661 height 27
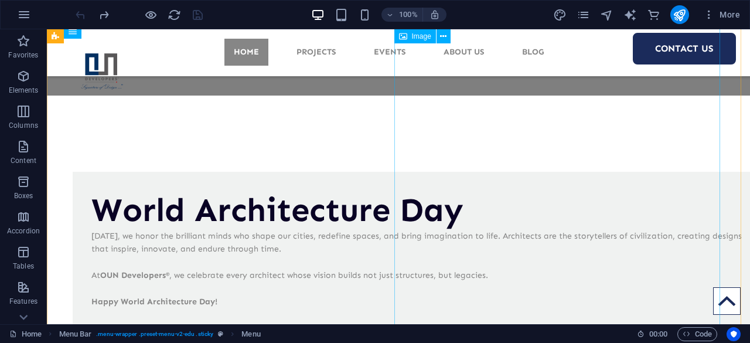
scroll to position [624, 0]
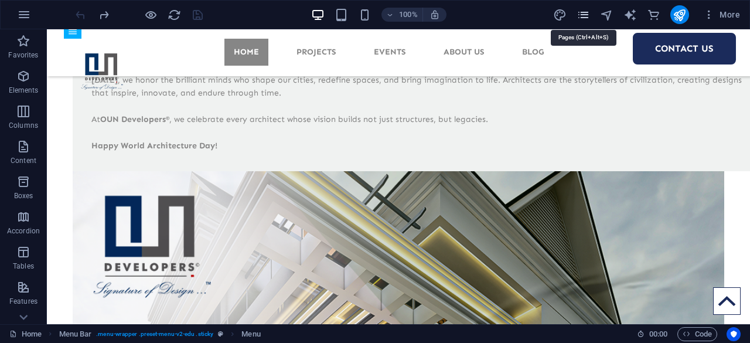
click at [590, 18] on icon "pages" at bounding box center [582, 14] width 13 height 13
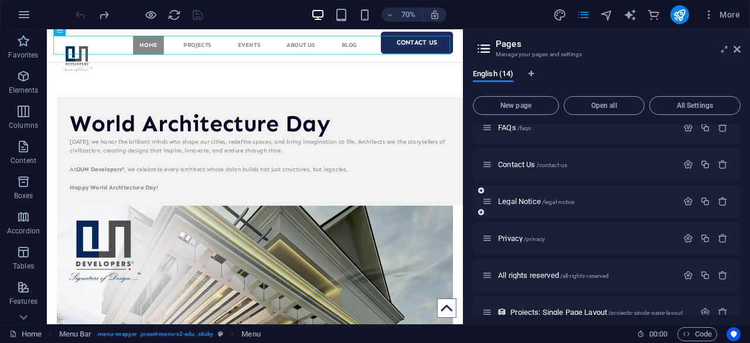
scroll to position [326, 0]
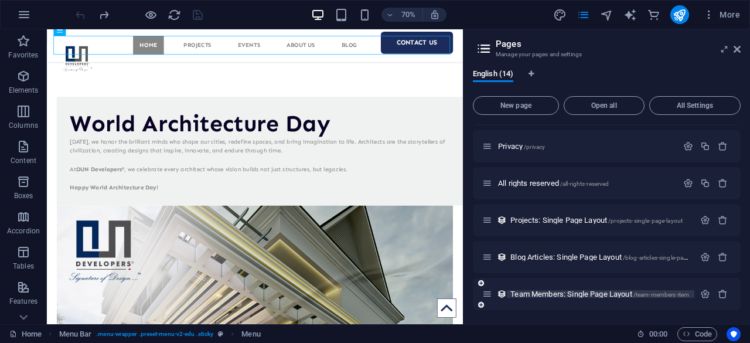
click at [574, 290] on span "Team Members: Single Page Layout /team-members-item" at bounding box center [599, 293] width 179 height 9
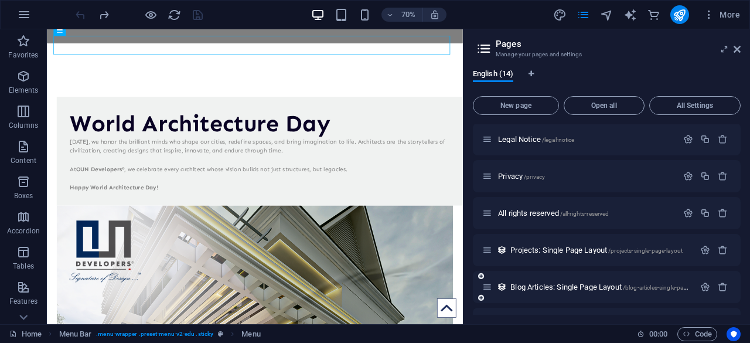
scroll to position [0, 0]
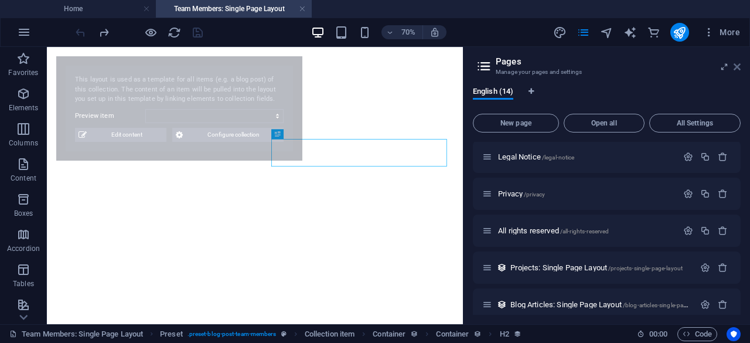
select select
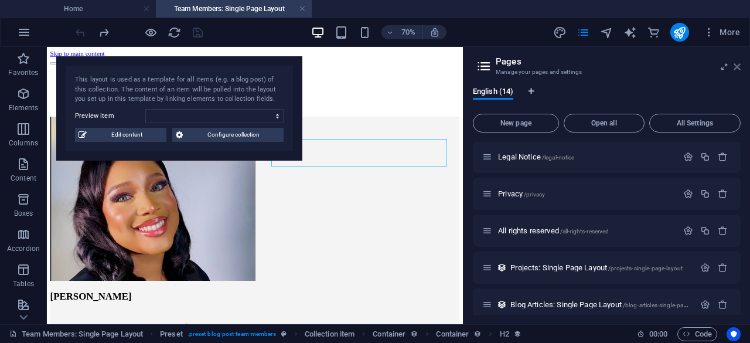
drag, startPoint x: 738, startPoint y: 66, endPoint x: 690, endPoint y: 19, distance: 67.1
click at [738, 66] on icon at bounding box center [736, 66] width 7 height 9
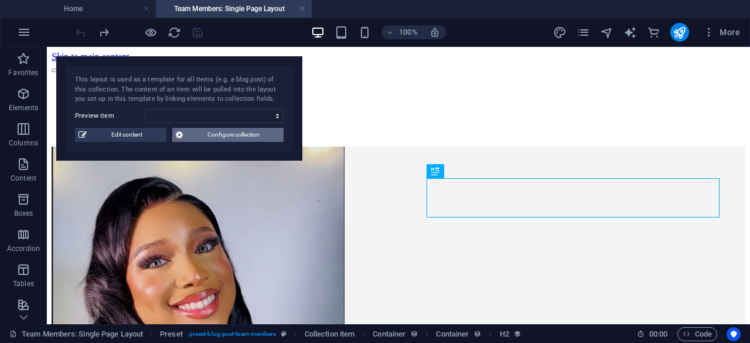
click at [215, 135] on span "Configure collection" at bounding box center [233, 135] width 94 height 14
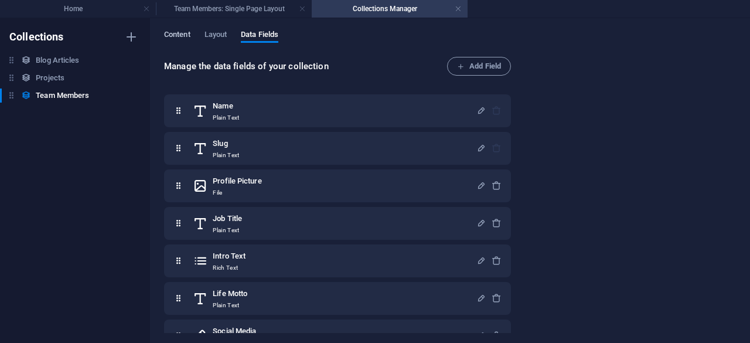
click at [182, 36] on span "Content" at bounding box center [177, 36] width 26 height 16
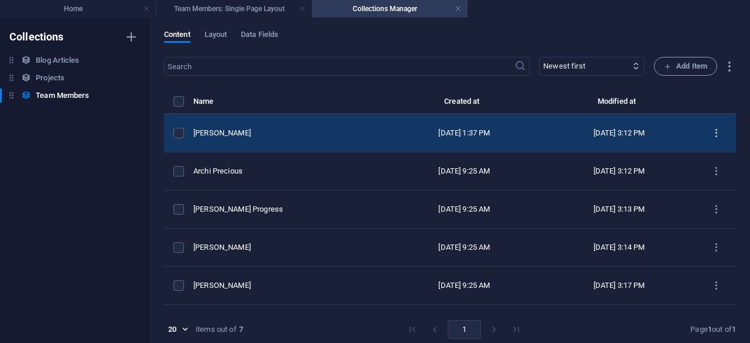
click at [711, 131] on icon "items list" at bounding box center [716, 133] width 11 height 11
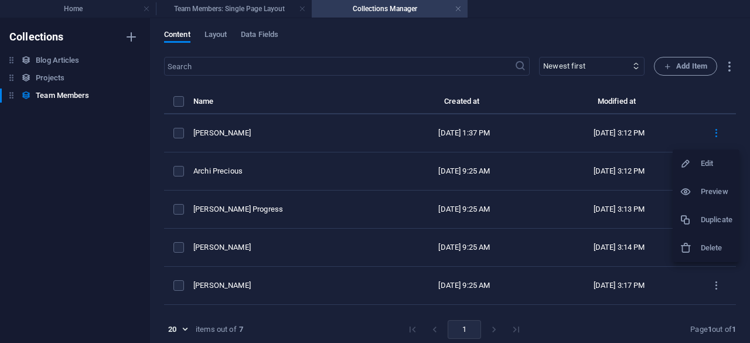
click at [704, 245] on h6 "Delete" at bounding box center [717, 248] width 32 height 14
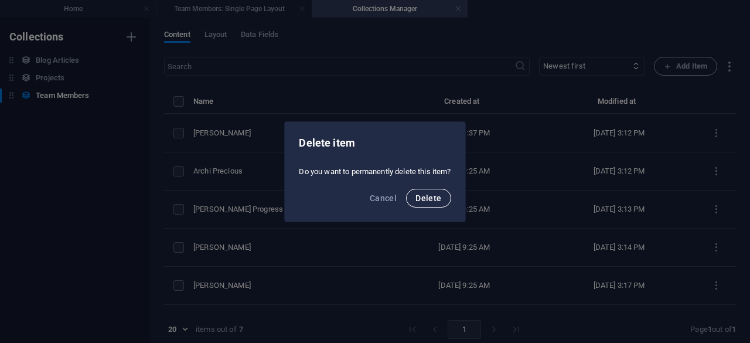
click at [442, 203] on button "Delete" at bounding box center [428, 198] width 45 height 19
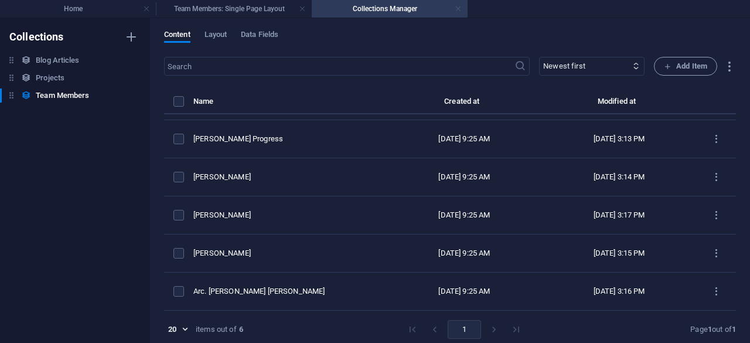
click at [459, 10] on link at bounding box center [458, 9] width 7 height 11
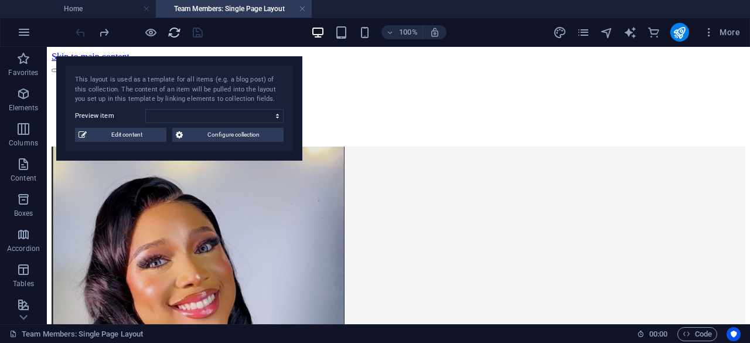
click at [172, 34] on icon "reload" at bounding box center [174, 32] width 13 height 13
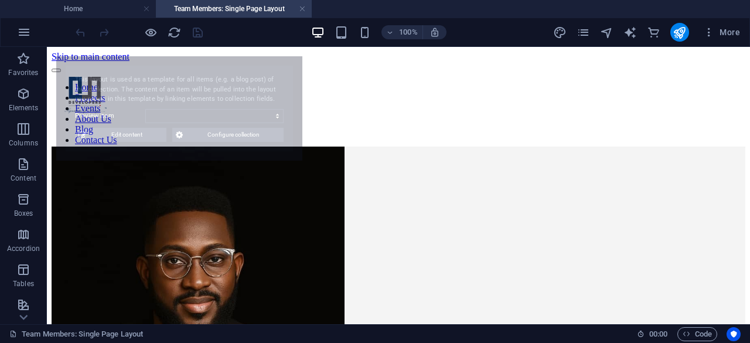
select select "68bfe489981b5ed3d0064378"
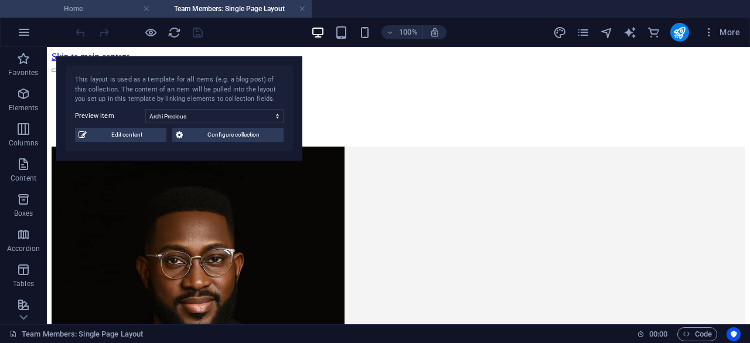
click at [110, 5] on h4 "Home" at bounding box center [78, 8] width 156 height 13
